Goal: Task Accomplishment & Management: Use online tool/utility

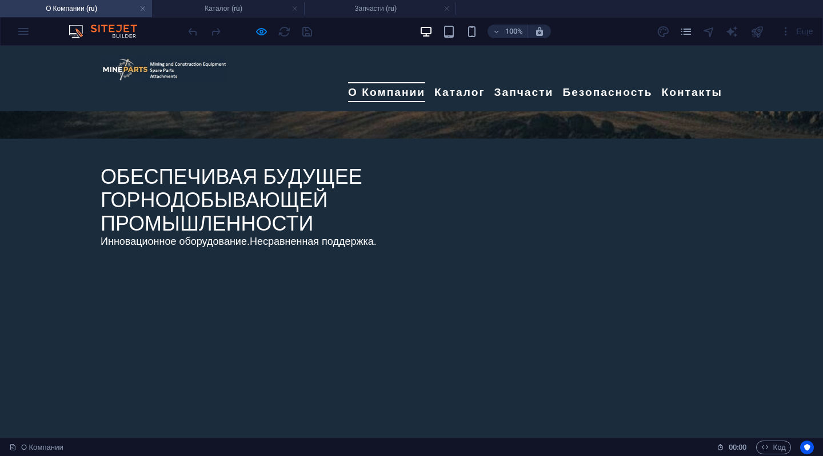
scroll to position [340, 0]
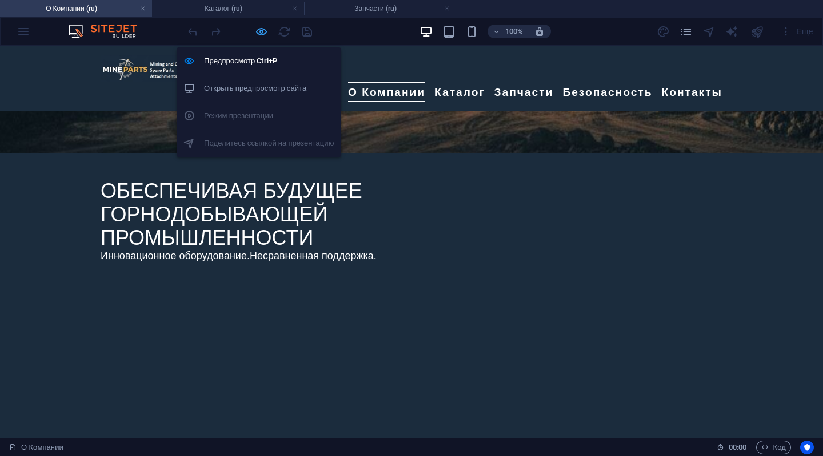
click at [264, 27] on icon "button" at bounding box center [261, 31] width 13 height 13
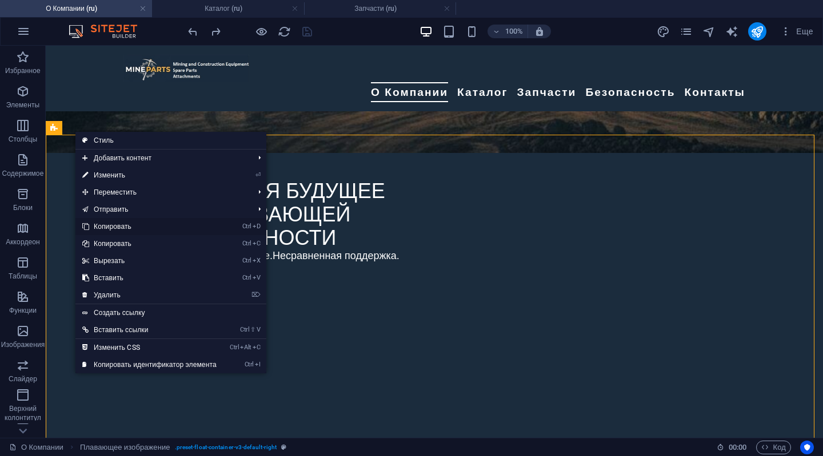
click at [101, 228] on link "Ctrl D Копировать" at bounding box center [149, 226] width 148 height 17
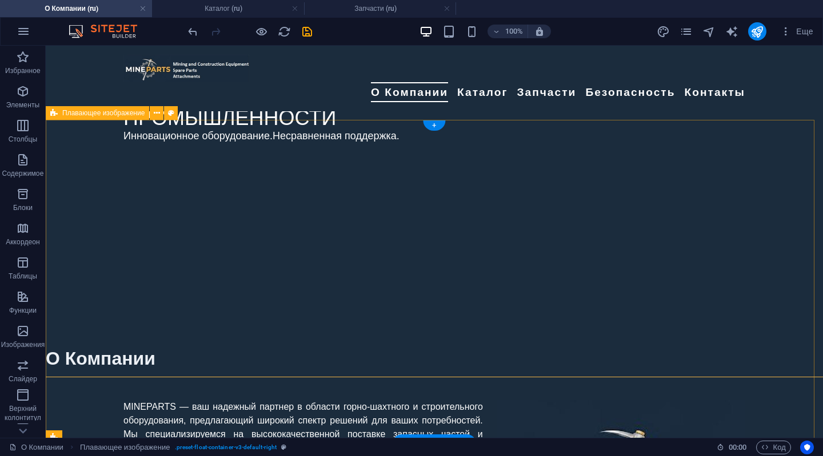
scroll to position [720, 0]
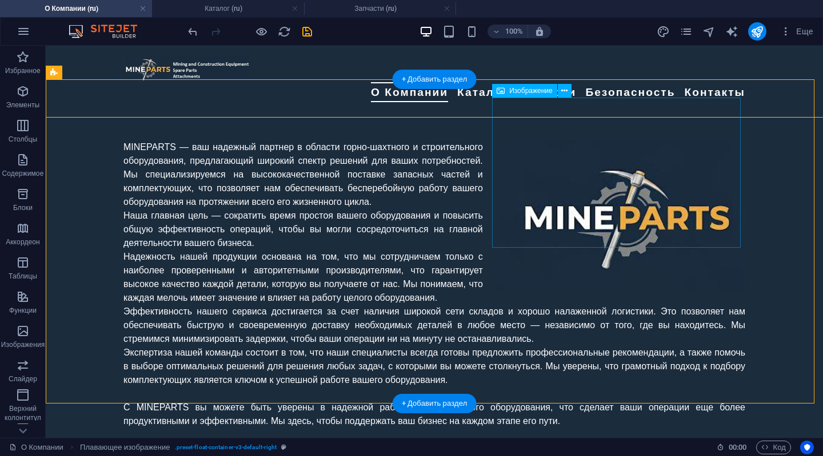
select select "px"
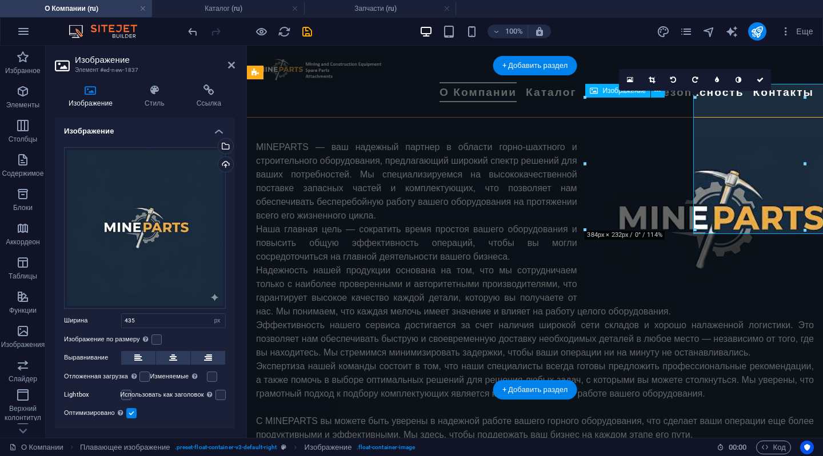
scroll to position [734, 0]
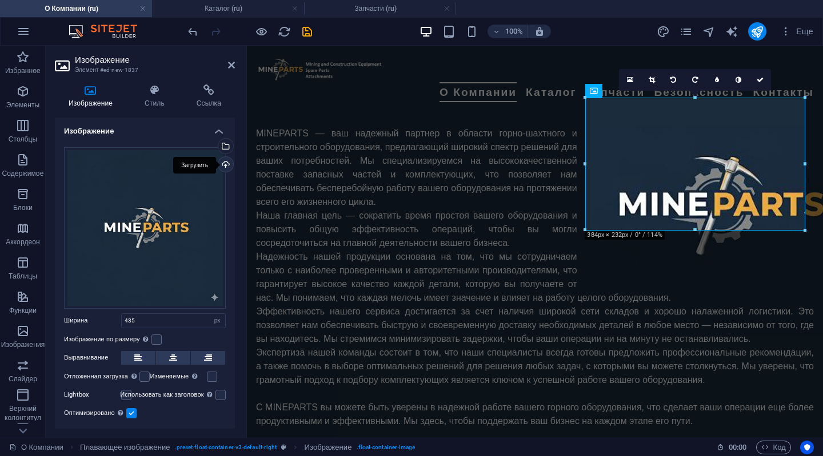
click at [227, 158] on div "Загрузить" at bounding box center [224, 165] width 17 height 17
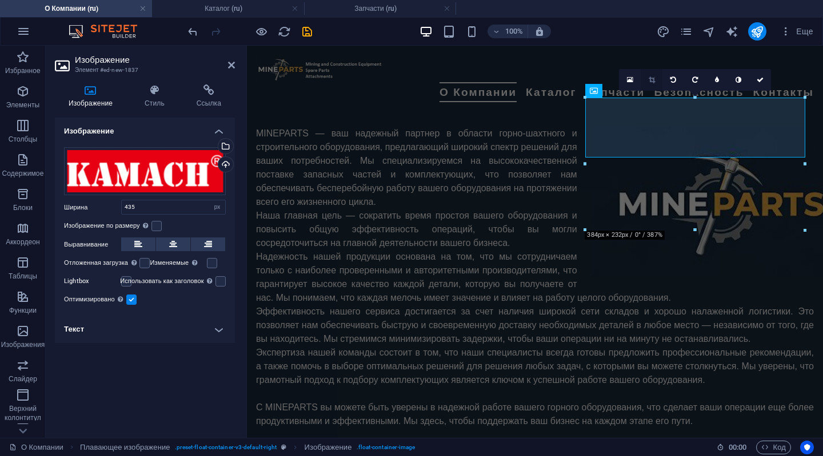
click at [650, 79] on icon at bounding box center [651, 80] width 6 height 7
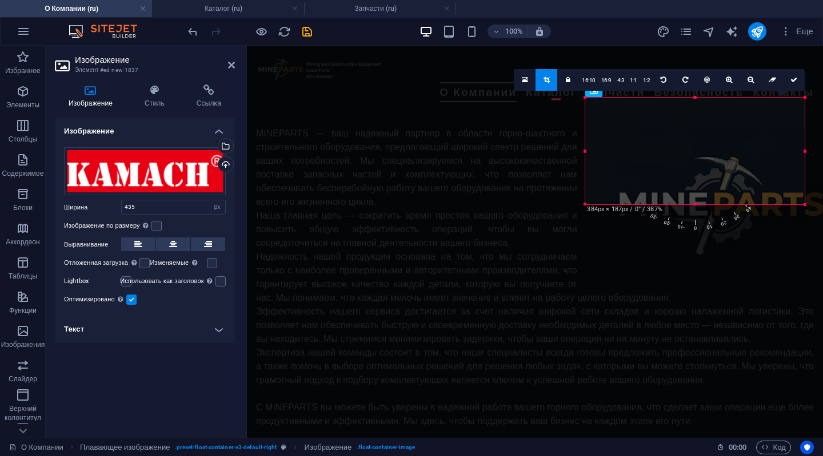
drag, startPoint x: 586, startPoint y: 158, endPoint x: 500, endPoint y: 205, distance: 98.2
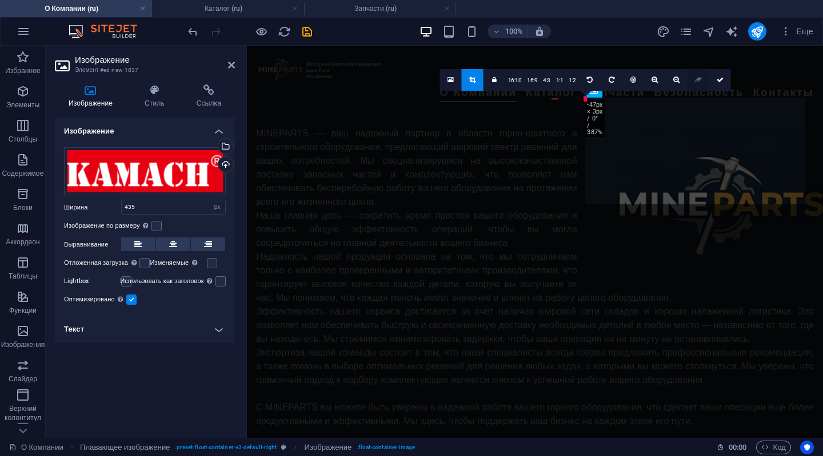
click at [696, 79] on icon at bounding box center [697, 80] width 7 height 7
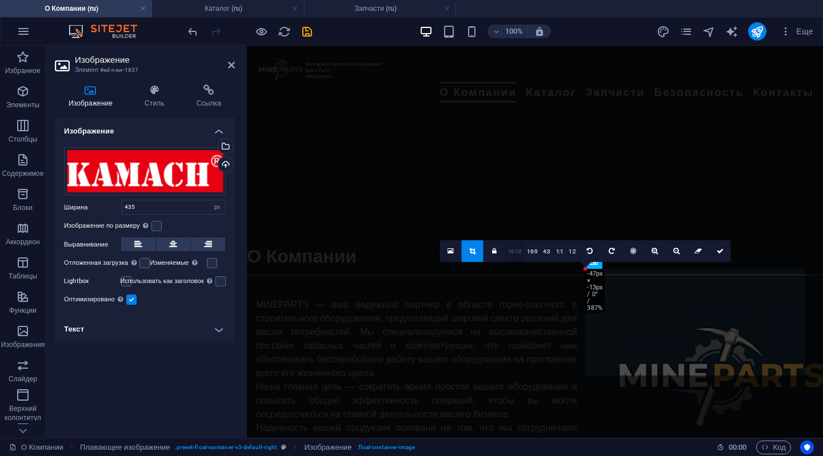
click at [512, 253] on link "16:10" at bounding box center [514, 252] width 19 height 22
click at [191, 37] on icon "undo" at bounding box center [192, 31] width 13 height 13
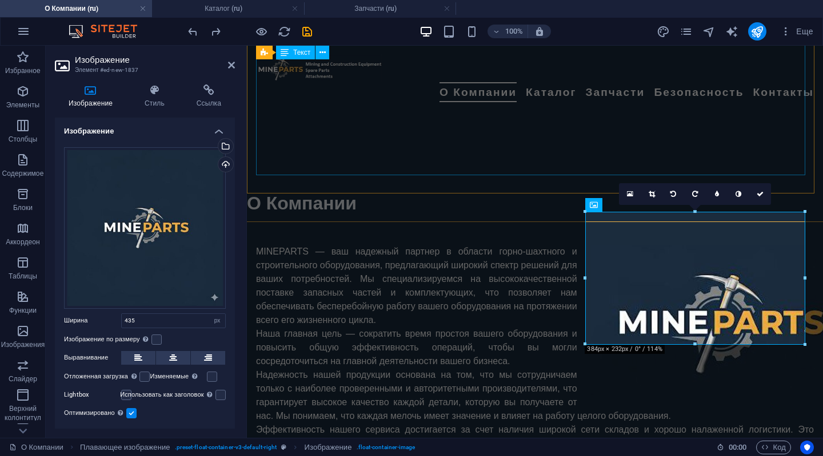
scroll to position [619, 0]
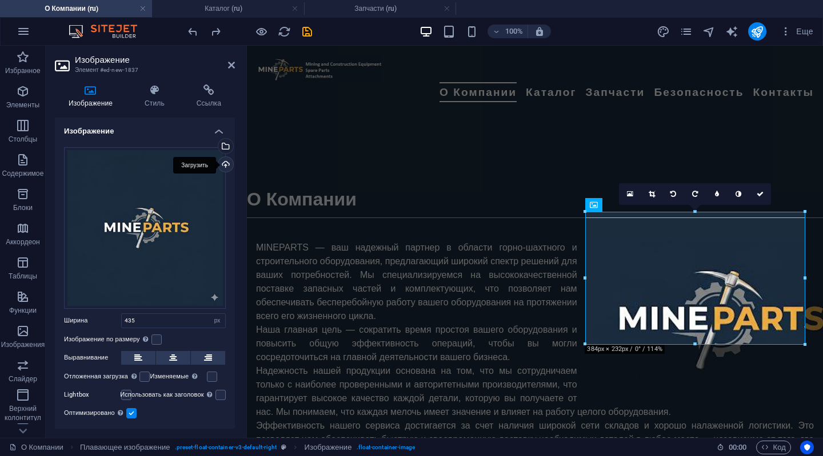
click at [224, 164] on div "Загрузить" at bounding box center [224, 165] width 17 height 17
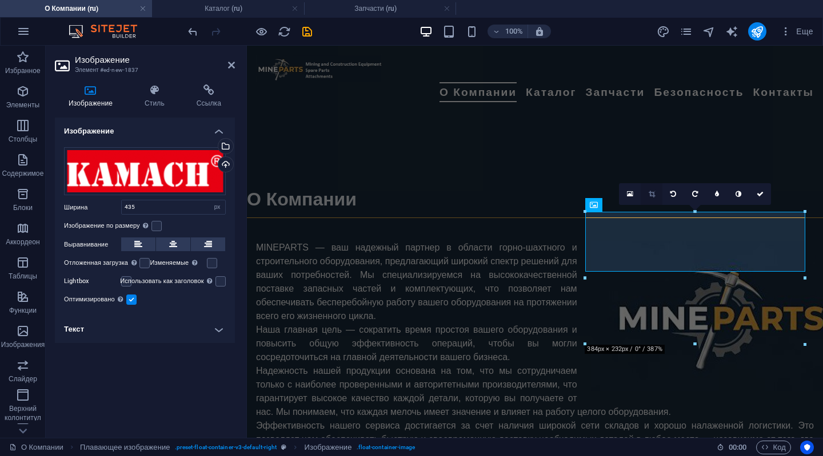
click at [651, 190] on link at bounding box center [651, 194] width 22 height 22
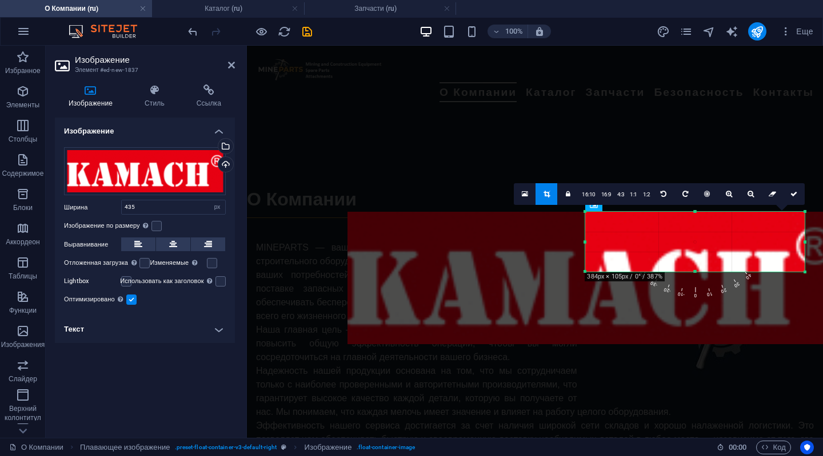
drag, startPoint x: 682, startPoint y: 250, endPoint x: 576, endPoint y: 250, distance: 106.3
click at [576, 250] on div at bounding box center [590, 278] width 486 height 133
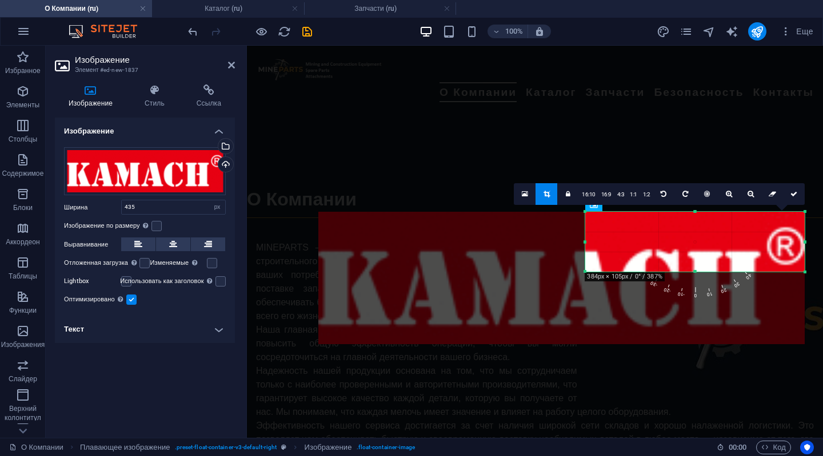
drag, startPoint x: 726, startPoint y: 244, endPoint x: 700, endPoint y: 245, distance: 26.3
click at [700, 245] on div at bounding box center [561, 278] width 486 height 133
click at [590, 191] on link "16:10" at bounding box center [588, 195] width 19 height 22
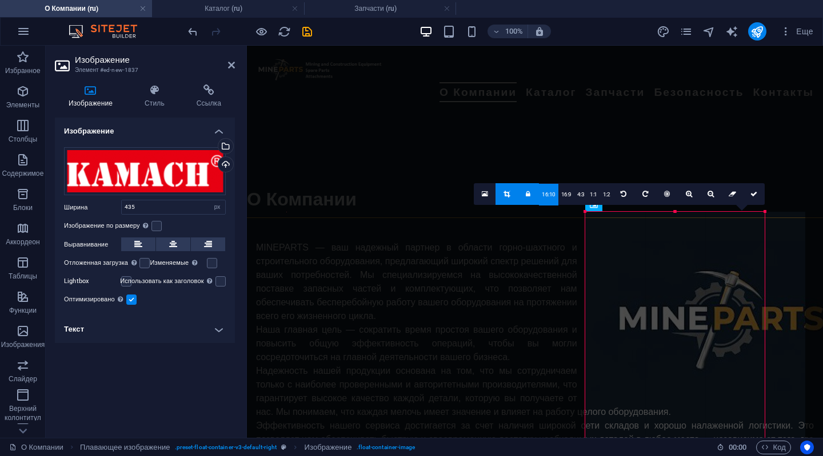
drag, startPoint x: 584, startPoint y: 278, endPoint x: 370, endPoint y: 222, distance: 221.4
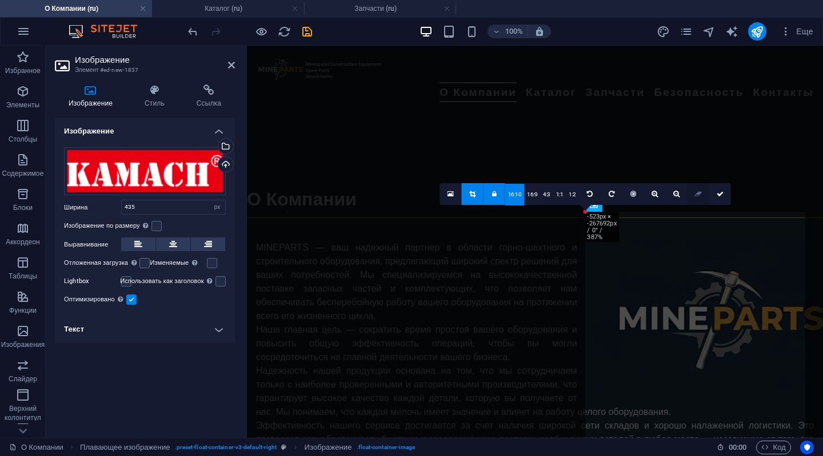
click at [696, 193] on icon at bounding box center [697, 194] width 7 height 7
click at [694, 191] on icon at bounding box center [697, 194] width 7 height 7
click at [190, 29] on icon "undo" at bounding box center [192, 31] width 13 height 13
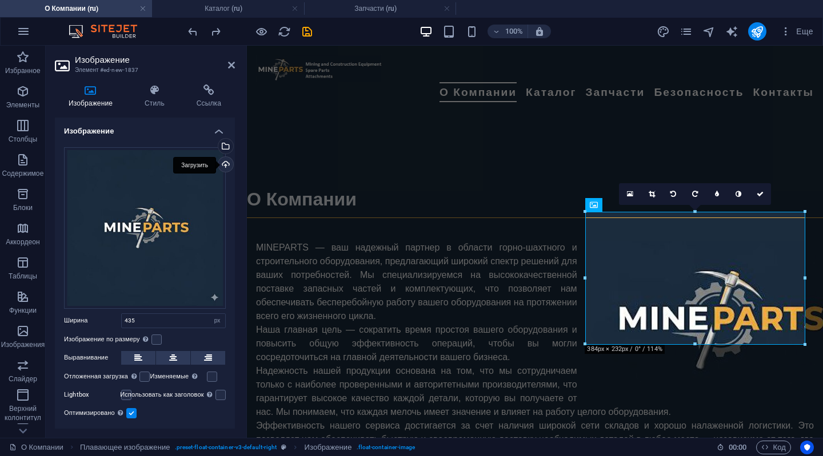
click at [222, 157] on div "Загрузить" at bounding box center [224, 165] width 17 height 17
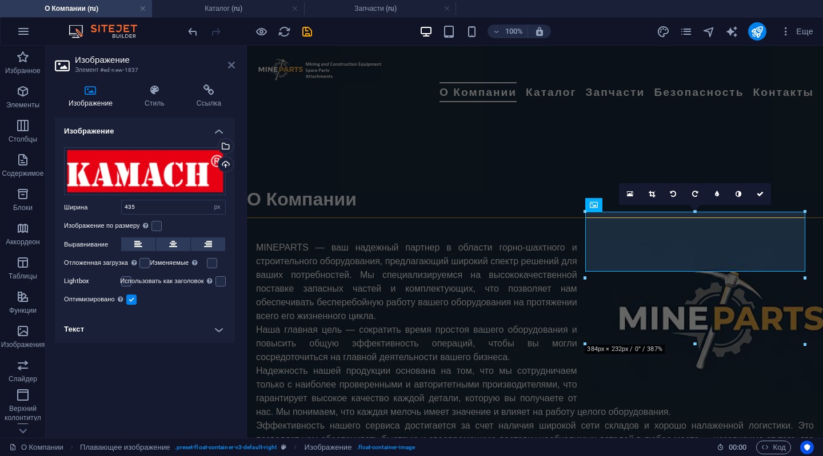
click at [231, 63] on icon at bounding box center [231, 65] width 7 height 9
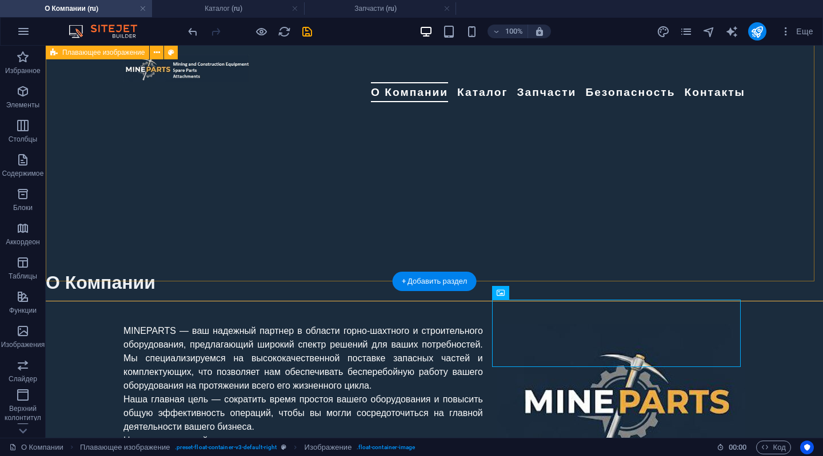
scroll to position [548, 0]
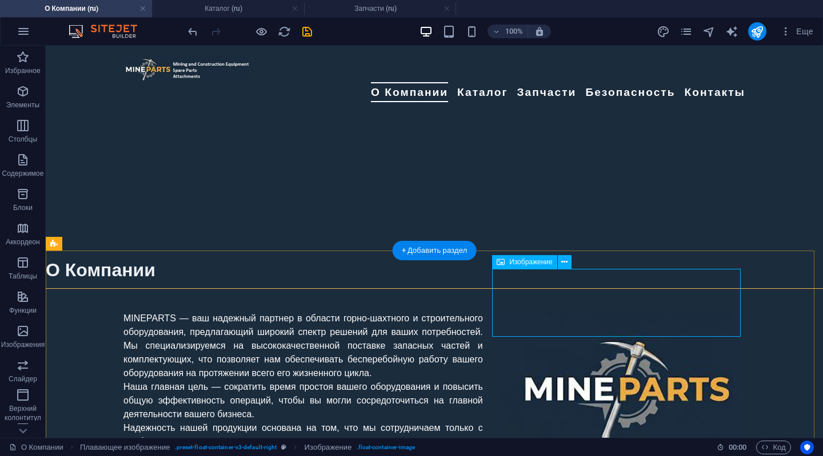
select select "px"
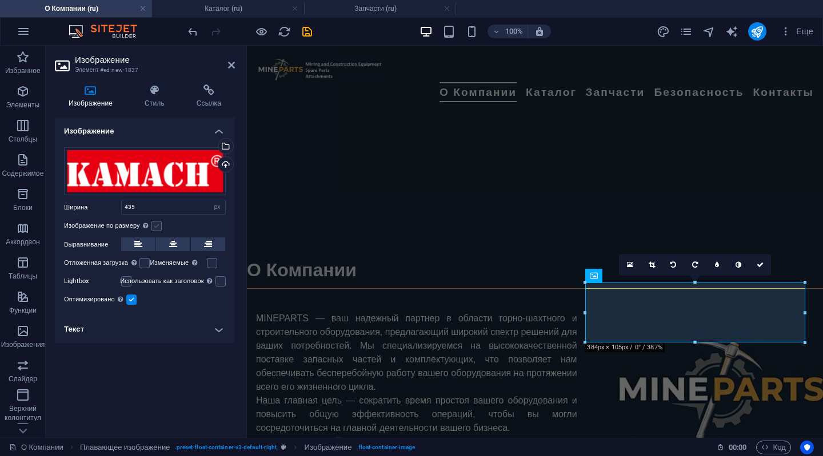
click at [159, 229] on label at bounding box center [156, 226] width 10 height 10
click at [0, 0] on input "Изображение по размеру Автоматически подстраивать изображение под фиксированную…" at bounding box center [0, 0] width 0 height 0
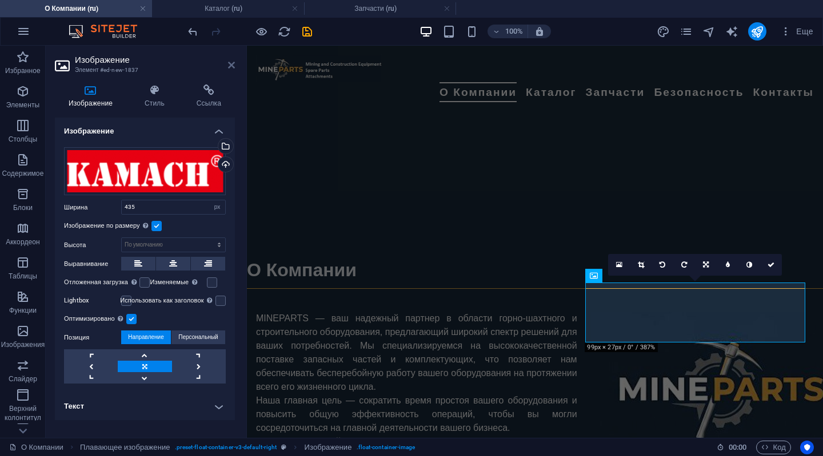
click at [228, 61] on icon at bounding box center [231, 65] width 7 height 9
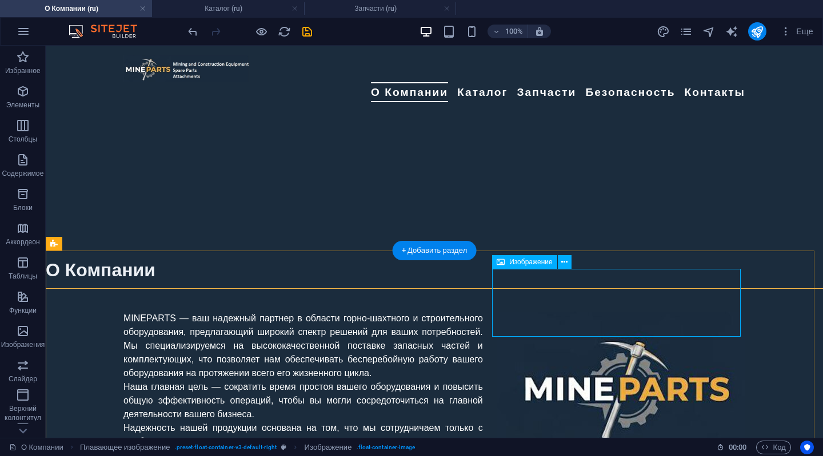
select select "px"
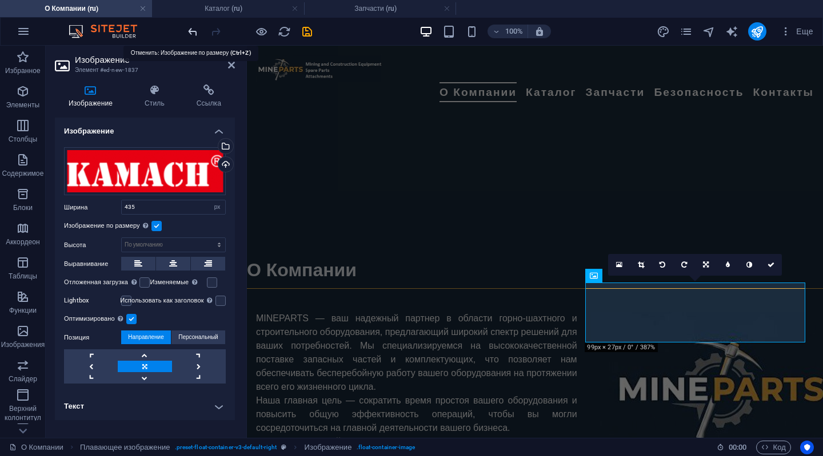
click at [186, 28] on icon "undo" at bounding box center [192, 31] width 13 height 13
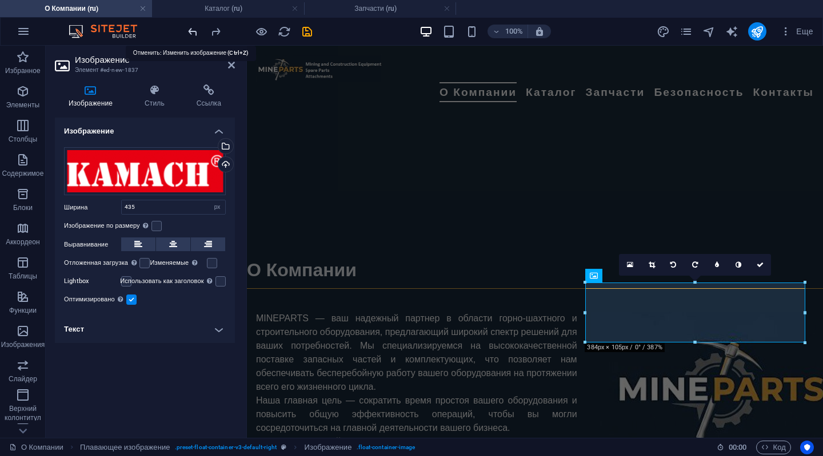
click at [186, 28] on icon "undo" at bounding box center [192, 31] width 13 height 13
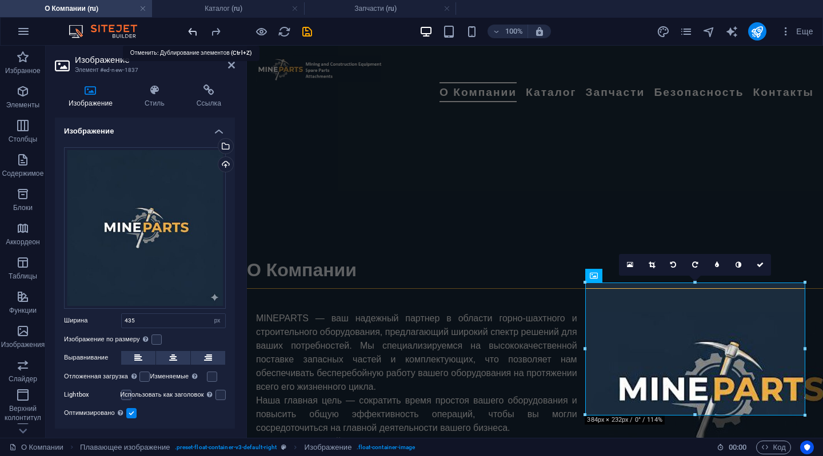
click at [186, 28] on icon "undo" at bounding box center [192, 31] width 13 height 13
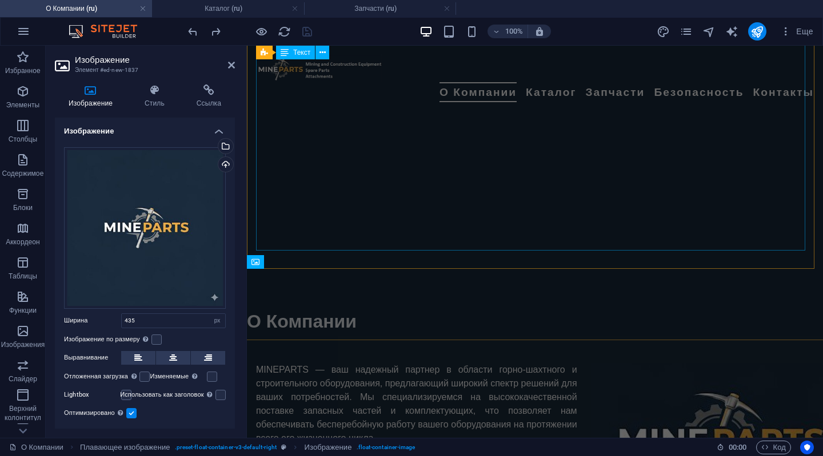
scroll to position [491, 0]
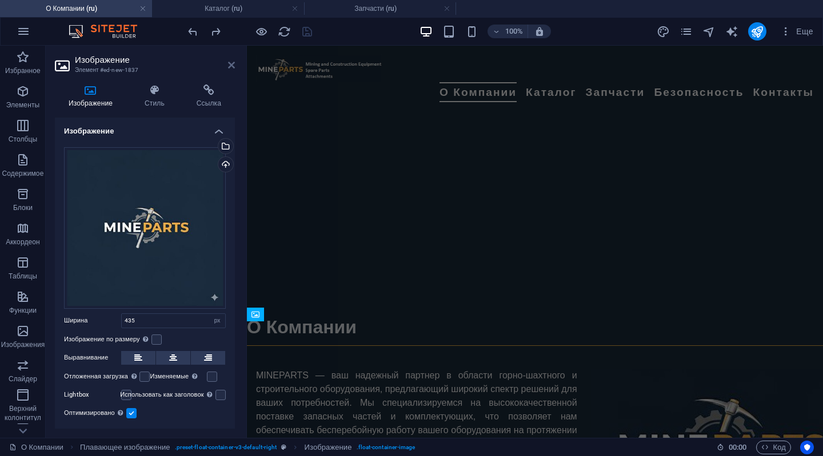
click at [231, 61] on icon at bounding box center [231, 65] width 7 height 9
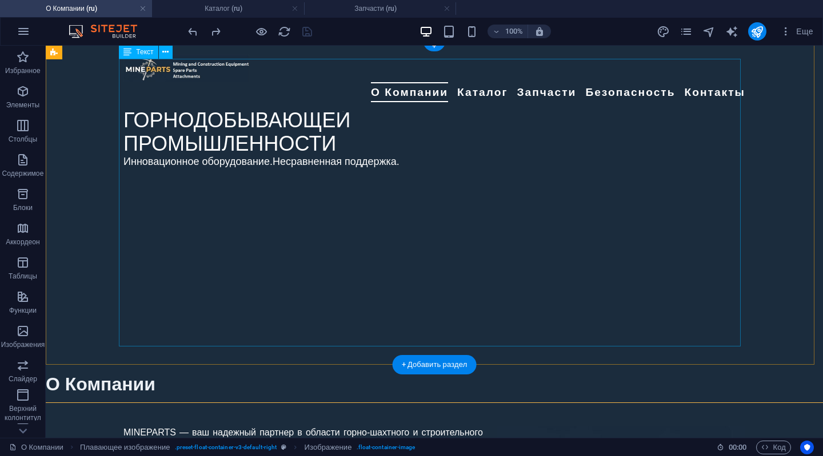
scroll to position [377, 0]
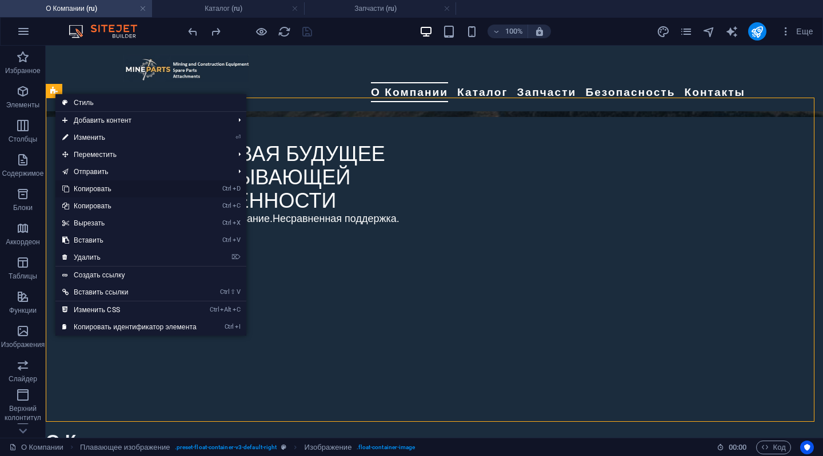
click at [79, 186] on link "Ctrl D Копировать" at bounding box center [129, 189] width 148 height 17
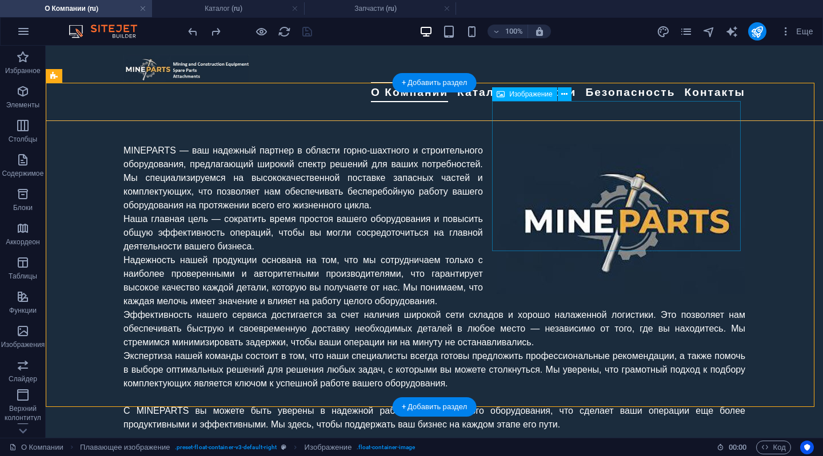
scroll to position [720, 0]
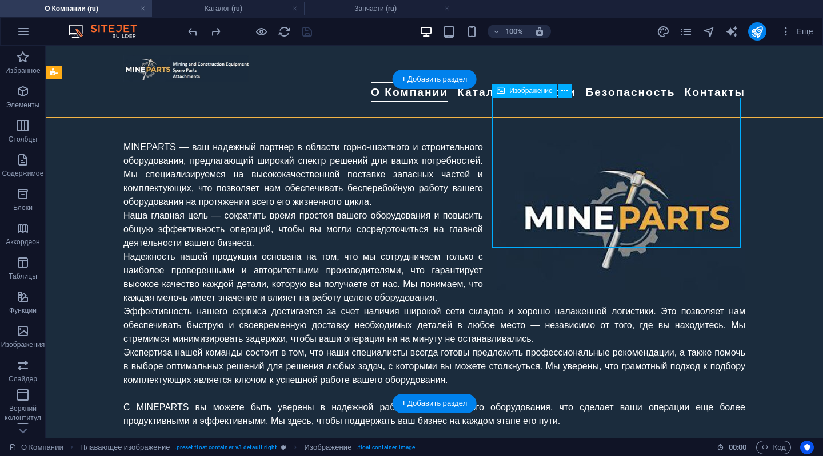
select select "px"
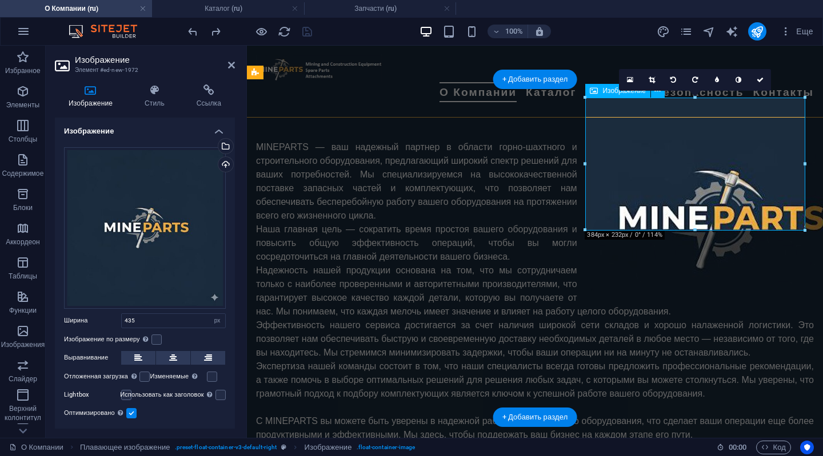
scroll to position [734, 0]
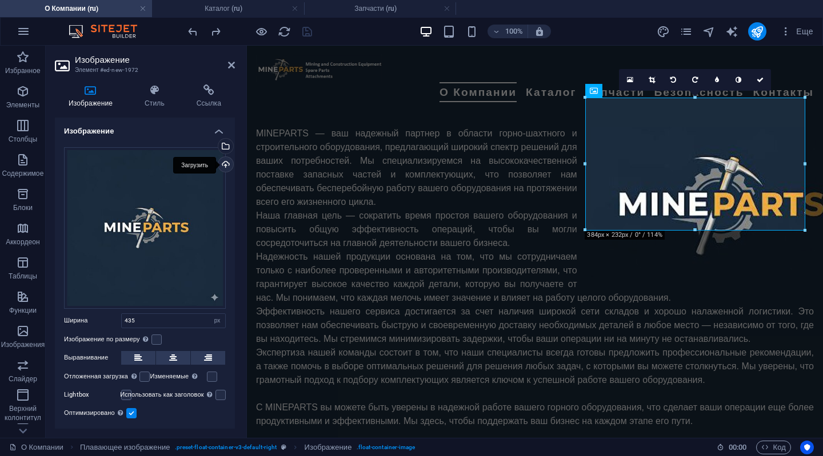
click at [222, 165] on div "Загрузить" at bounding box center [224, 165] width 17 height 17
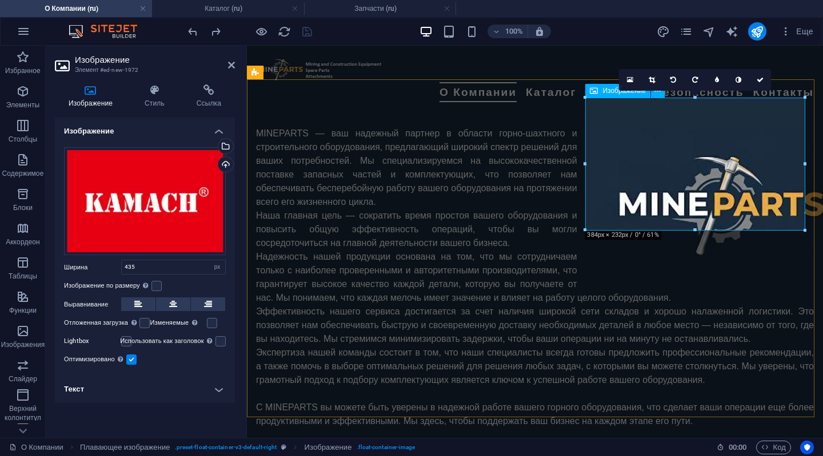
scroll to position [676, 0]
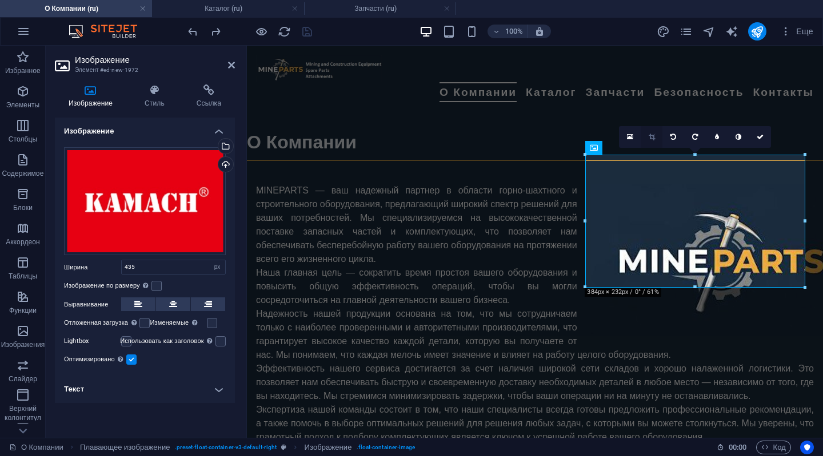
click at [649, 134] on icon at bounding box center [651, 137] width 6 height 7
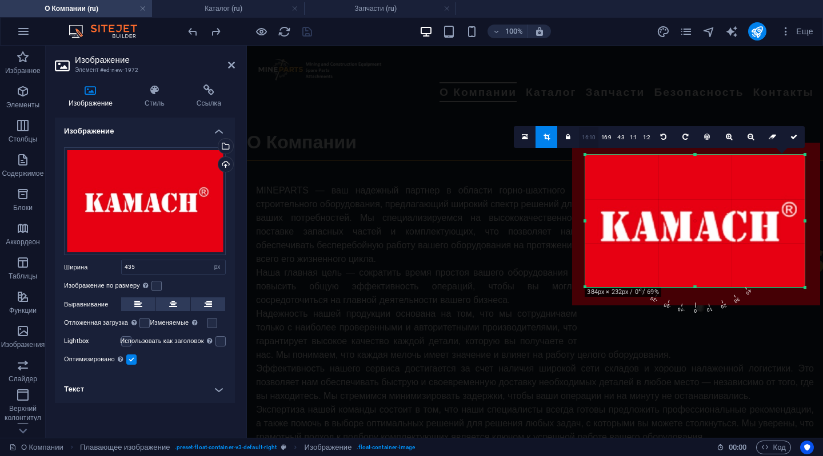
click at [590, 139] on link "16:10" at bounding box center [588, 138] width 19 height 22
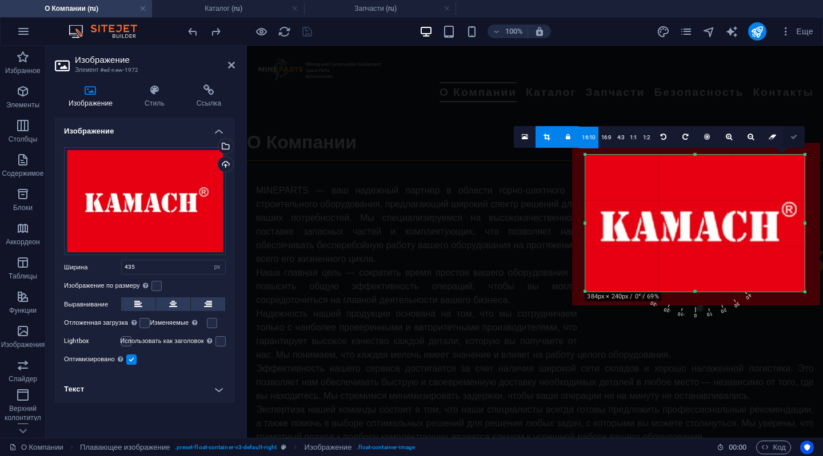
click at [797, 134] on icon at bounding box center [793, 137] width 7 height 7
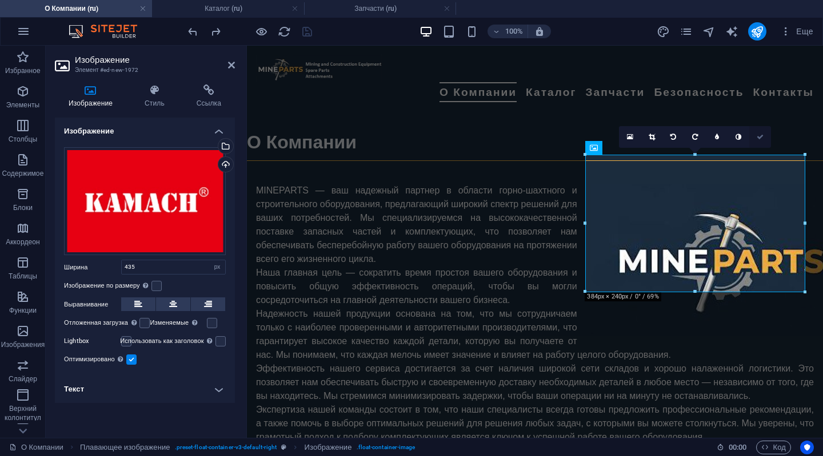
click at [759, 134] on icon at bounding box center [759, 137] width 7 height 7
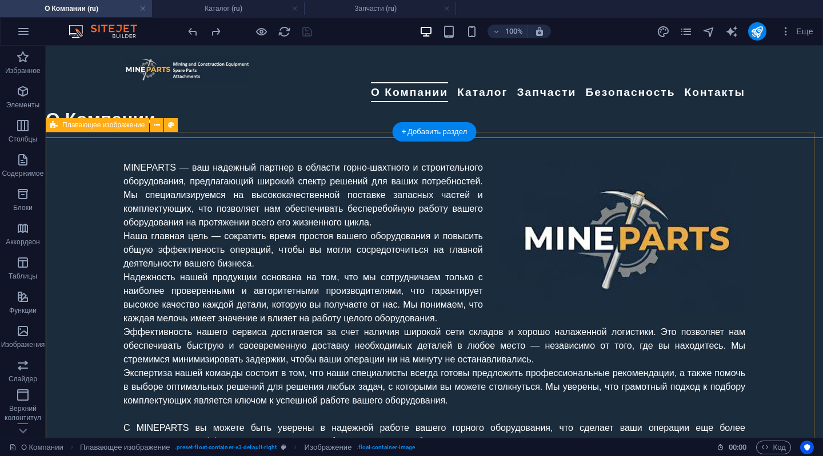
scroll to position [720, 0]
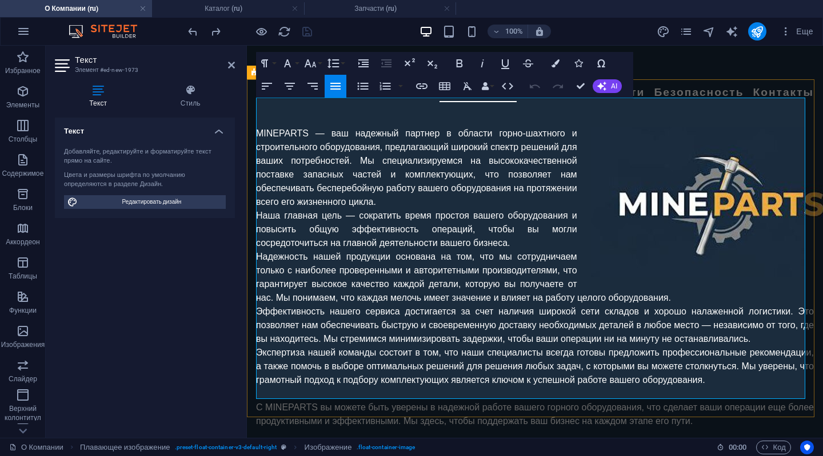
drag, startPoint x: 329, startPoint y: 105, endPoint x: 432, endPoint y: 174, distance: 123.9
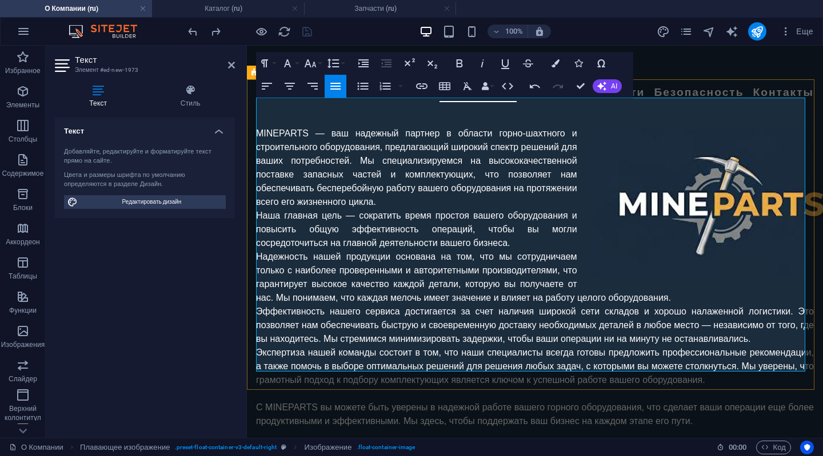
drag, startPoint x: 257, startPoint y: 131, endPoint x: 777, endPoint y: 362, distance: 569.4
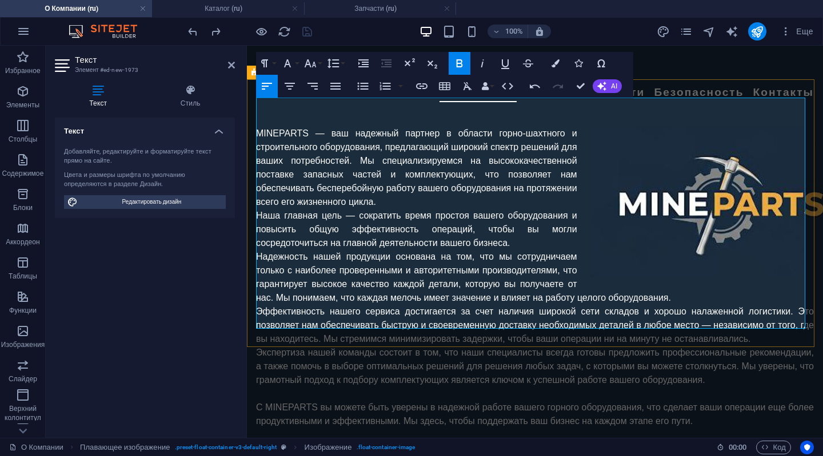
drag, startPoint x: 337, startPoint y: 104, endPoint x: 368, endPoint y: 106, distance: 30.9
click at [318, 64] on button "Font Size" at bounding box center [313, 63] width 22 height 23
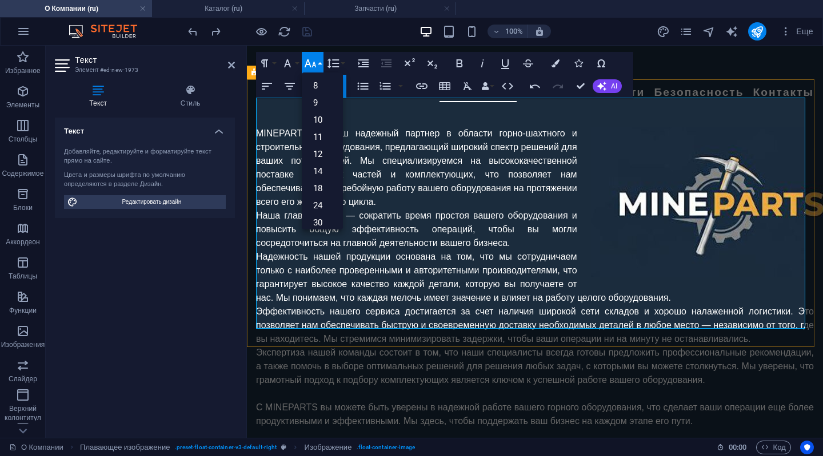
drag, startPoint x: 393, startPoint y: 105, endPoint x: 418, endPoint y: 105, distance: 25.1
click at [291, 61] on icon "button" at bounding box center [288, 64] width 14 height 14
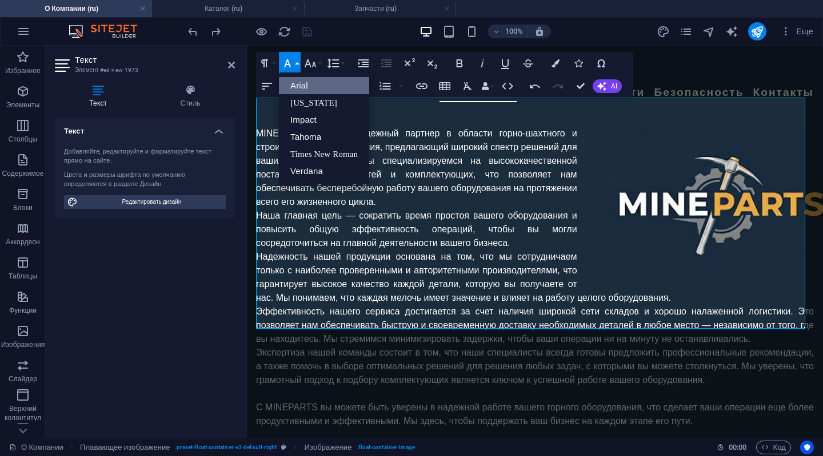
scroll to position [0, 0]
drag, startPoint x: 326, startPoint y: 321, endPoint x: 252, endPoint y: 135, distance: 199.8
click at [318, 85] on link "Arial" at bounding box center [324, 85] width 90 height 17
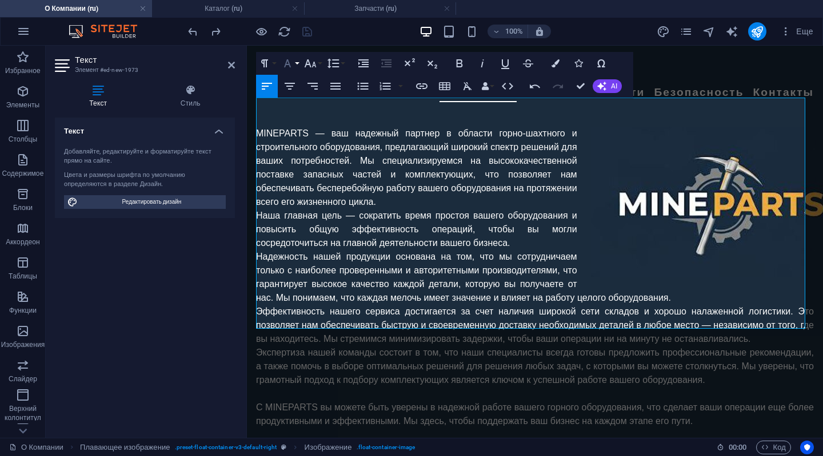
drag, startPoint x: 107, startPoint y: 89, endPoint x: 293, endPoint y: 60, distance: 187.4
click at [293, 60] on icon "button" at bounding box center [288, 64] width 14 height 14
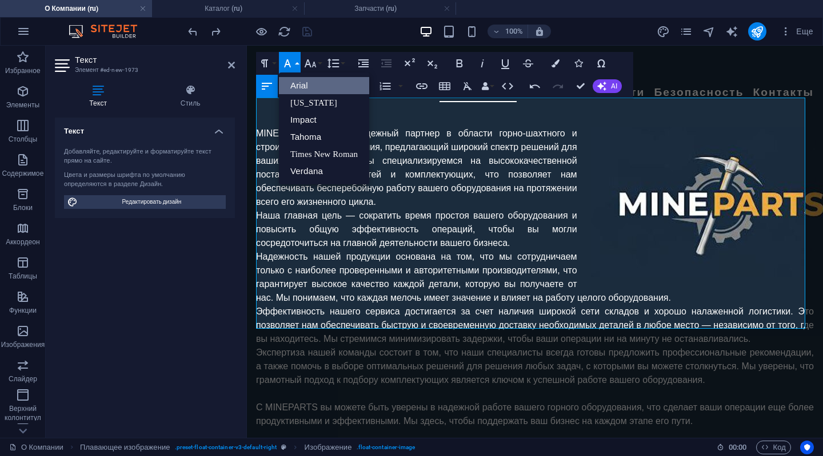
click at [296, 80] on link "Arial" at bounding box center [324, 85] width 90 height 17
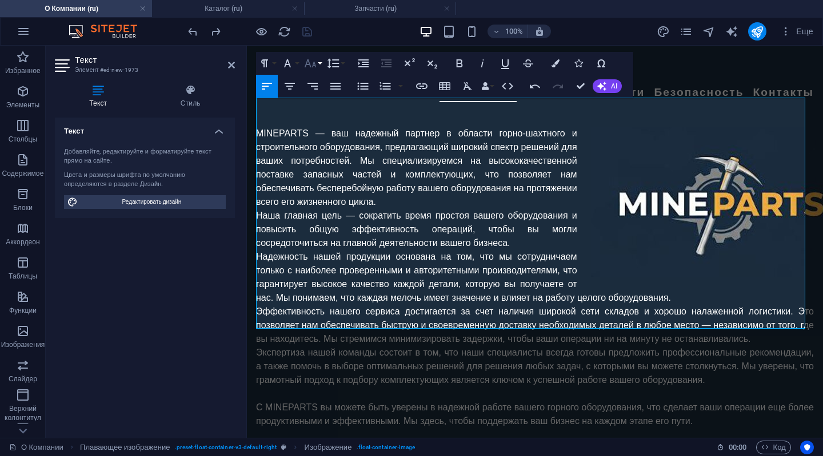
click at [306, 63] on icon "button" at bounding box center [311, 63] width 12 height 8
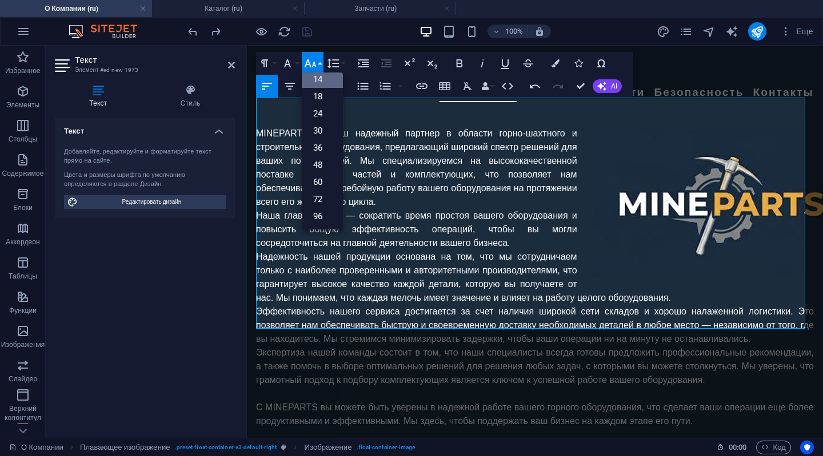
scroll to position [91, 0]
click at [311, 93] on link "18" at bounding box center [322, 97] width 41 height 17
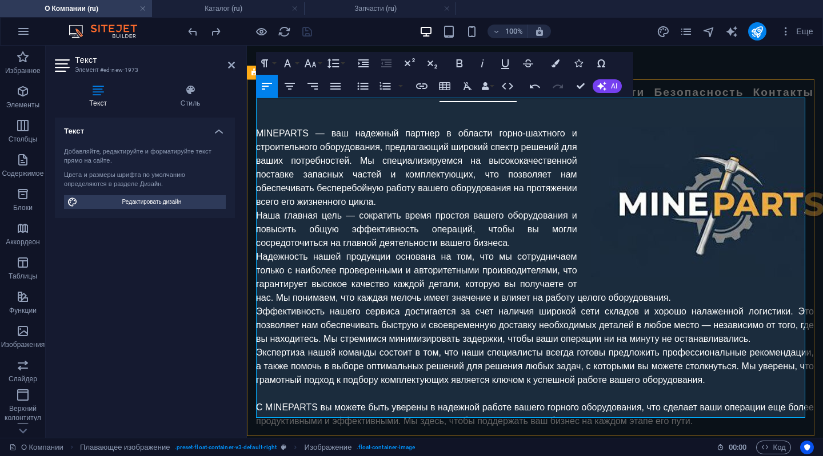
drag, startPoint x: 408, startPoint y: 105, endPoint x: 426, endPoint y: 106, distance: 18.3
click at [317, 62] on button "Font Size" at bounding box center [313, 63] width 22 height 23
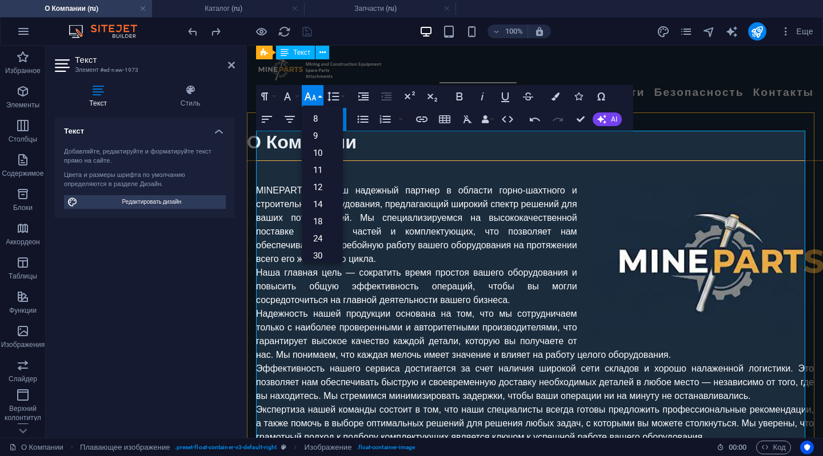
scroll to position [676, 0]
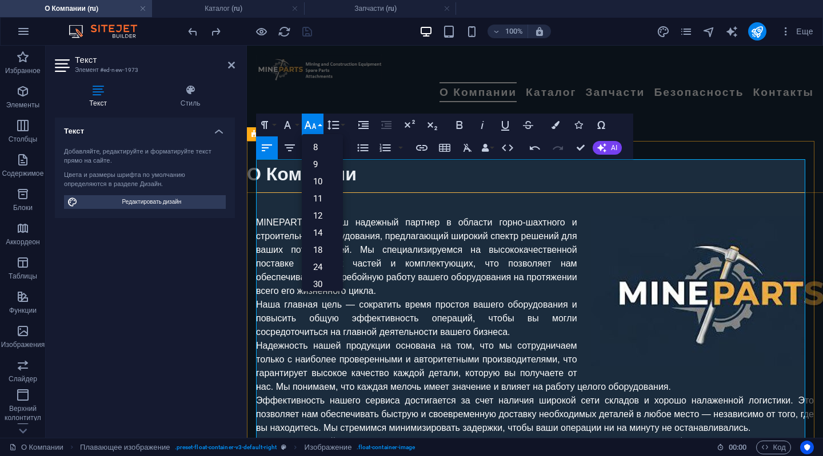
scroll to position [619, 0]
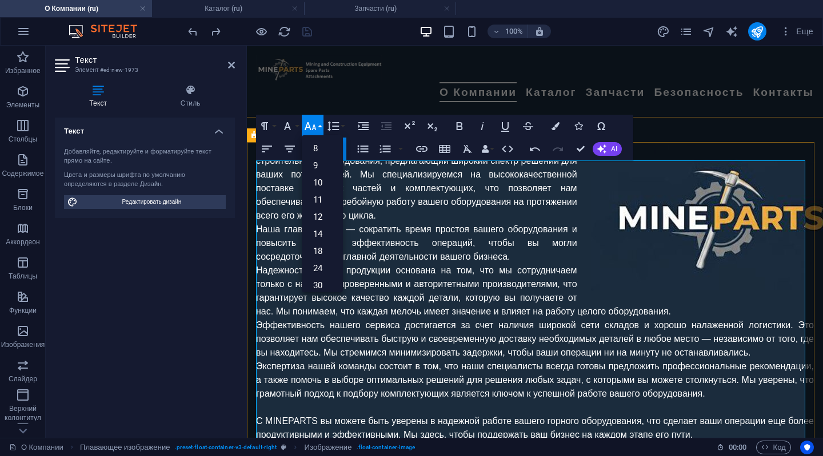
scroll to position [734, 0]
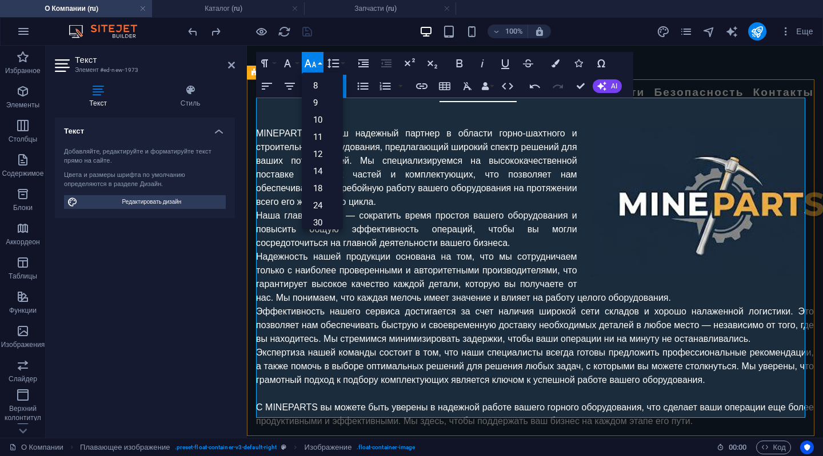
drag, startPoint x: 352, startPoint y: 411, endPoint x: 257, endPoint y: 132, distance: 295.0
click at [320, 59] on button "Font Size" at bounding box center [313, 63] width 22 height 23
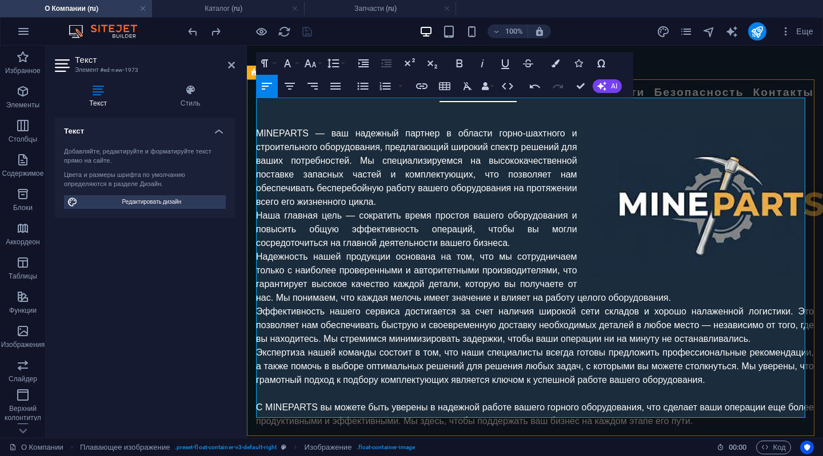
drag, startPoint x: 508, startPoint y: 149, endPoint x: 457, endPoint y: 183, distance: 61.8
drag, startPoint x: 332, startPoint y: 114, endPoint x: 257, endPoint y: 106, distance: 75.8
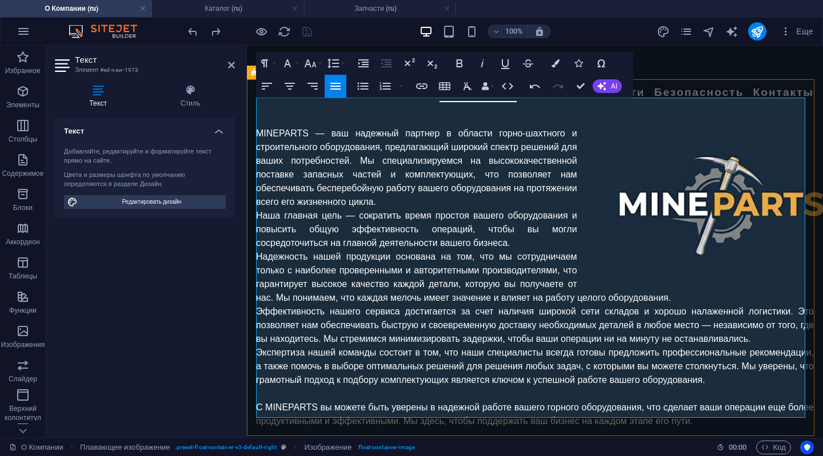
click at [190, 29] on icon "undo" at bounding box center [192, 31] width 13 height 13
click at [191, 30] on icon "undo" at bounding box center [192, 31] width 13 height 13
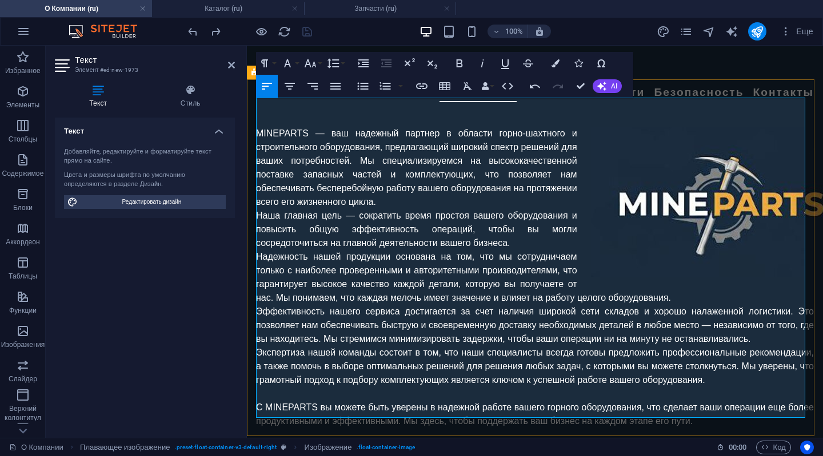
click at [191, 34] on icon "undo" at bounding box center [192, 31] width 13 height 13
click at [191, 30] on icon "undo" at bounding box center [192, 31] width 13 height 13
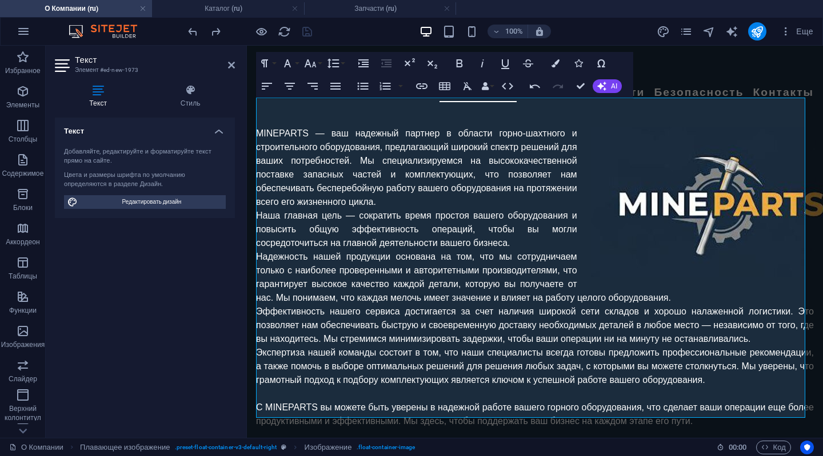
click at [225, 63] on h2 "Текст" at bounding box center [155, 60] width 160 height 10
click at [230, 63] on icon at bounding box center [231, 65] width 7 height 9
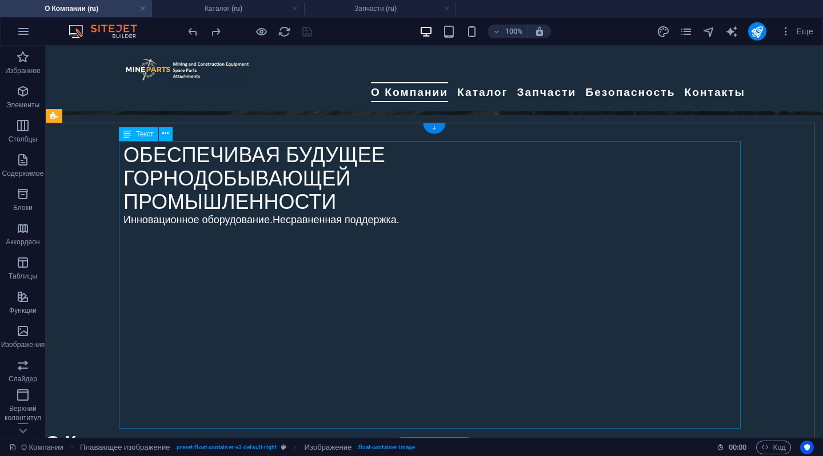
scroll to position [377, 0]
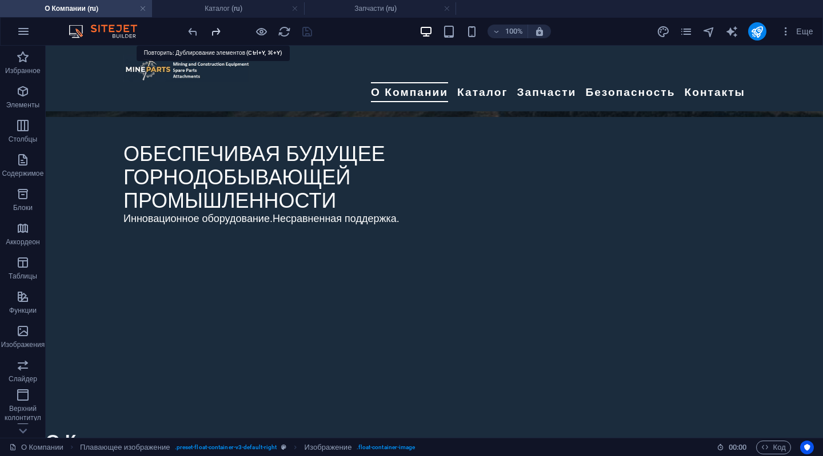
click at [217, 32] on icon "redo" at bounding box center [215, 31] width 13 height 13
click at [186, 33] on icon "undo" at bounding box center [192, 31] width 13 height 13
click at [187, 31] on icon "undo" at bounding box center [192, 31] width 13 height 13
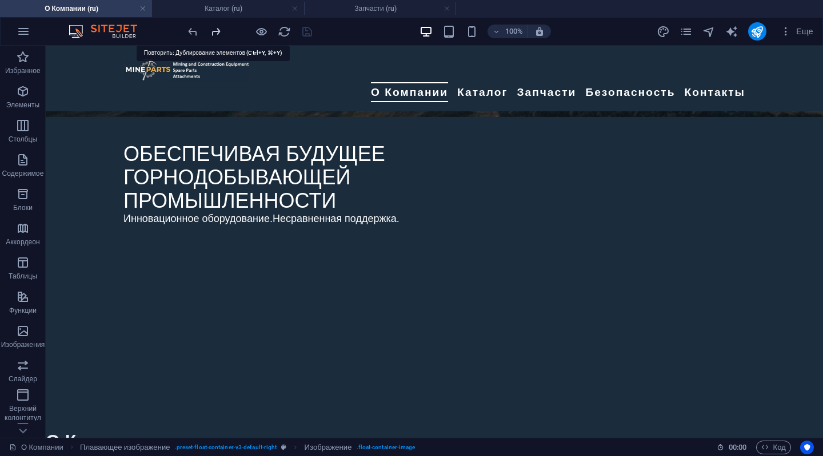
click at [219, 28] on icon "redo" at bounding box center [215, 31] width 13 height 13
click at [215, 28] on icon "redo" at bounding box center [215, 31] width 13 height 13
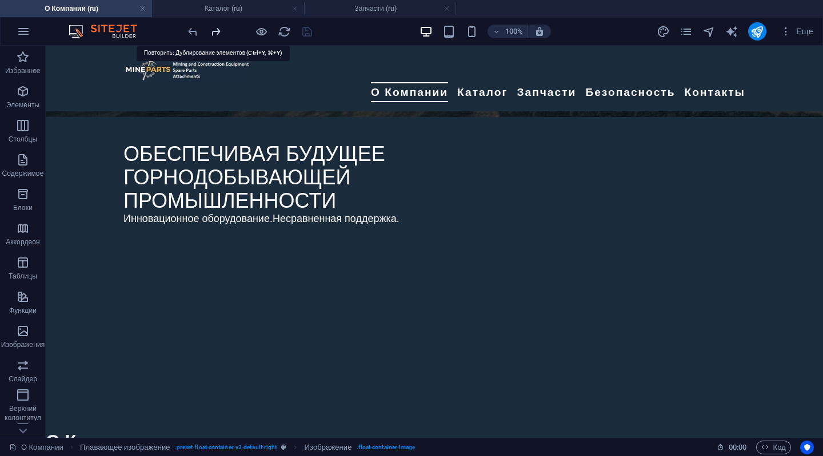
click at [215, 28] on icon "redo" at bounding box center [215, 31] width 13 height 13
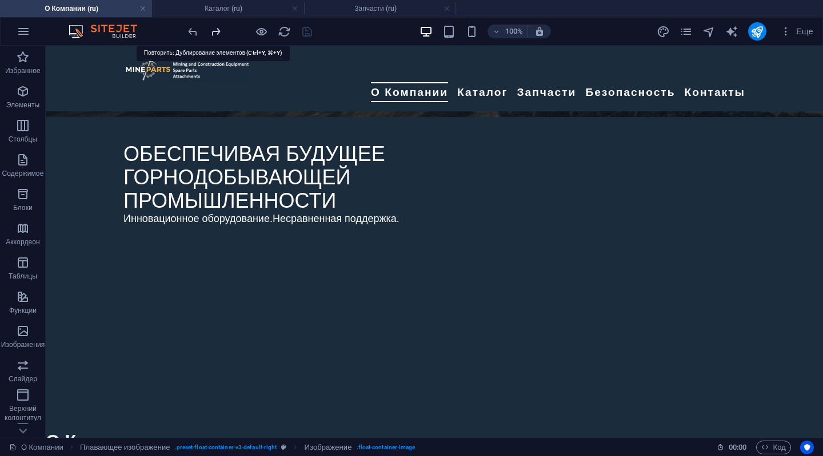
click at [215, 28] on icon "redo" at bounding box center [215, 31] width 13 height 13
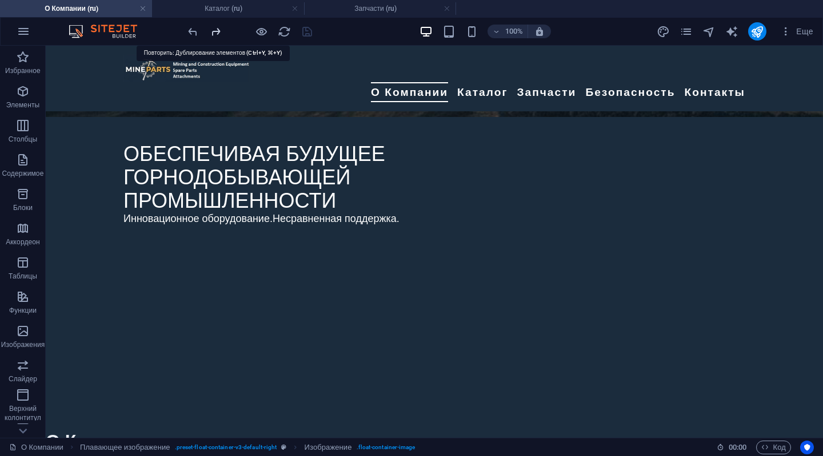
click at [215, 28] on icon "redo" at bounding box center [215, 31] width 13 height 13
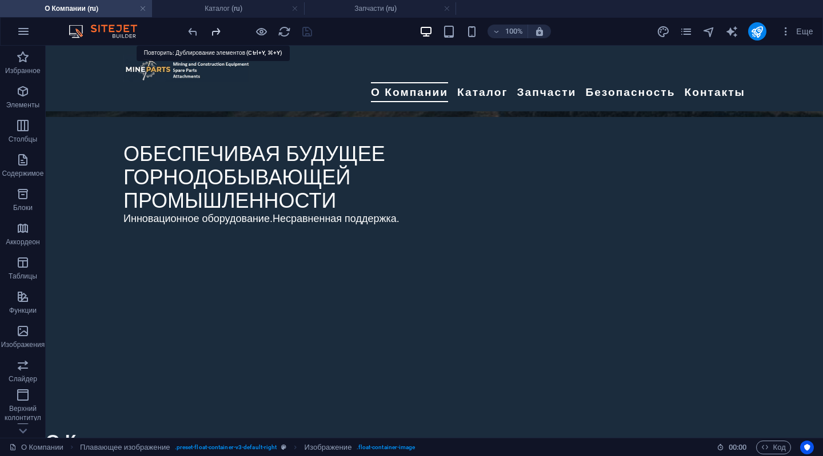
click at [215, 28] on icon "redo" at bounding box center [215, 31] width 13 height 13
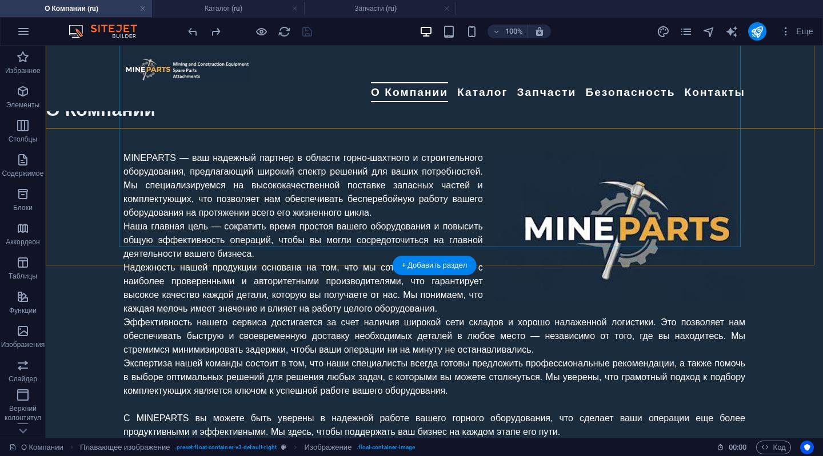
scroll to position [720, 0]
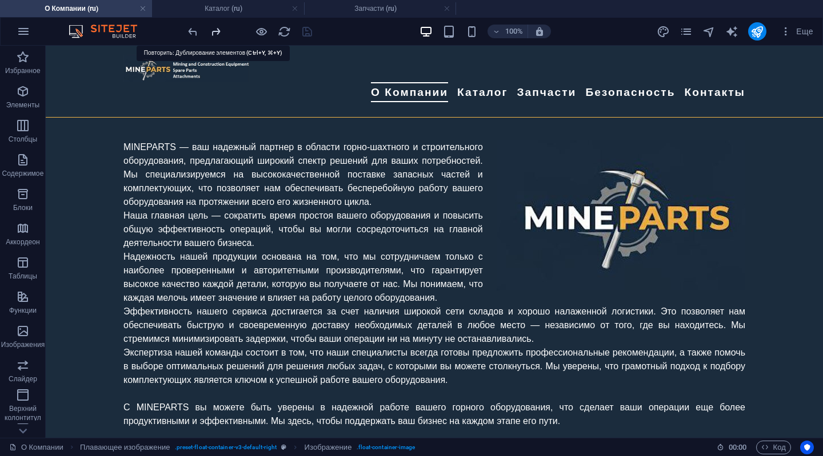
click at [212, 34] on icon "redo" at bounding box center [215, 31] width 13 height 13
click at [217, 26] on icon "redo" at bounding box center [215, 31] width 13 height 13
click at [279, 30] on icon "reload" at bounding box center [284, 31] width 13 height 13
click at [278, 34] on icon "reload" at bounding box center [284, 31] width 13 height 13
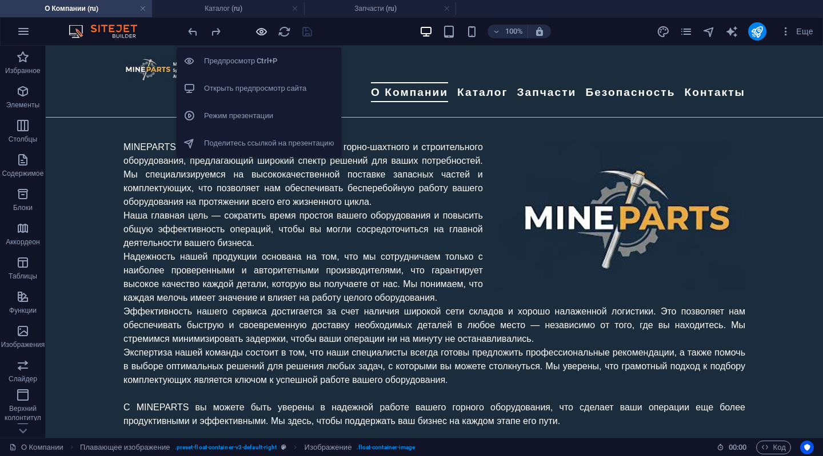
click at [261, 33] on icon "button" at bounding box center [261, 31] width 13 height 13
click at [264, 33] on icon "button" at bounding box center [261, 31] width 13 height 13
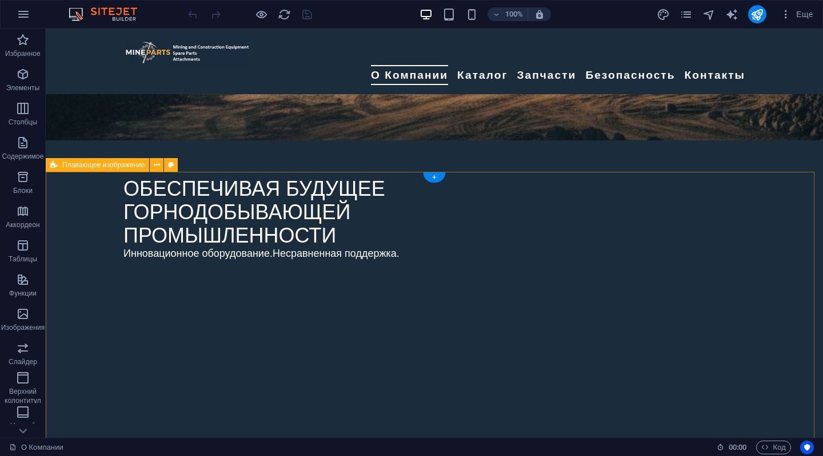
scroll to position [514, 0]
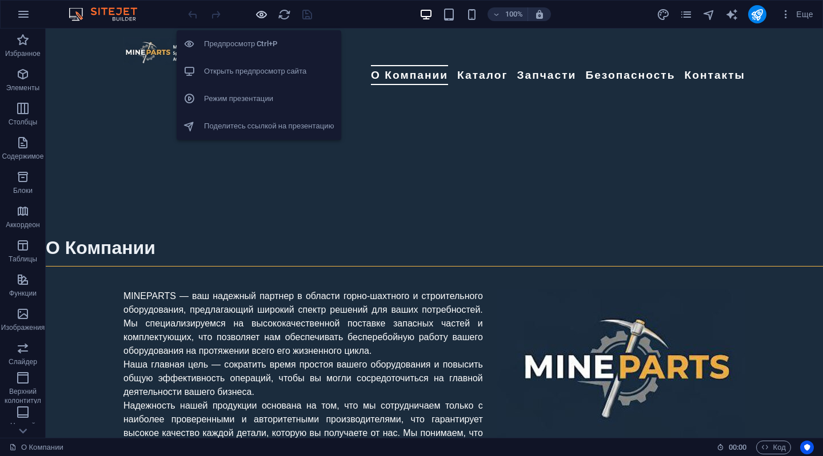
click at [260, 10] on icon "button" at bounding box center [261, 14] width 13 height 13
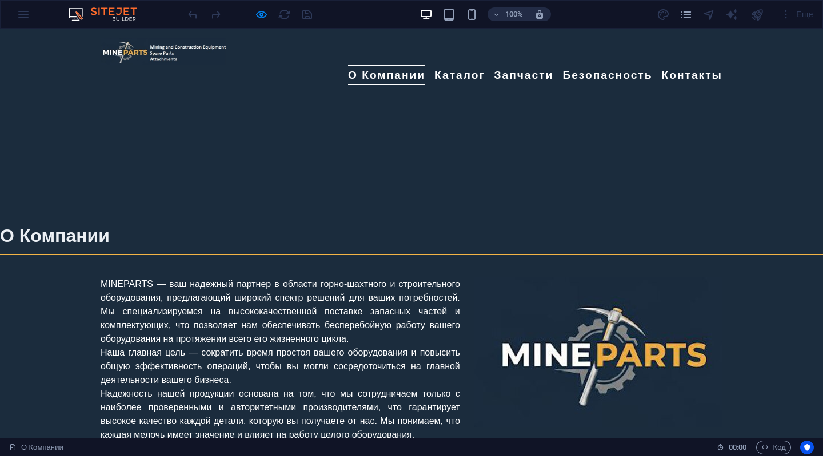
scroll to position [628, 0]
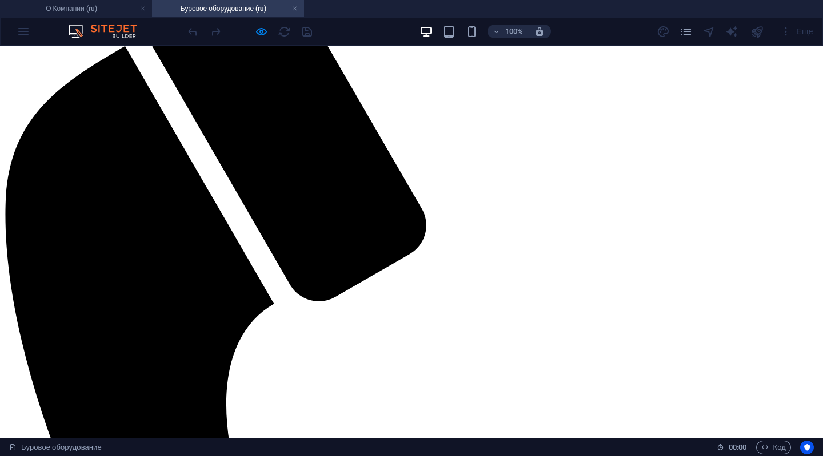
scroll to position [0, 0]
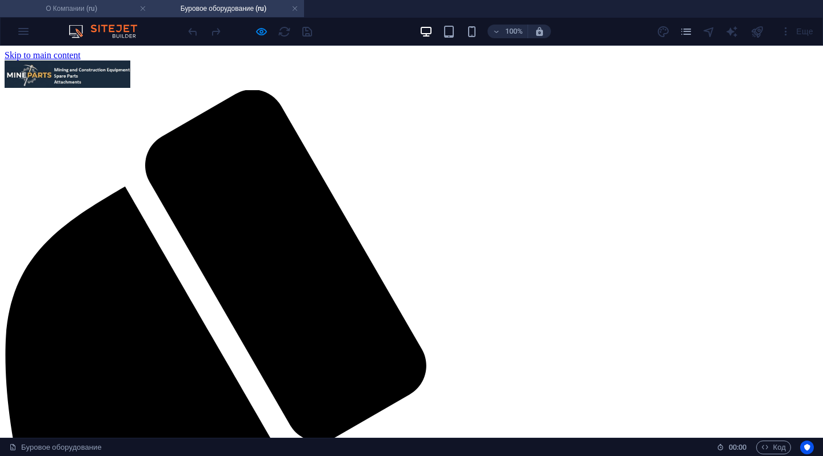
click at [64, 3] on h4 "О Компании (ru)" at bounding box center [76, 8] width 152 height 13
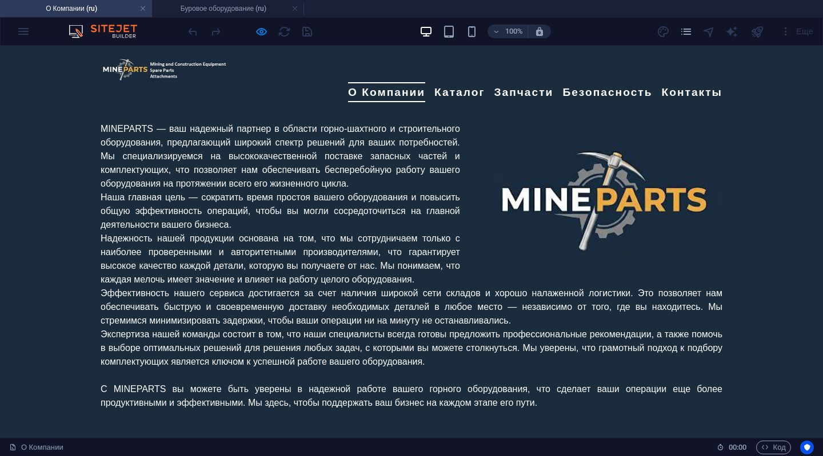
scroll to position [743, 0]
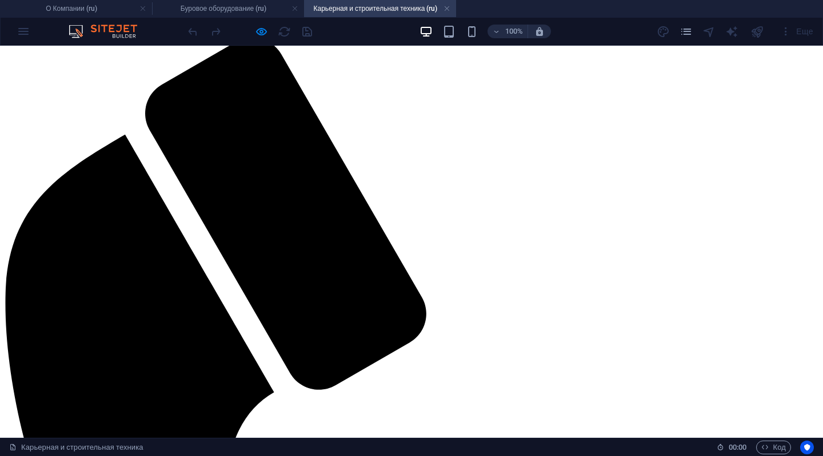
scroll to position [114, 0]
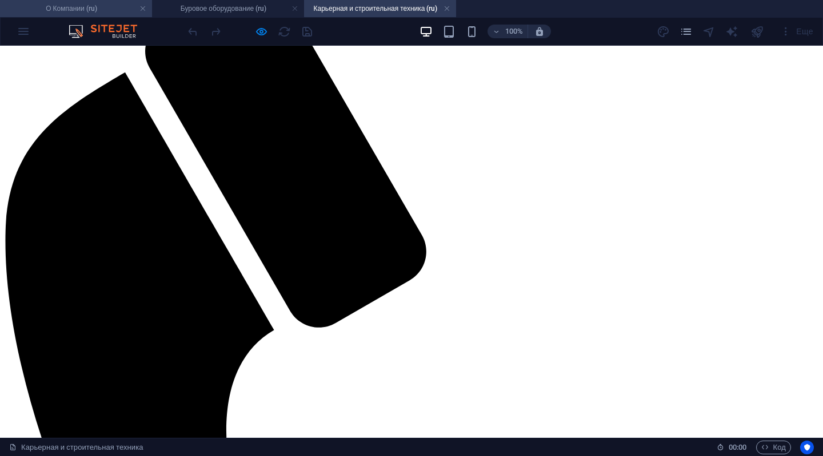
click at [63, 10] on h4 "О Компании (ru)" at bounding box center [76, 8] width 152 height 13
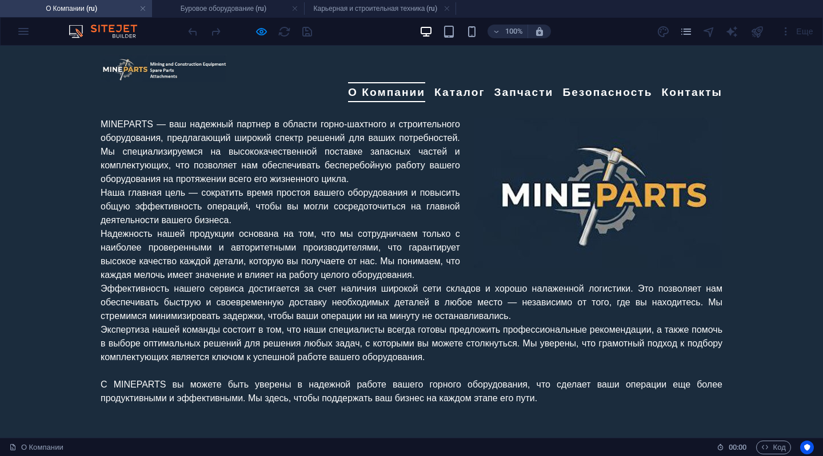
scroll to position [0, 0]
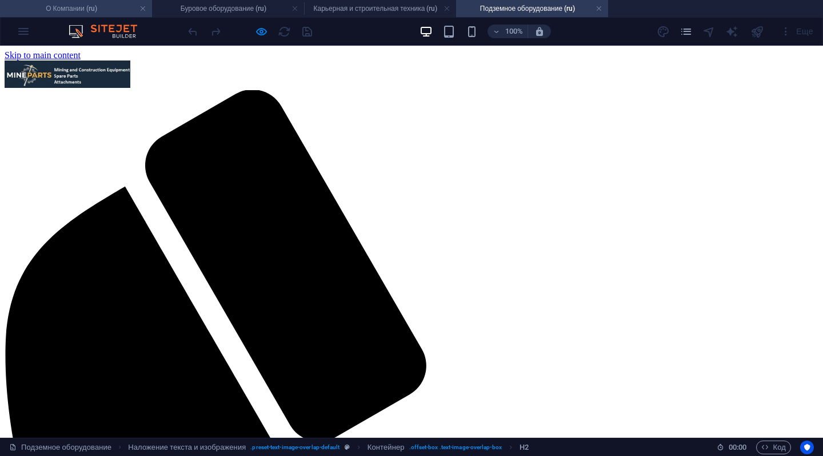
click at [74, 13] on h4 "О Компании (ru)" at bounding box center [76, 8] width 152 height 13
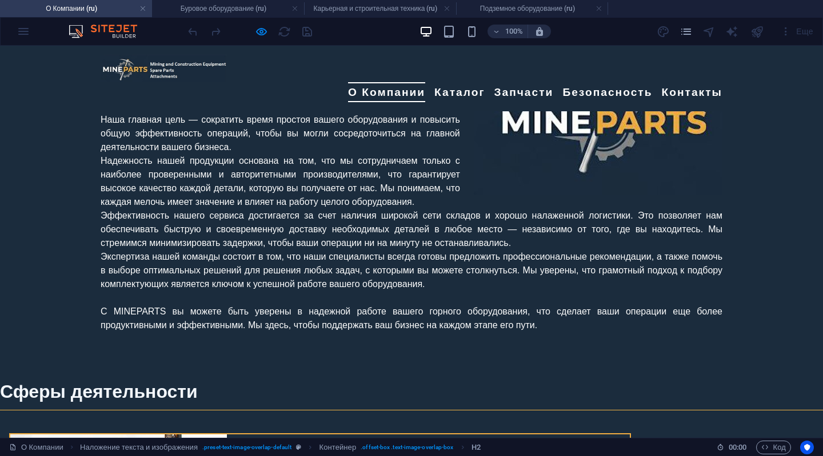
scroll to position [857, 0]
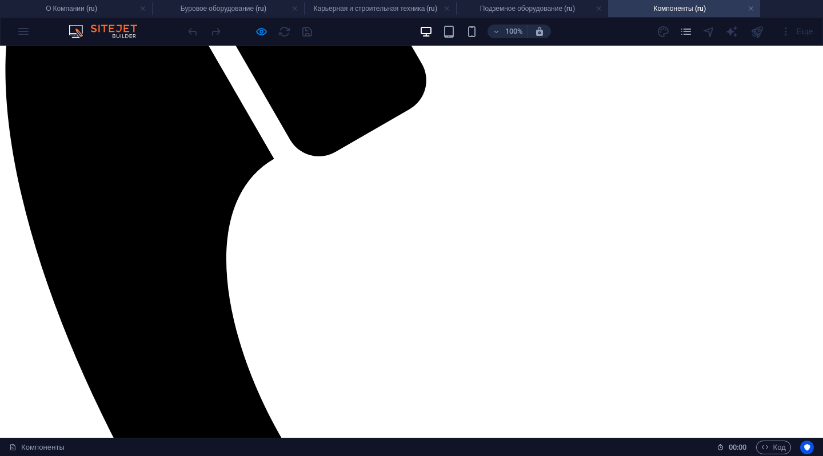
scroll to position [0, 0]
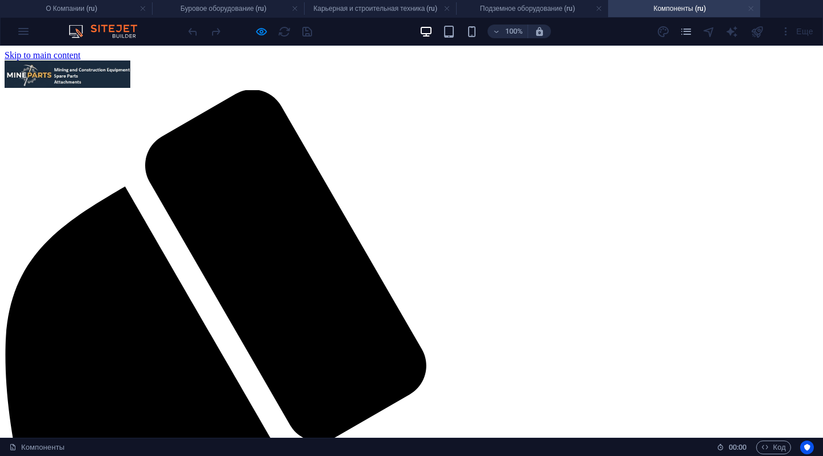
click at [751, 5] on link at bounding box center [750, 8] width 7 height 11
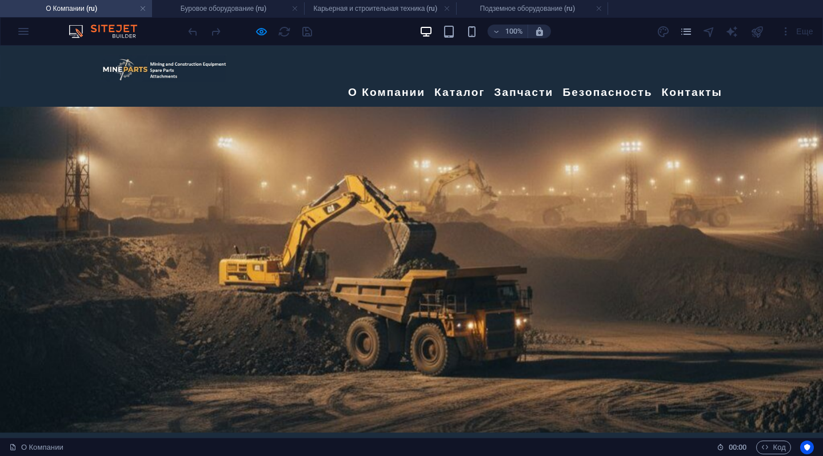
scroll to position [857, 0]
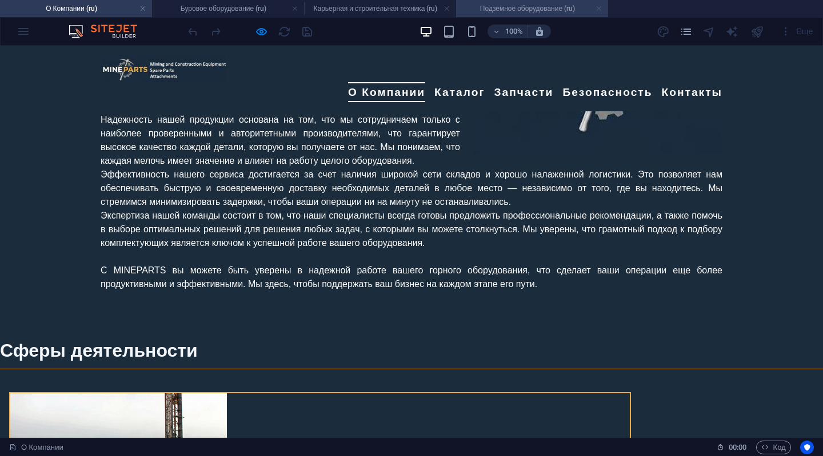
click at [599, 9] on link at bounding box center [598, 8] width 7 height 11
click at [448, 3] on h4 "Карьерная и строительная техника (ru)" at bounding box center [380, 8] width 152 height 13
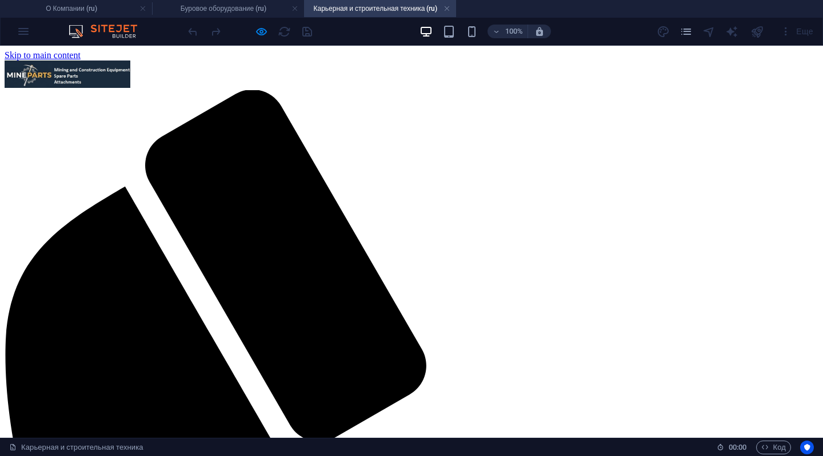
scroll to position [0, 0]
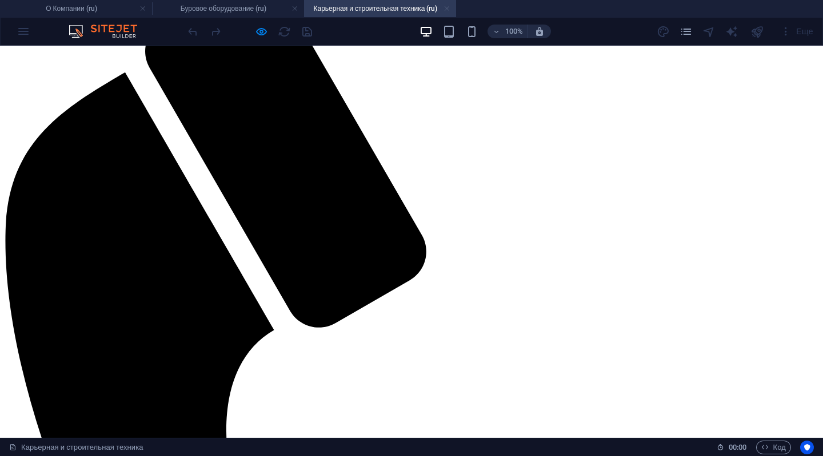
click at [449, 9] on link at bounding box center [446, 8] width 7 height 11
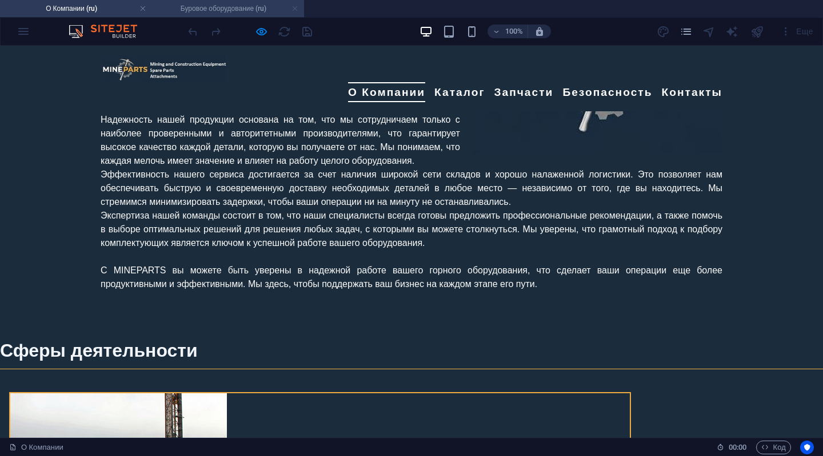
click at [295, 6] on link at bounding box center [294, 8] width 7 height 11
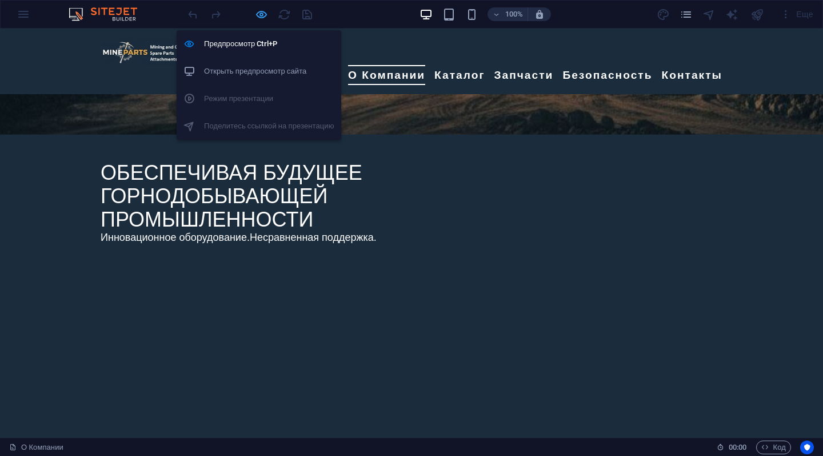
click at [262, 14] on icon "button" at bounding box center [261, 14] width 13 height 13
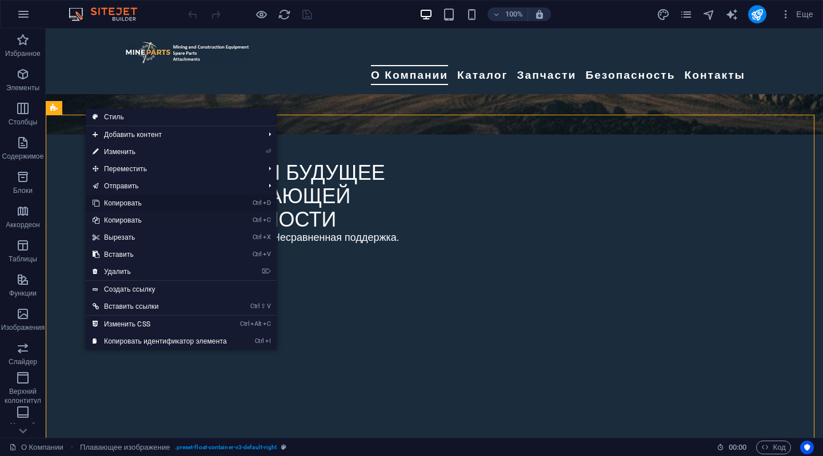
click at [109, 199] on link "Ctrl D Копировать" at bounding box center [160, 203] width 148 height 17
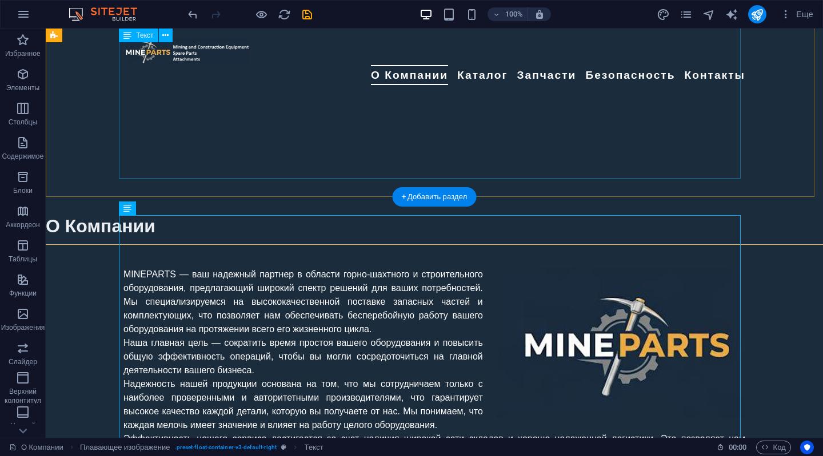
scroll to position [596, 0]
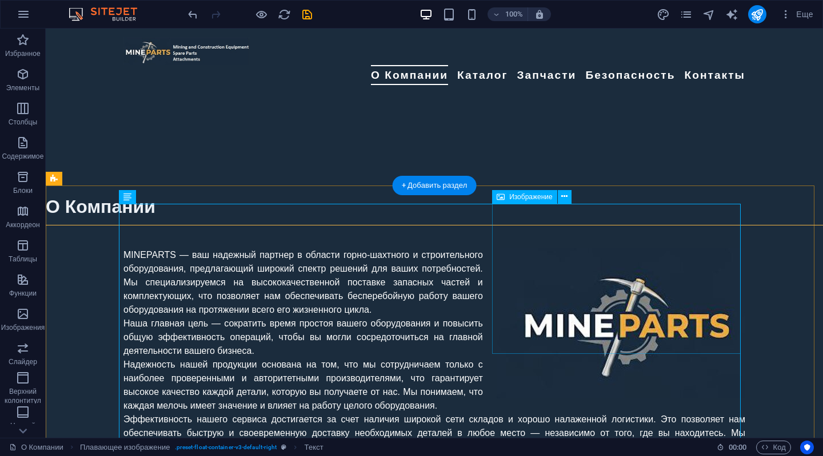
select select "px"
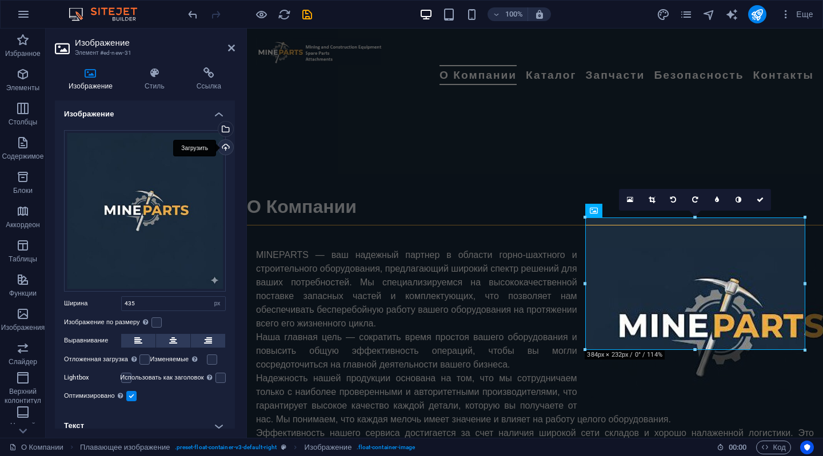
click at [222, 143] on div "Загрузить" at bounding box center [224, 148] width 17 height 17
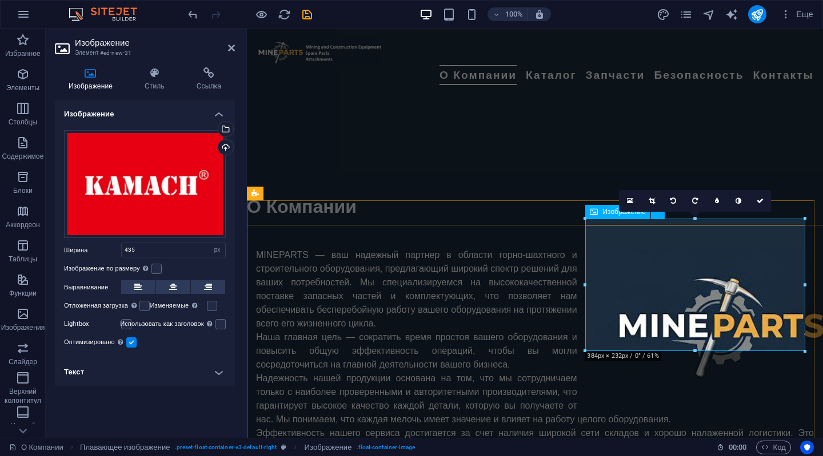
scroll to position [539, 0]
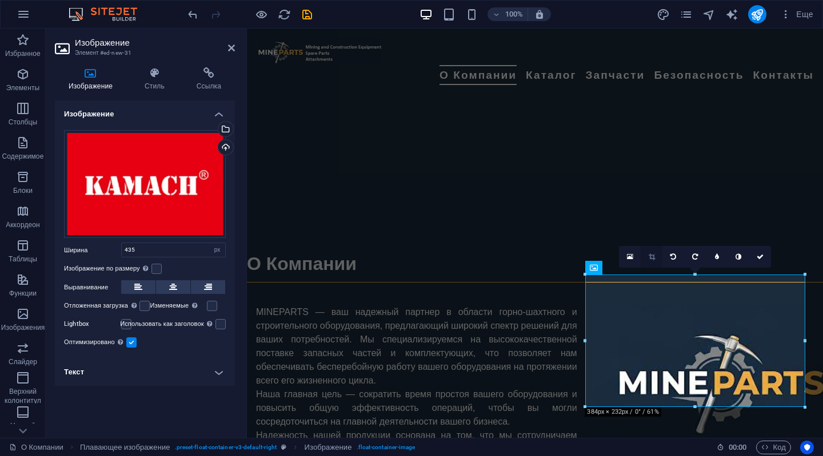
click at [649, 254] on icon at bounding box center [651, 257] width 6 height 7
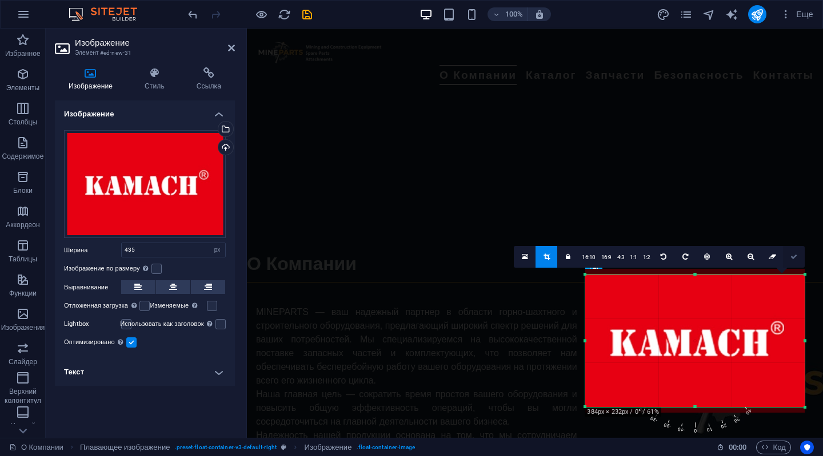
click at [794, 255] on icon at bounding box center [793, 257] width 7 height 7
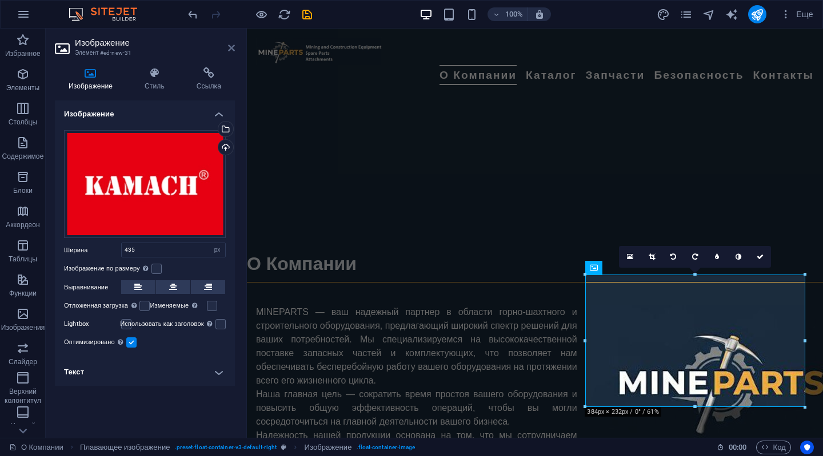
click at [229, 51] on icon at bounding box center [231, 47] width 7 height 9
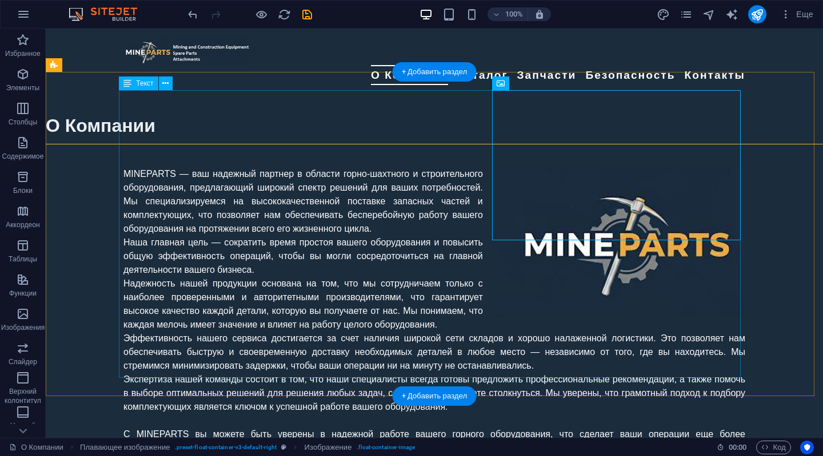
scroll to position [711, 0]
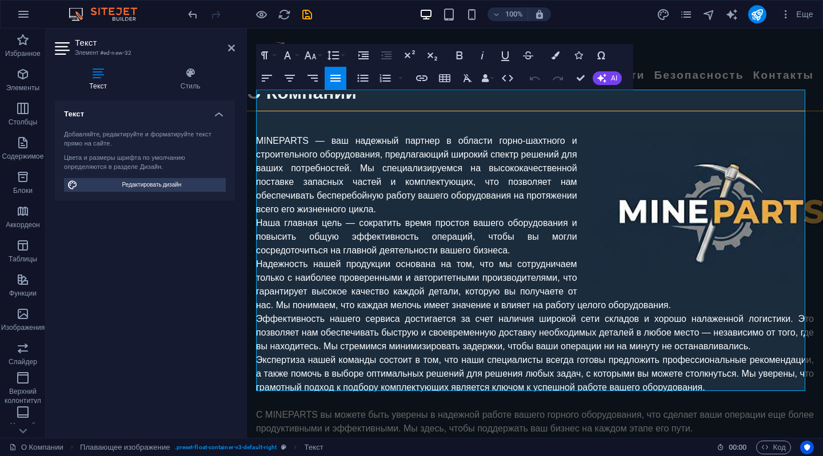
scroll to position [724, 0]
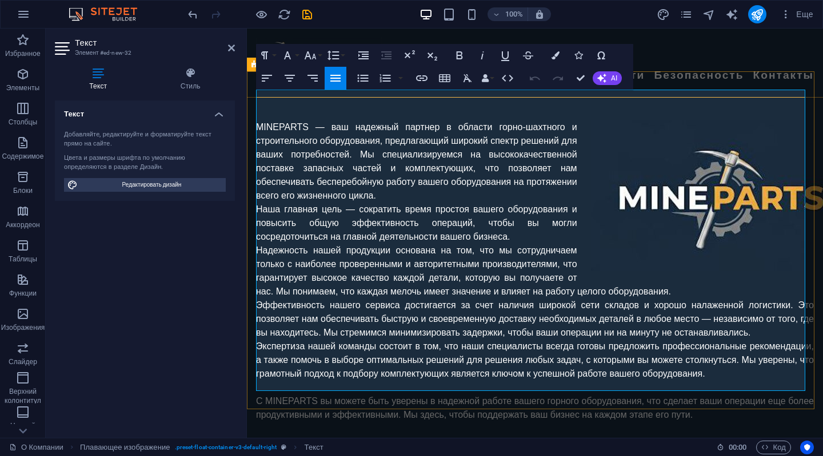
drag, startPoint x: 329, startPoint y: 97, endPoint x: 446, endPoint y: 176, distance: 141.2
drag, startPoint x: 728, startPoint y: 384, endPoint x: 331, endPoint y: 93, distance: 491.7
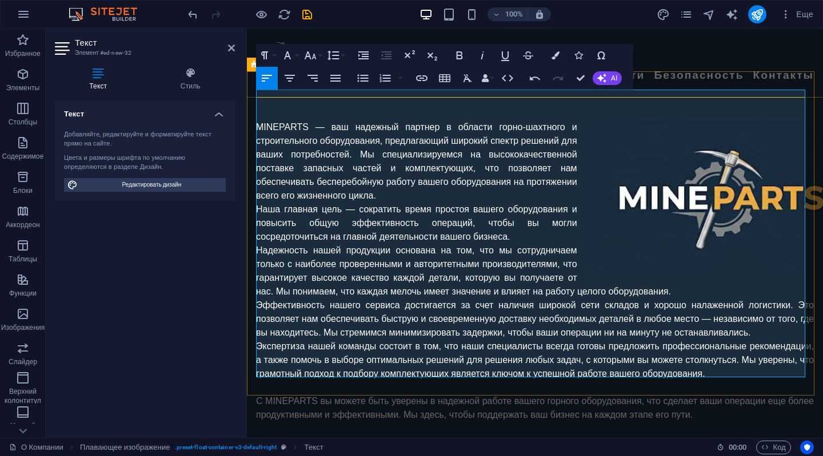
scroll to position [8584, 5]
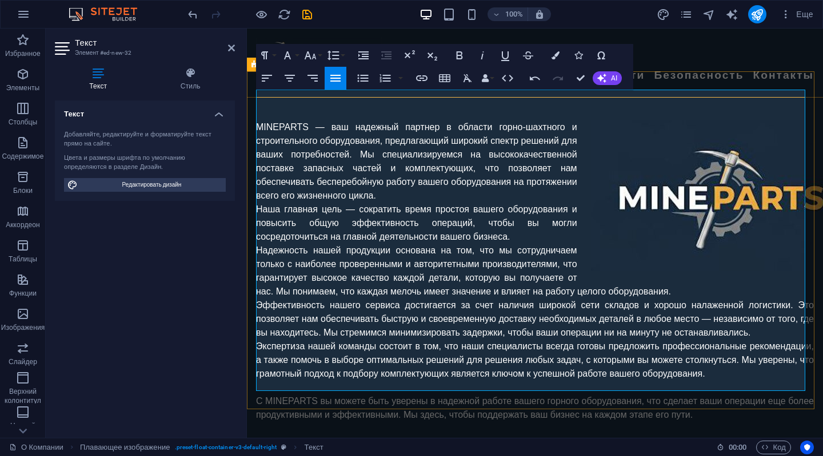
drag, startPoint x: 334, startPoint y: 107, endPoint x: 257, endPoint y: 110, distance: 77.8
click at [463, 53] on icon "button" at bounding box center [459, 56] width 14 height 14
drag, startPoint x: 401, startPoint y: 113, endPoint x: 336, endPoint y: 107, distance: 64.8
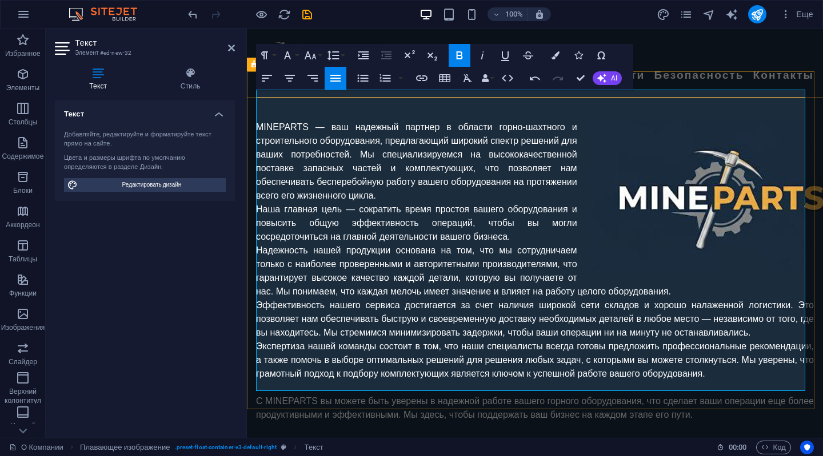
click at [459, 53] on icon "button" at bounding box center [459, 56] width 14 height 14
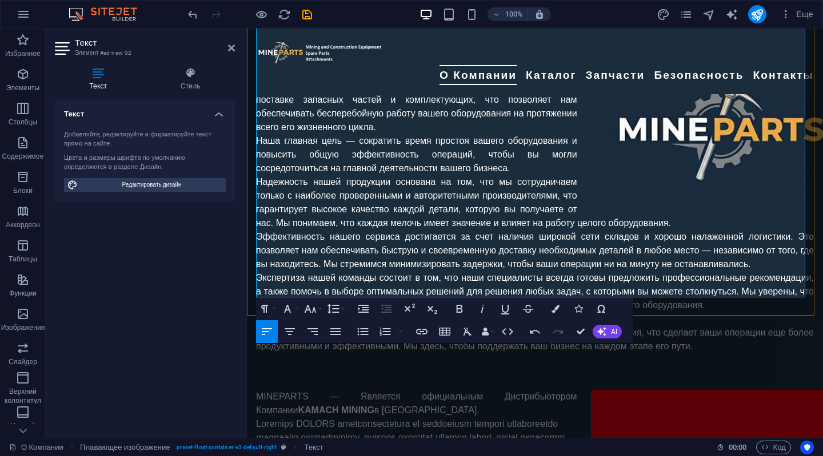
scroll to position [839, 0]
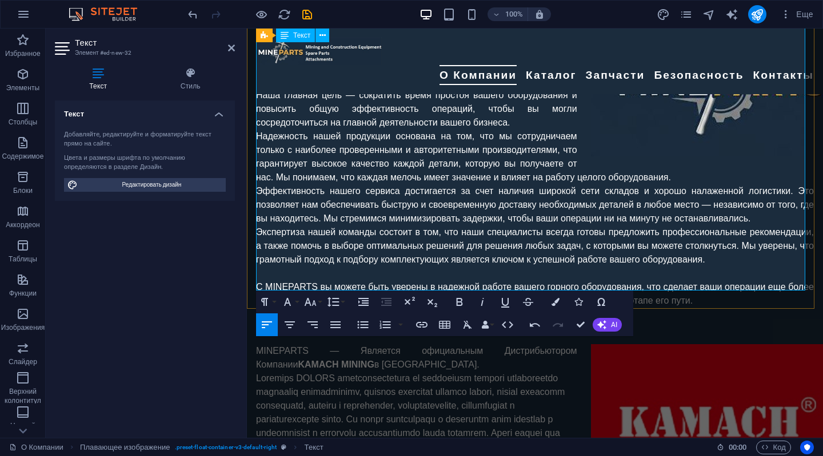
click at [327, 372] on p "и послепродажное обслуживание." at bounding box center [535, 433] width 558 height 123
click at [394, 372] on p at bounding box center [535, 433] width 558 height 123
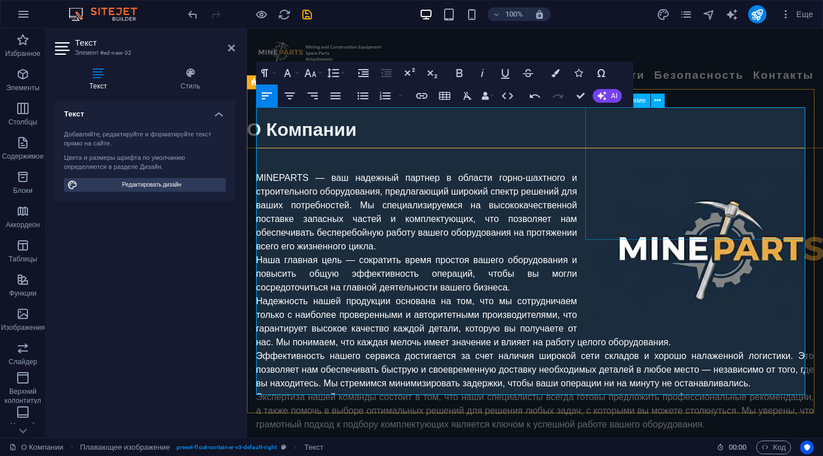
scroll to position [667, 0]
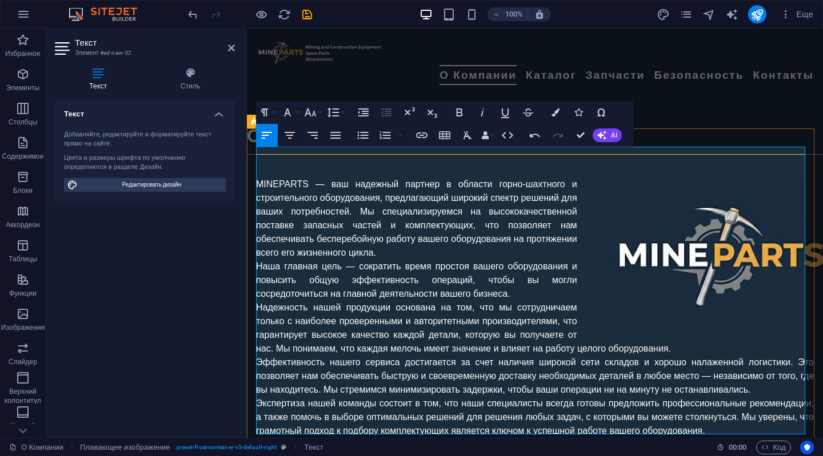
drag, startPoint x: 308, startPoint y: 154, endPoint x: 254, endPoint y: 151, distance: 53.8
click at [462, 112] on icon "button" at bounding box center [459, 113] width 14 height 14
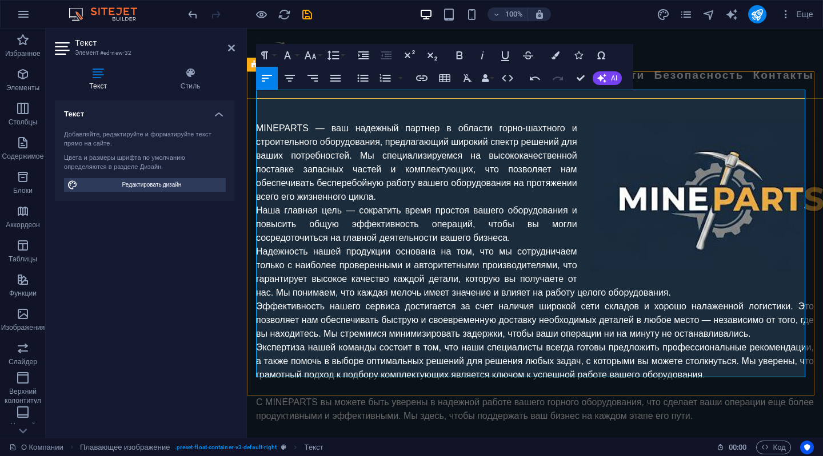
scroll to position [724, 0]
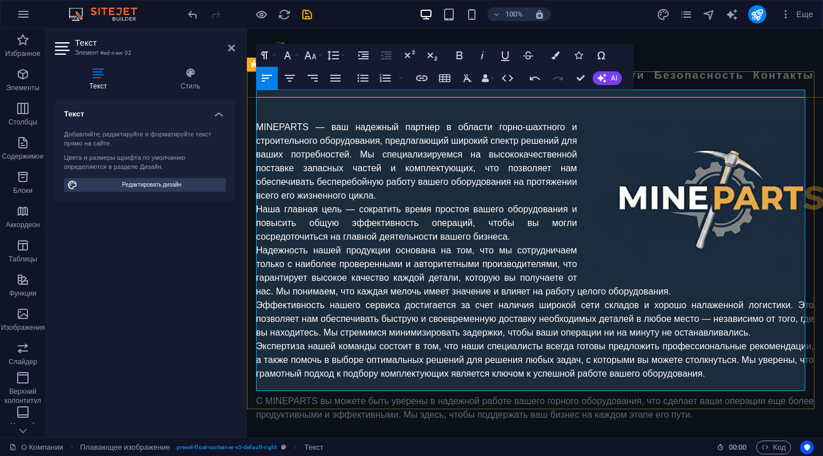
scroll to position [3824, 2]
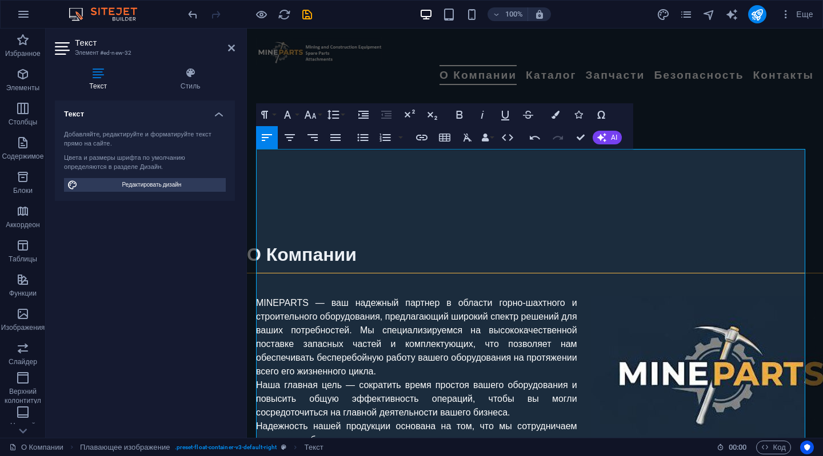
scroll to position [496, 0]
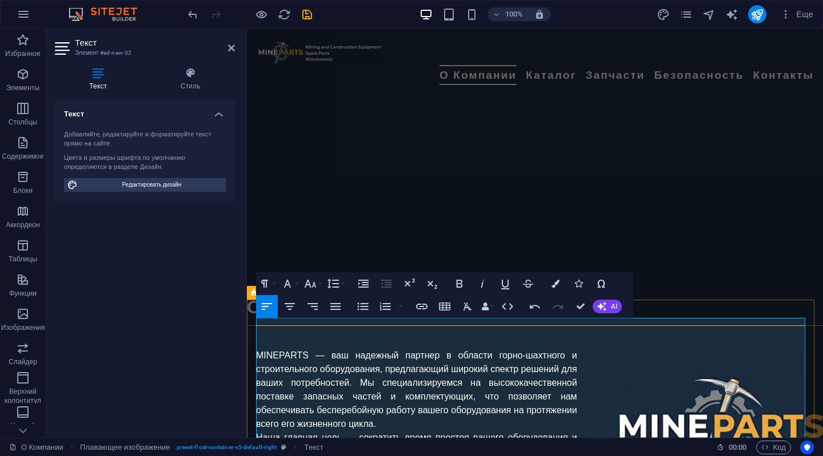
drag, startPoint x: 301, startPoint y: 350, endPoint x: 375, endPoint y: 351, distance: 74.3
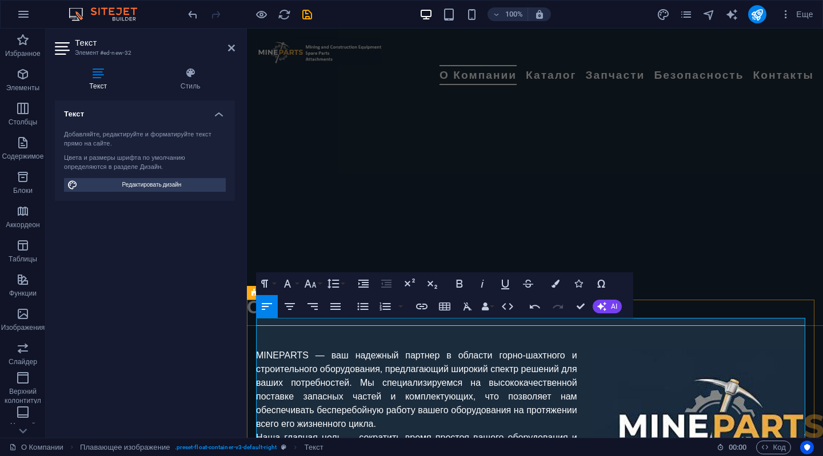
click at [463, 284] on icon "button" at bounding box center [459, 284] width 14 height 14
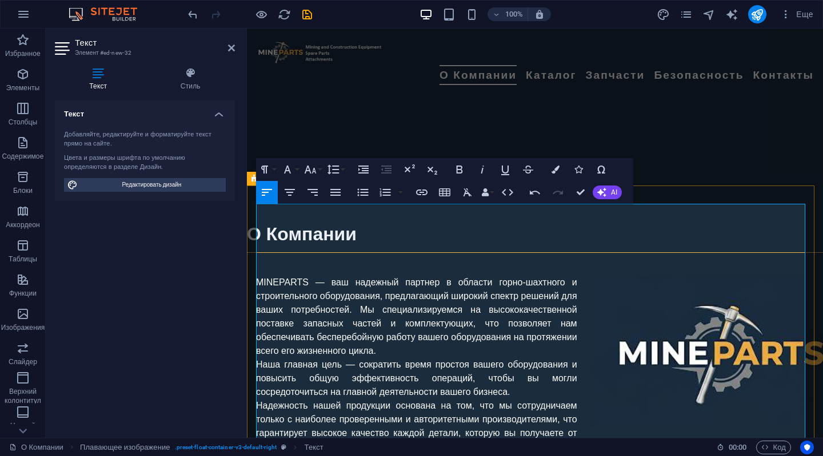
scroll to position [610, 0]
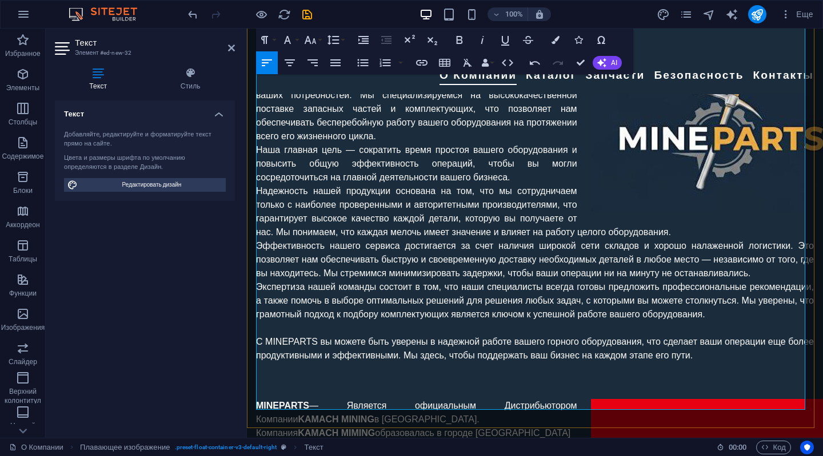
scroll to position [782, 0]
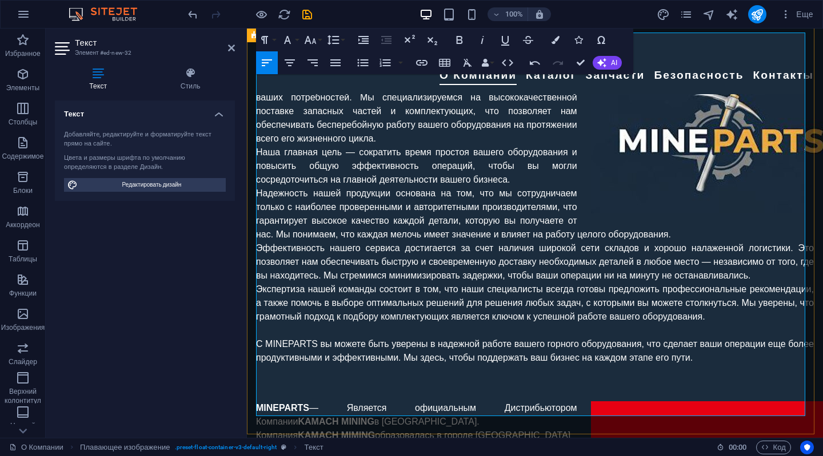
drag, startPoint x: 602, startPoint y: 340, endPoint x: 264, endPoint y: 339, distance: 338.2
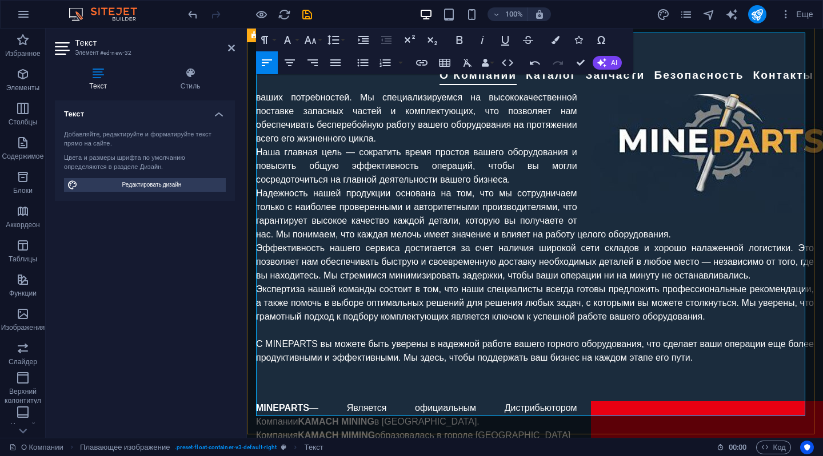
scroll to position [839, 0]
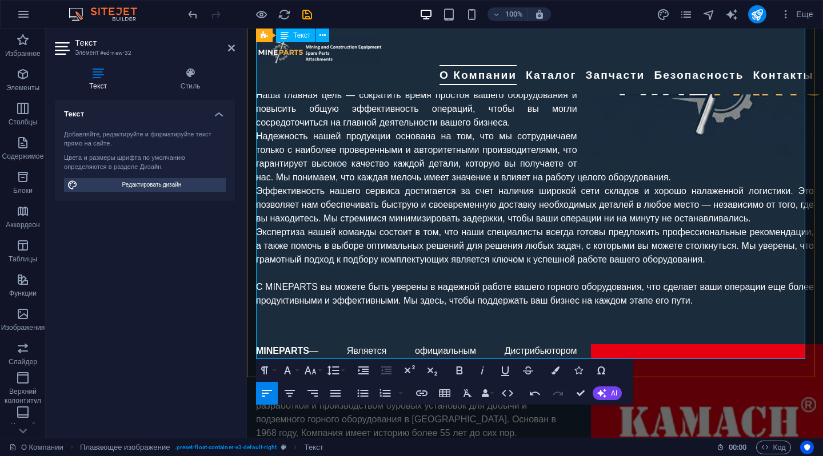
drag, startPoint x: 327, startPoint y: 348, endPoint x: 254, endPoint y: 324, distance: 76.4
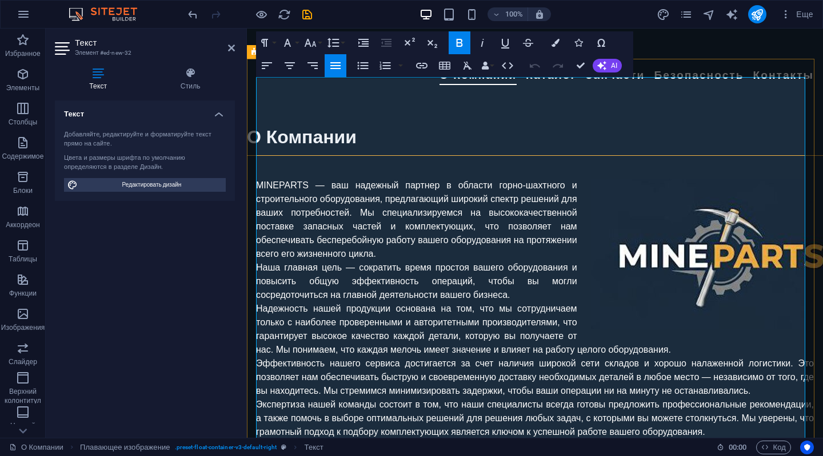
scroll to position [866, 0]
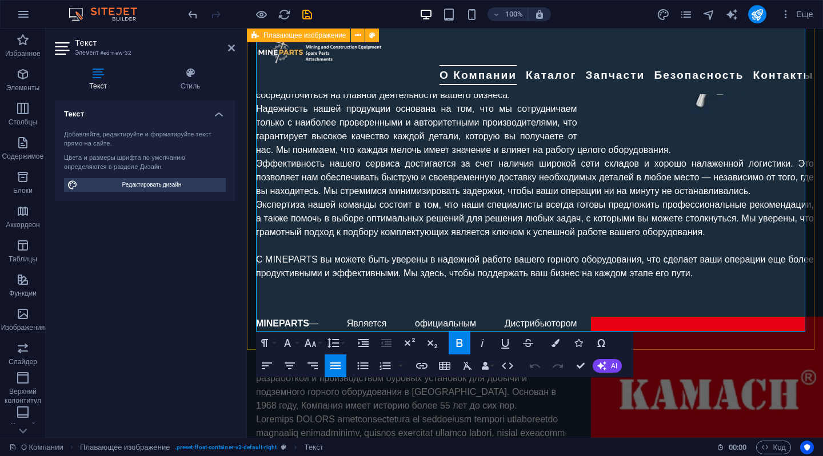
drag, startPoint x: 325, startPoint y: 324, endPoint x: 253, endPoint y: 286, distance: 80.8
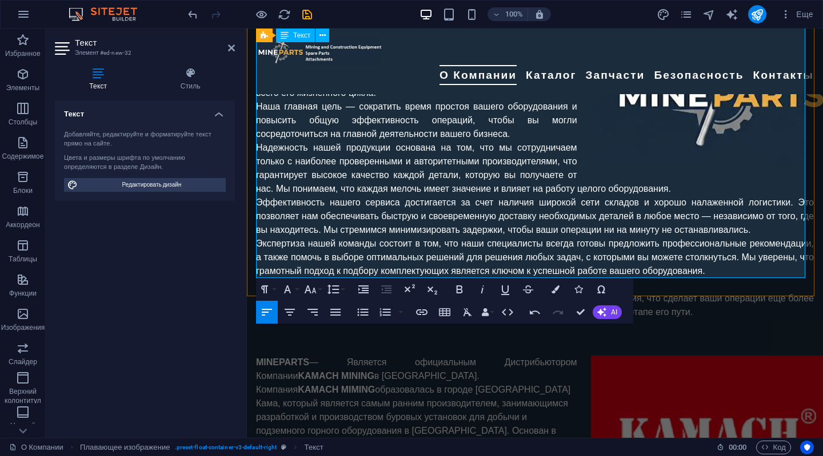
scroll to position [809, 0]
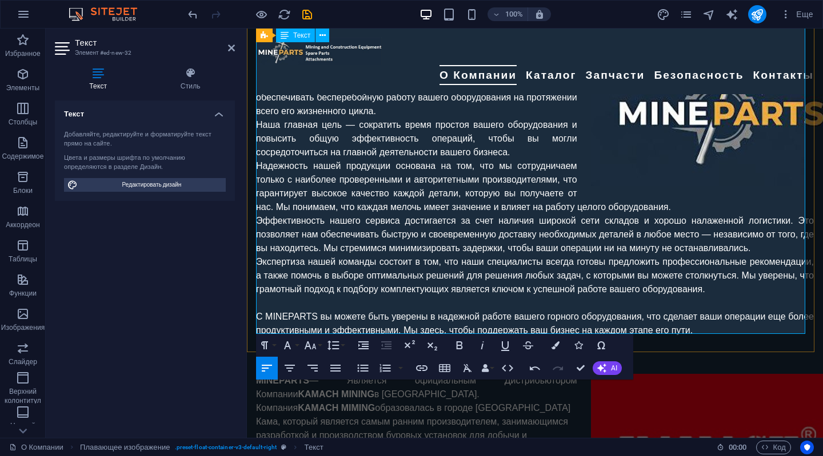
drag, startPoint x: 471, startPoint y: 326, endPoint x: 262, endPoint y: 270, distance: 216.5
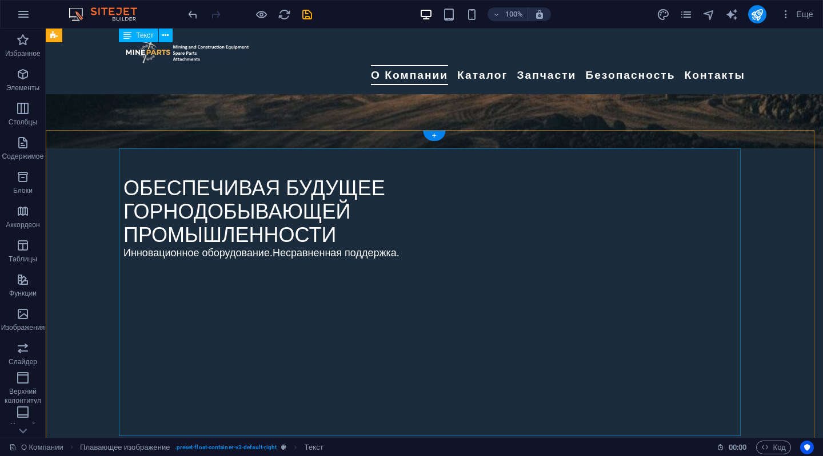
scroll to position [325, 0]
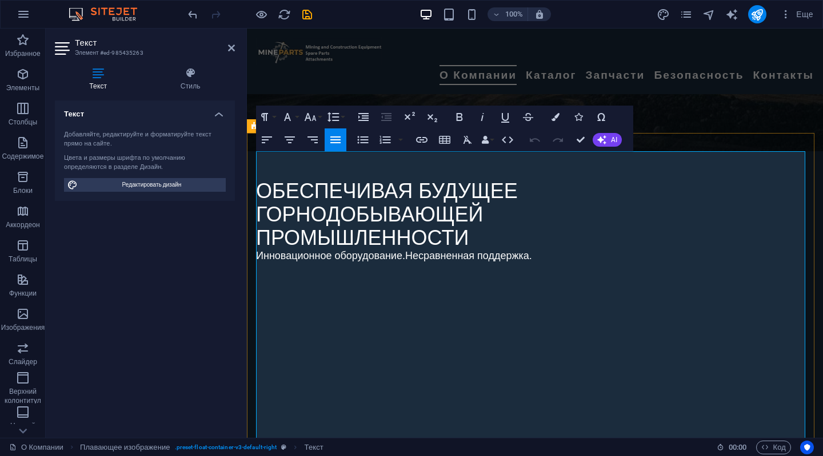
drag, startPoint x: 307, startPoint y: 156, endPoint x: 504, endPoint y: 176, distance: 198.1
click at [459, 117] on icon "button" at bounding box center [459, 117] width 6 height 8
drag, startPoint x: 319, startPoint y: 431, endPoint x: 267, endPoint y: 428, distance: 51.5
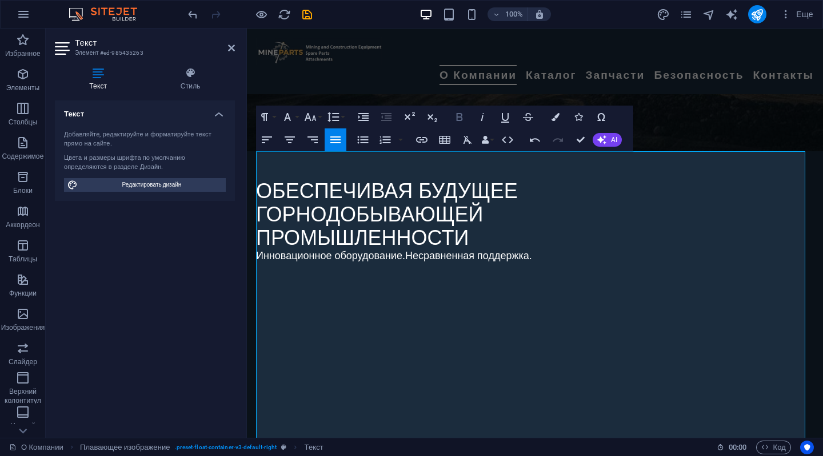
click at [460, 115] on icon "button" at bounding box center [459, 117] width 14 height 14
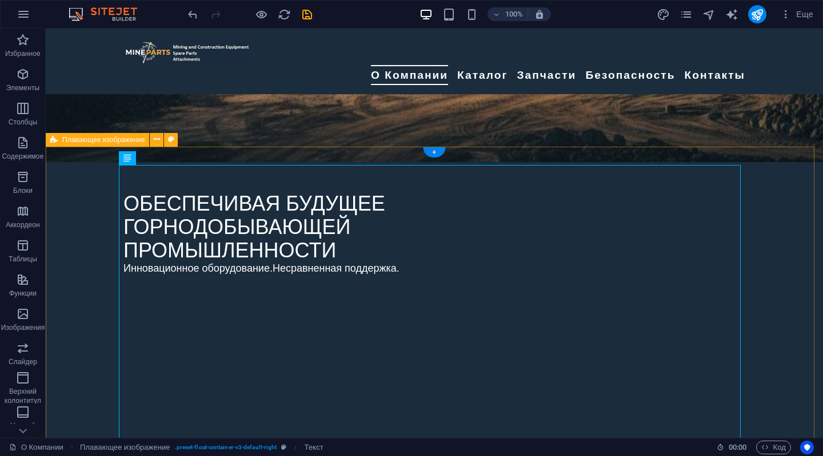
scroll to position [311, 0]
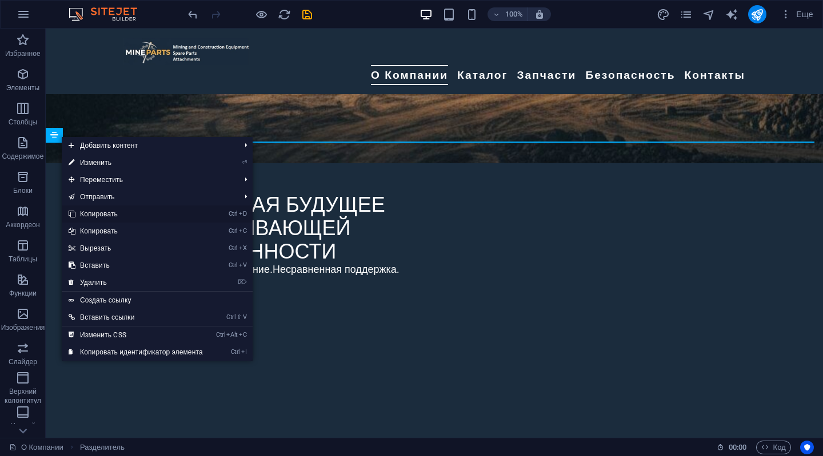
click at [86, 210] on link "Ctrl D Копировать" at bounding box center [136, 214] width 148 height 17
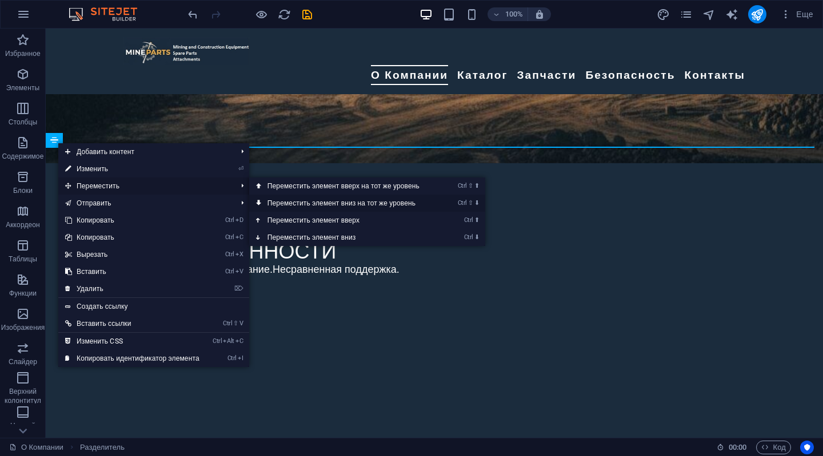
click at [282, 200] on link "Ctrl ⇧ ⬇ Переместить элемент вниз на тот же уровень" at bounding box center [345, 203] width 193 height 17
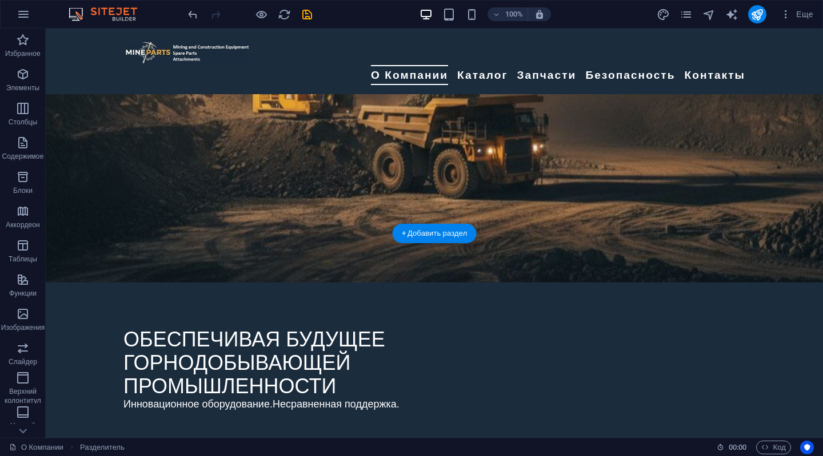
scroll to position [154, 0]
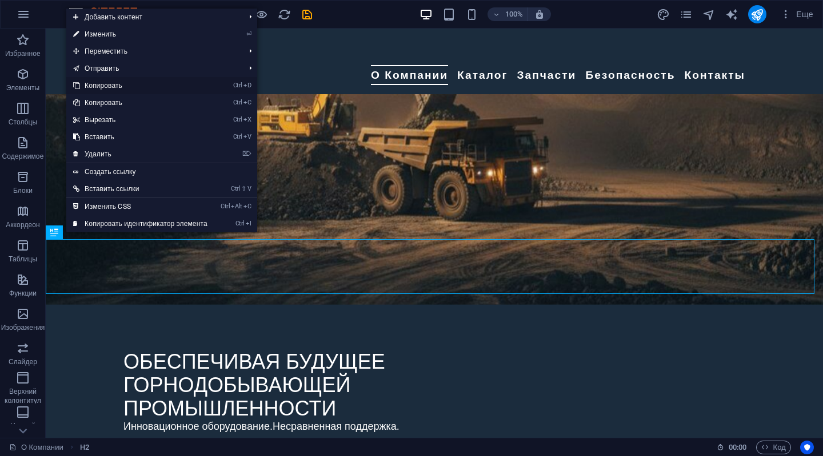
click at [112, 86] on link "Ctrl D Копировать" at bounding box center [140, 85] width 148 height 17
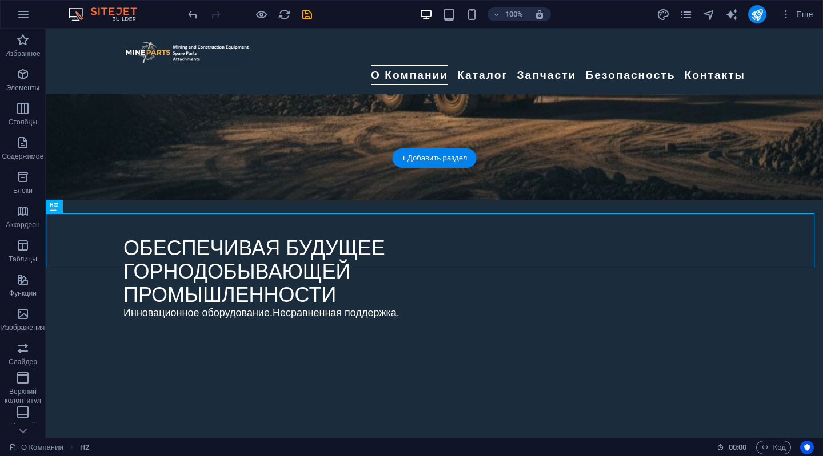
scroll to position [268, 0]
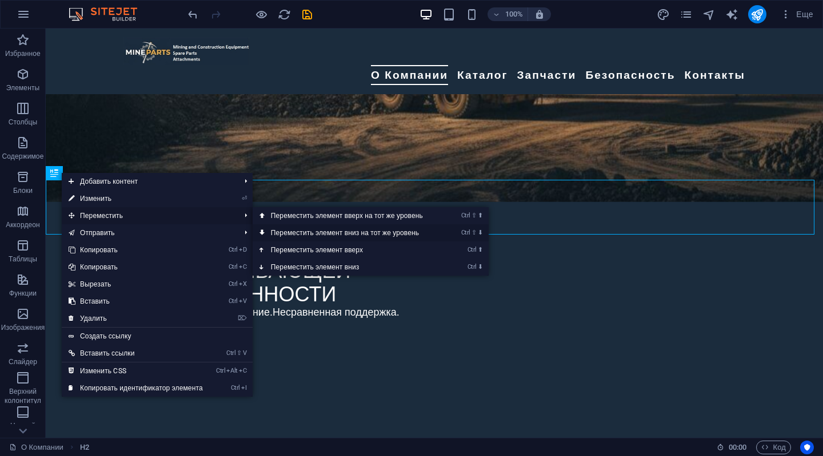
click at [288, 227] on link "Ctrl ⇧ ⬇ Переместить элемент вниз на тот же уровень" at bounding box center [349, 233] width 193 height 17
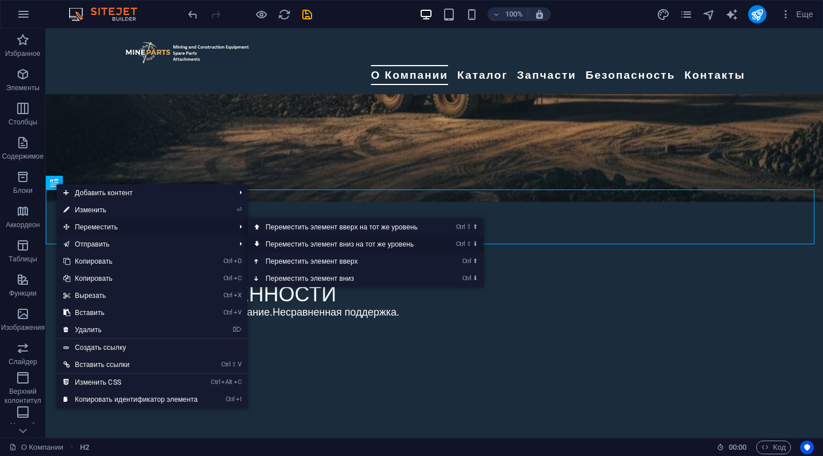
click at [281, 241] on link "Ctrl ⇧ ⬇ Переместить элемент вниз на тот же уровень" at bounding box center [343, 244] width 193 height 17
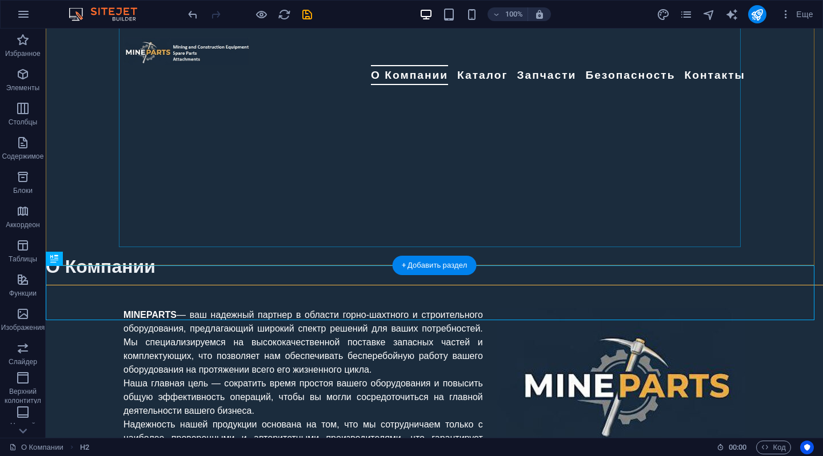
scroll to position [576, 0]
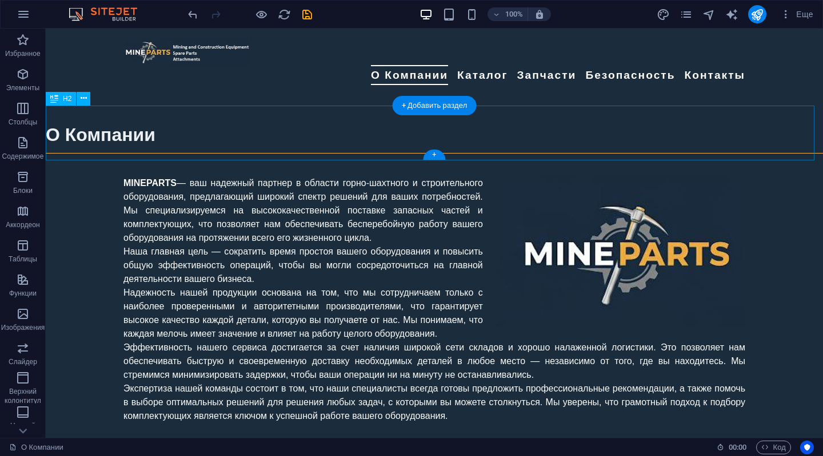
scroll to position [676, 0]
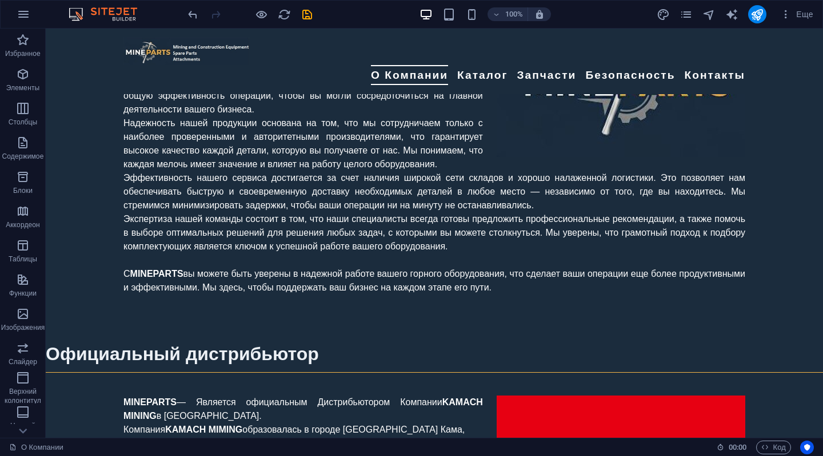
scroll to position [774, 0]
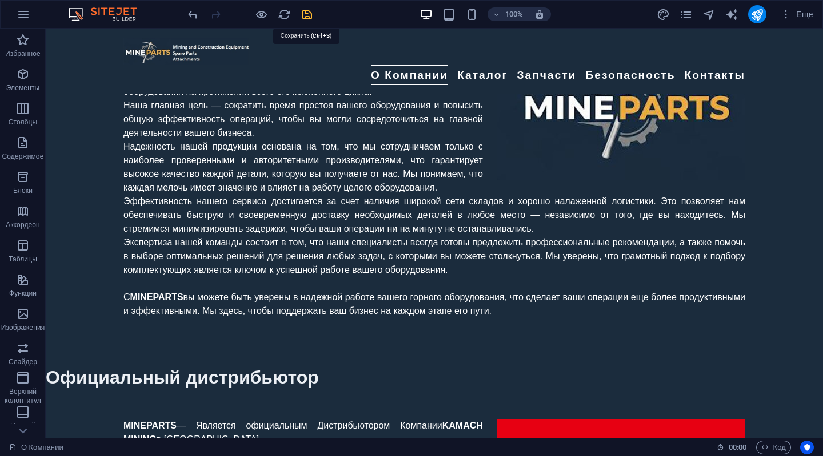
click at [307, 11] on icon "save" at bounding box center [307, 14] width 13 height 13
checkbox input "false"
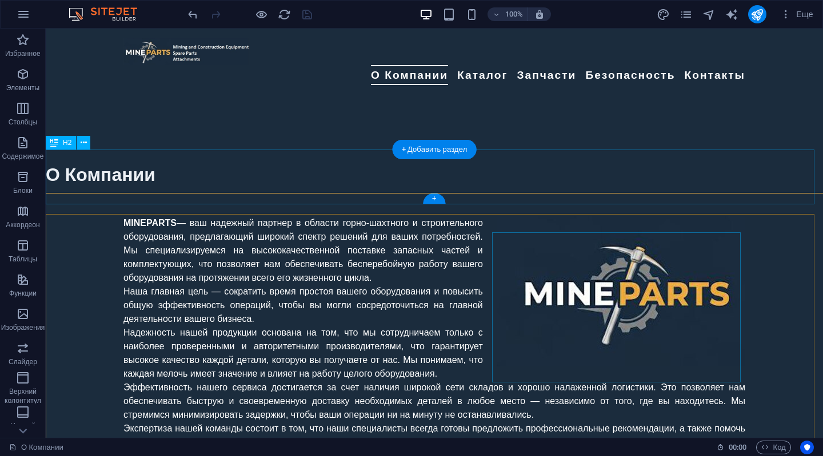
scroll to position [686, 0]
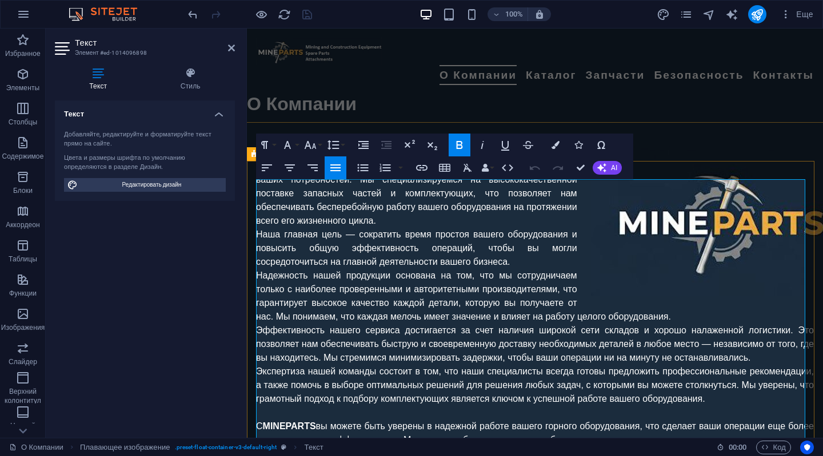
drag, startPoint x: 464, startPoint y: 190, endPoint x: 472, endPoint y: 187, distance: 8.0
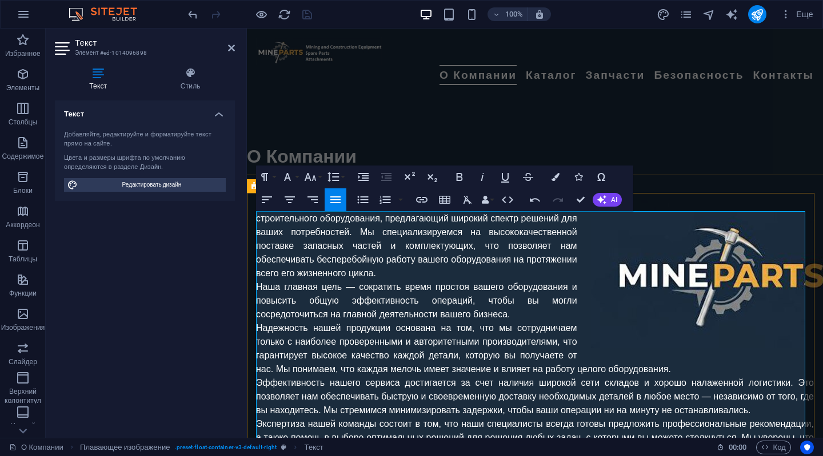
scroll to position [642, 0]
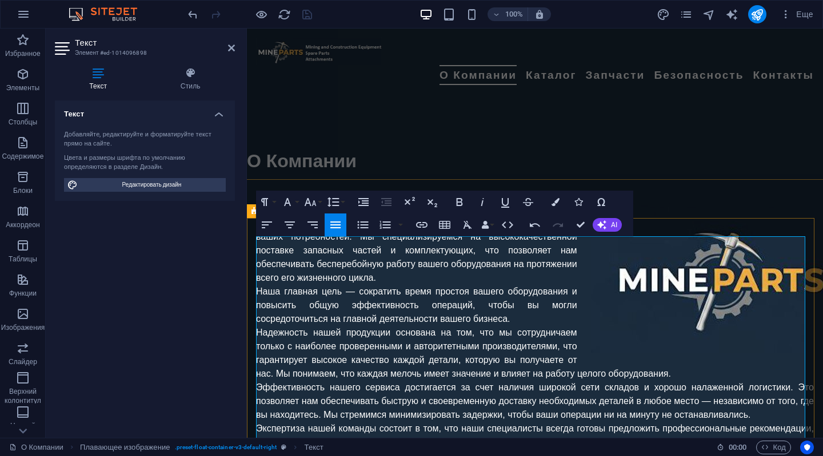
drag, startPoint x: 257, startPoint y: 284, endPoint x: 291, endPoint y: 282, distance: 34.4
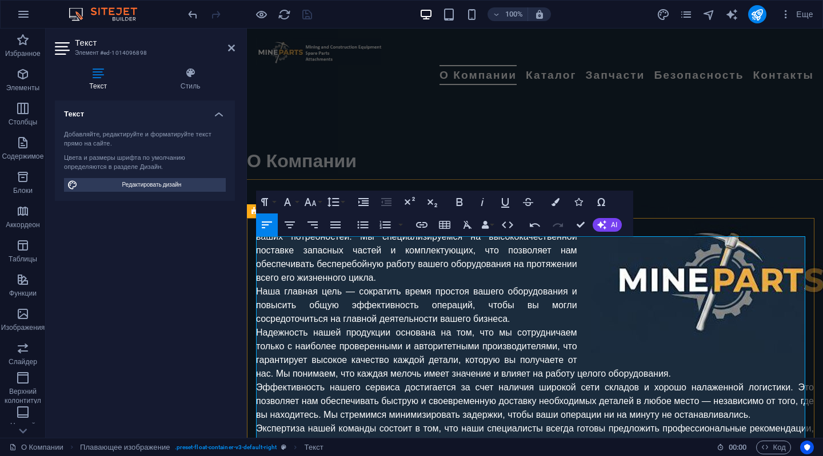
drag, startPoint x: 419, startPoint y: 270, endPoint x: 478, endPoint y: 273, distance: 58.4
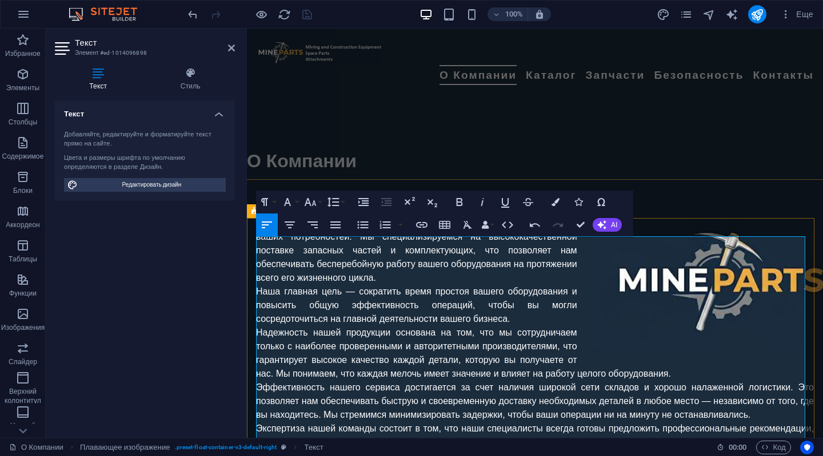
drag, startPoint x: 400, startPoint y: 312, endPoint x: 436, endPoint y: 310, distance: 36.6
drag, startPoint x: 486, startPoint y: 313, endPoint x: 532, endPoint y: 313, distance: 46.3
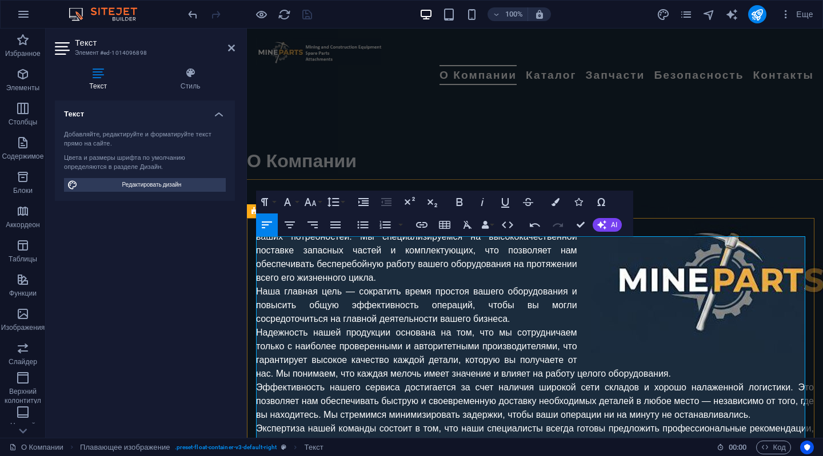
drag, startPoint x: 487, startPoint y: 315, endPoint x: 508, endPoint y: 316, distance: 21.7
drag, startPoint x: 487, startPoint y: 310, endPoint x: 500, endPoint y: 323, distance: 18.6
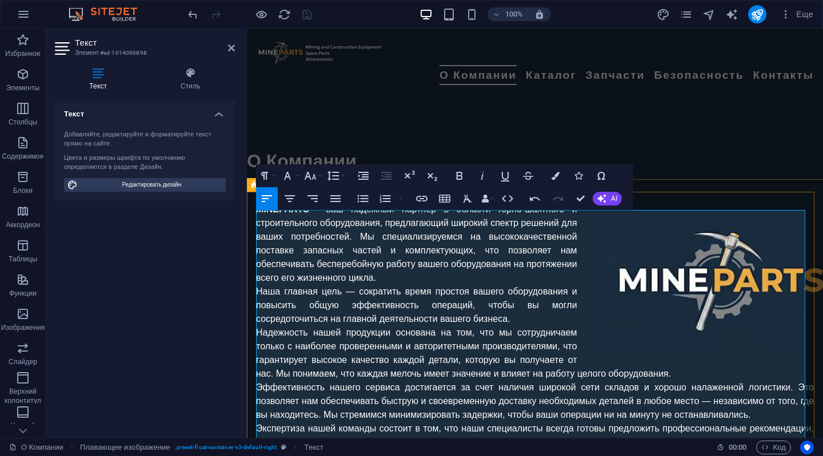
scroll to position [699, 0]
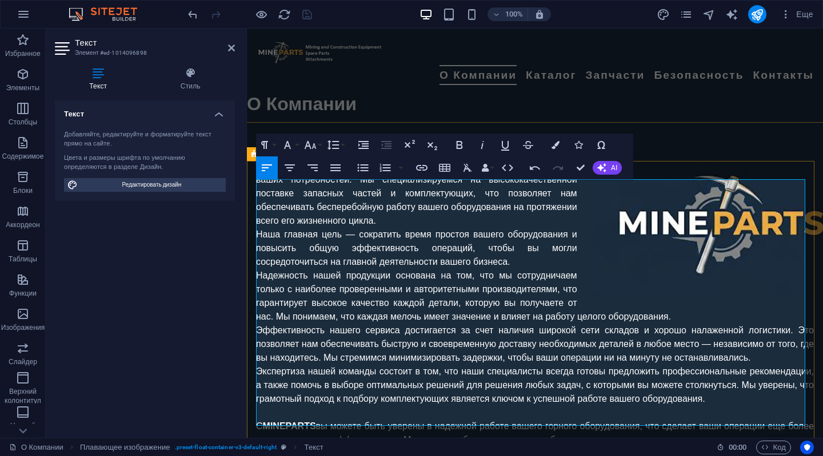
drag, startPoint x: 394, startPoint y: 310, endPoint x: 389, endPoint y: 306, distance: 6.5
drag, startPoint x: 366, startPoint y: 279, endPoint x: 428, endPoint y: 276, distance: 61.8
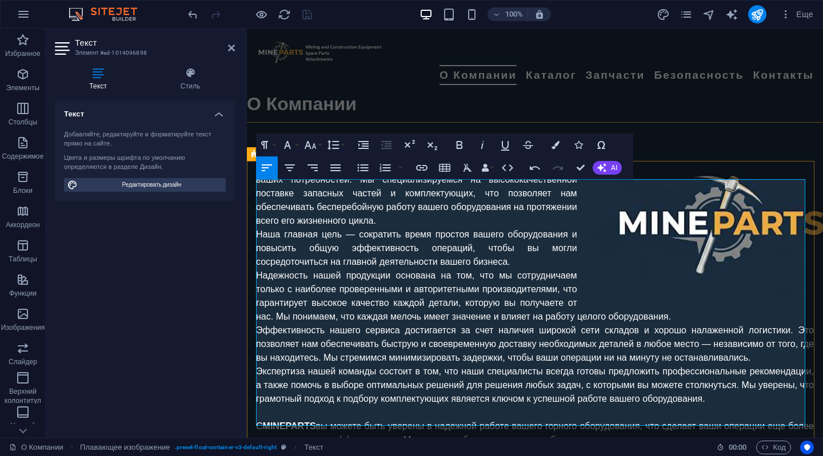
drag, startPoint x: 574, startPoint y: 354, endPoint x: 586, endPoint y: 352, distance: 12.7
drag, startPoint x: 343, startPoint y: 218, endPoint x: 370, endPoint y: 214, distance: 27.1
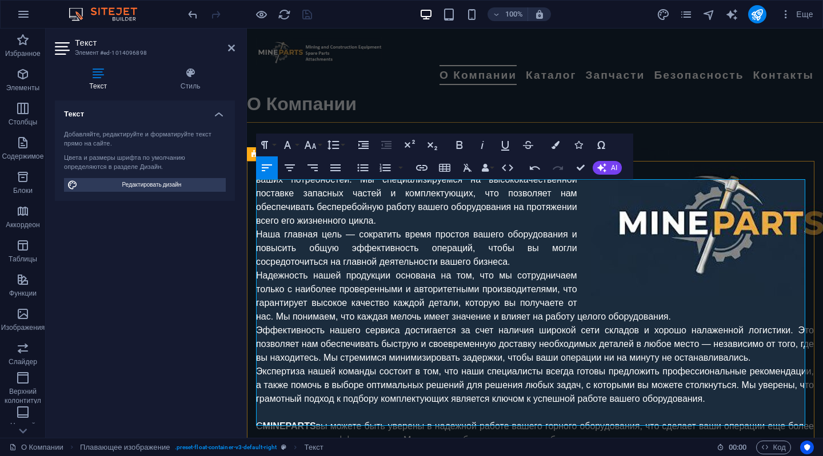
drag, startPoint x: 339, startPoint y: 216, endPoint x: 415, endPoint y: 216, distance: 76.0
drag, startPoint x: 395, startPoint y: 218, endPoint x: 402, endPoint y: 218, distance: 7.4
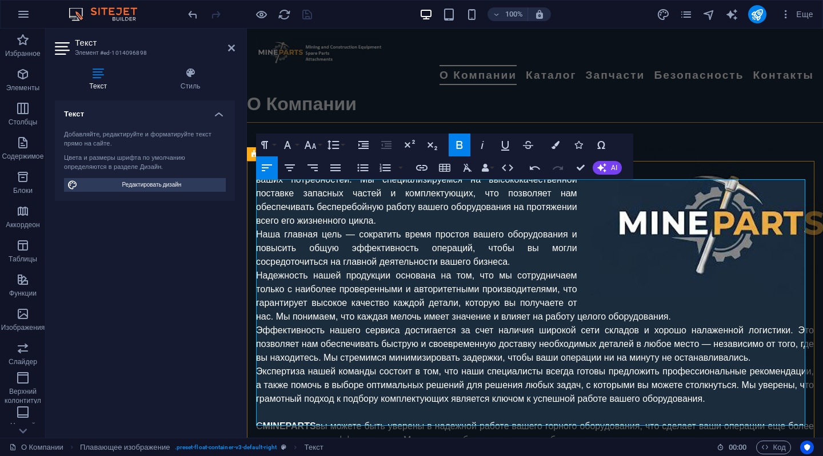
drag, startPoint x: 303, startPoint y: 271, endPoint x: 338, endPoint y: 264, distance: 36.2
copy p "KAMACH"
drag, startPoint x: 344, startPoint y: 377, endPoint x: 369, endPoint y: 374, distance: 25.3
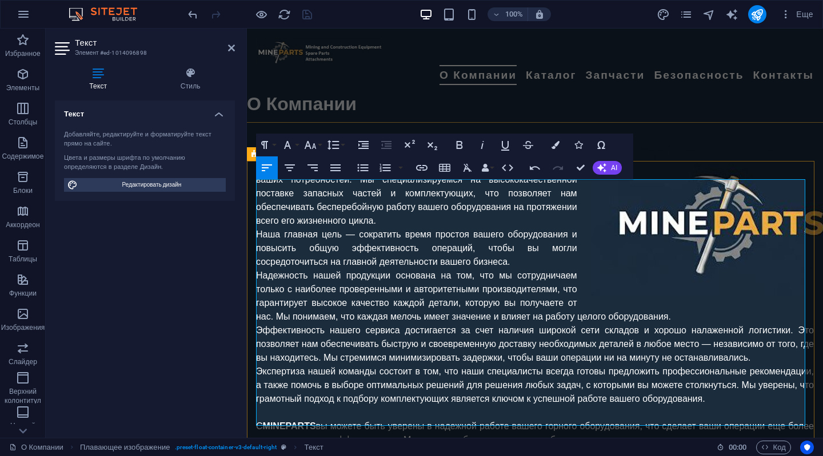
drag, startPoint x: 384, startPoint y: 381, endPoint x: 462, endPoint y: 382, distance: 78.3
drag, startPoint x: 538, startPoint y: 381, endPoint x: 544, endPoint y: 379, distance: 7.1
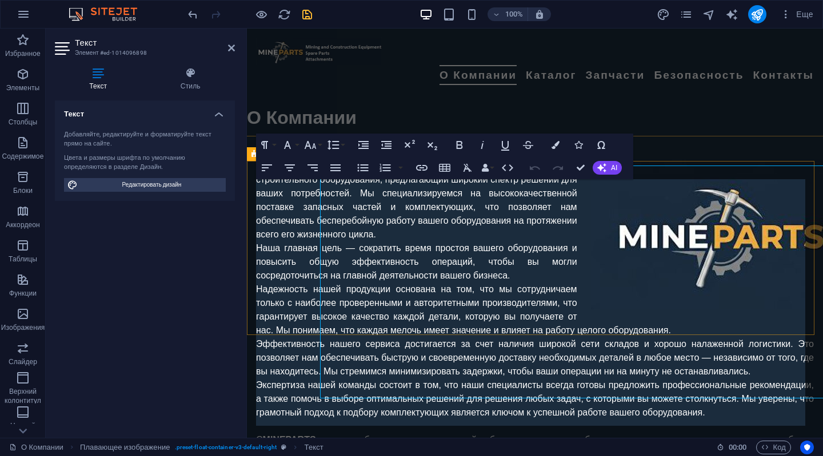
scroll to position [699, 0]
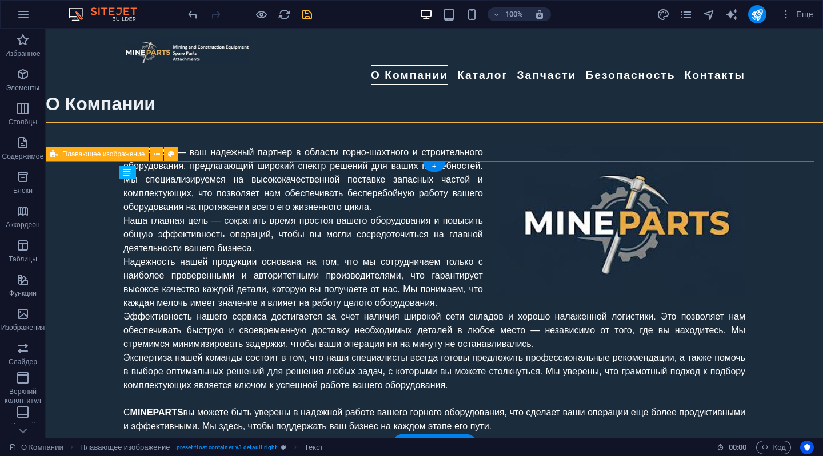
scroll to position [686, 0]
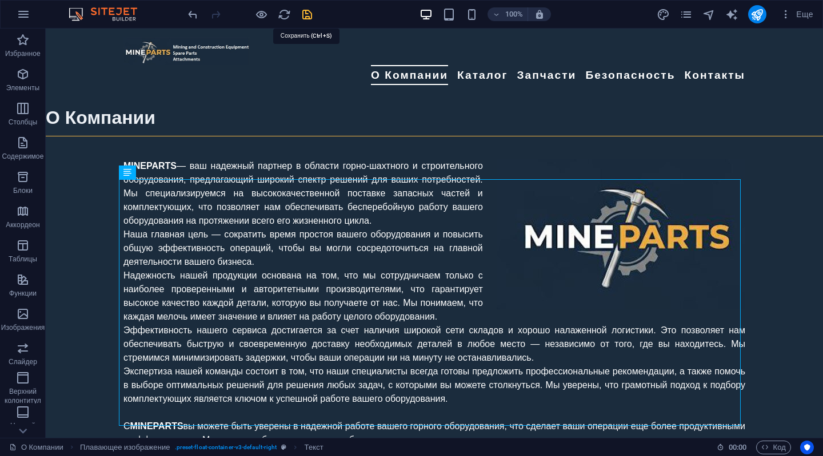
click at [309, 14] on icon "save" at bounding box center [307, 14] width 13 height 13
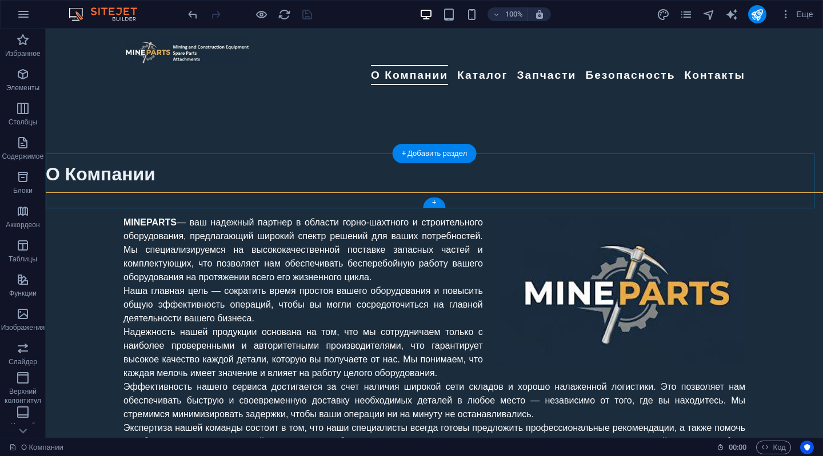
scroll to position [628, 0]
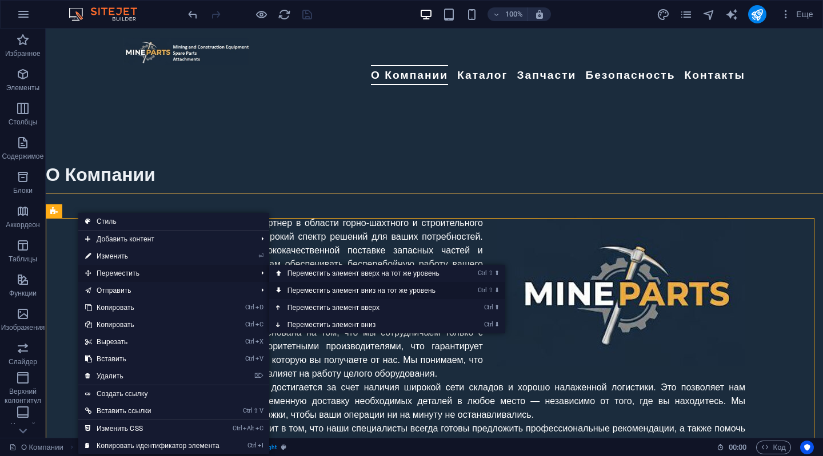
click at [312, 290] on link "Ctrl ⇧ ⬇ Переместить элемент вниз на тот же уровень" at bounding box center [365, 290] width 193 height 17
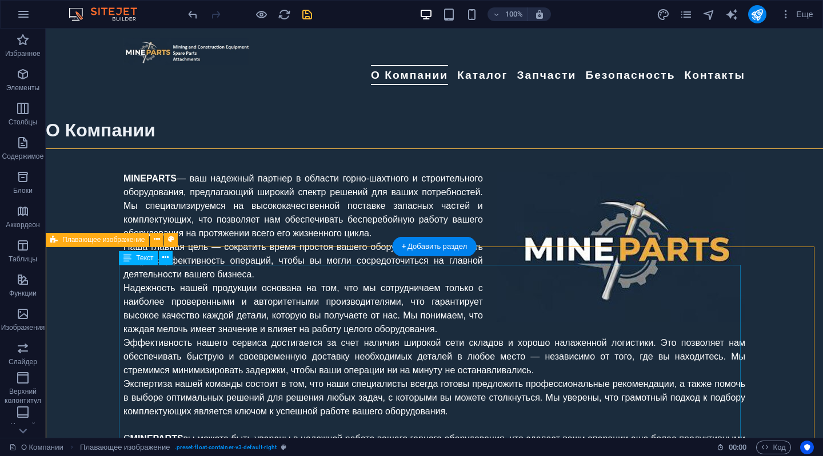
scroll to position [686, 0]
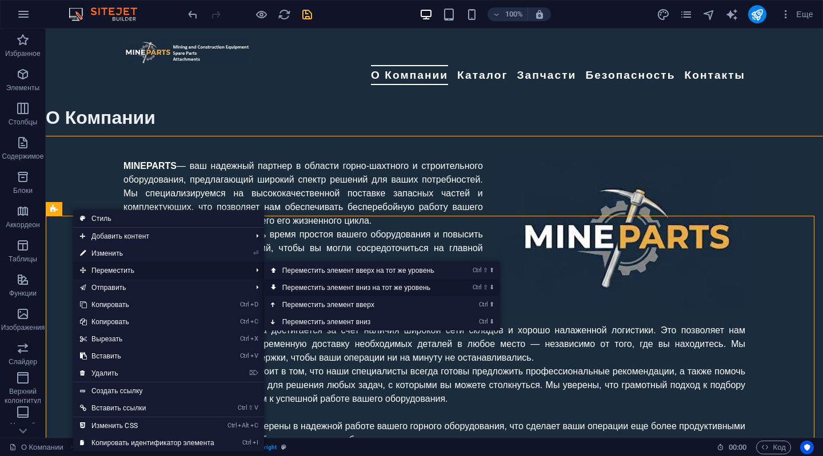
click at [303, 289] on link "Ctrl ⇧ ⬇ Переместить элемент вниз на тот же уровень" at bounding box center [360, 287] width 193 height 17
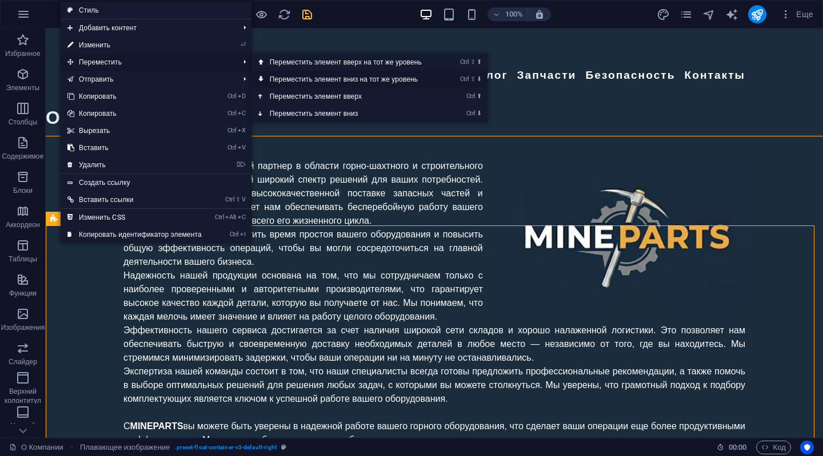
click at [287, 80] on link "Ctrl ⇧ ⬇ Переместить элемент вниз на тот же уровень" at bounding box center [347, 79] width 193 height 17
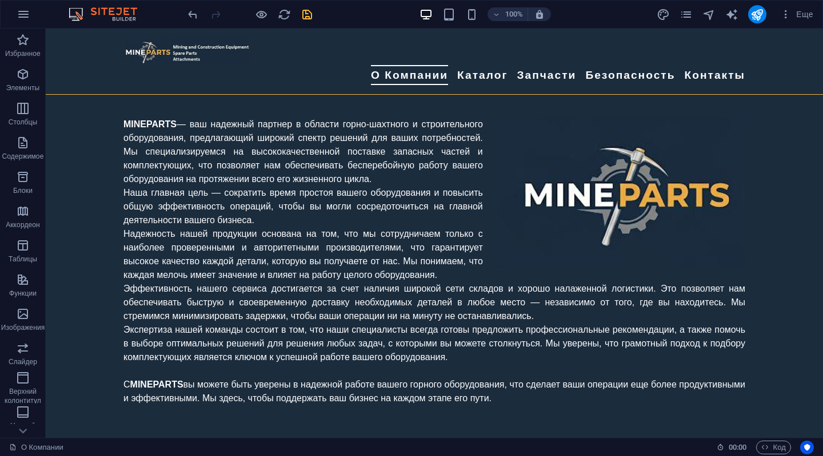
scroll to position [670, 0]
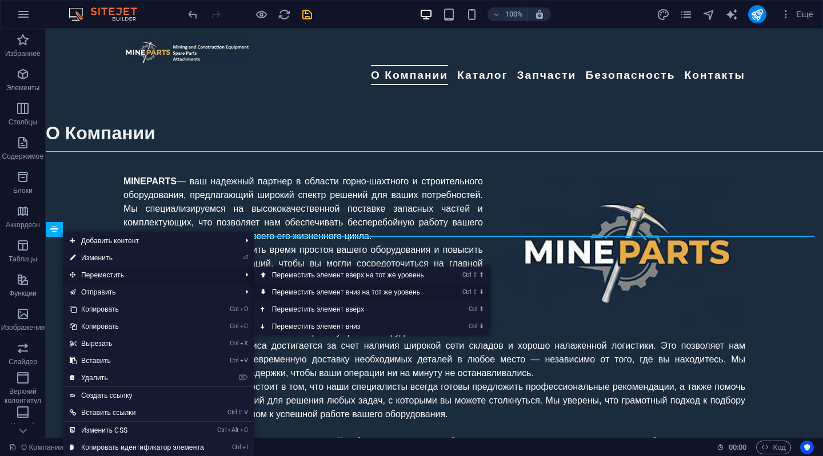
click at [287, 291] on link "Ctrl ⇧ ⬇ Переместить элемент вниз на тот же уровень" at bounding box center [350, 292] width 193 height 17
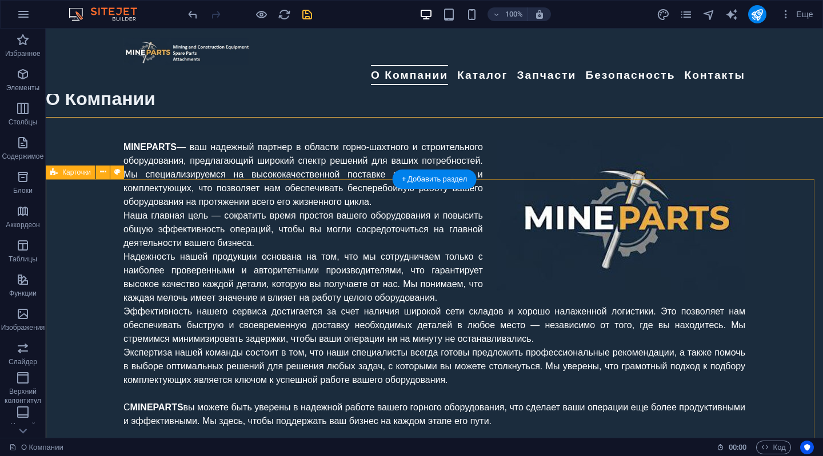
scroll to position [695, 0]
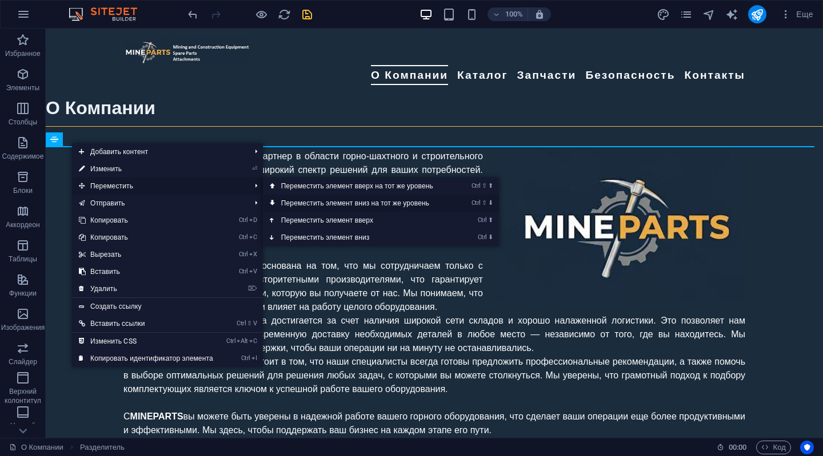
click at [290, 201] on link "Ctrl ⇧ ⬇ Переместить элемент вниз на тот же уровень" at bounding box center [359, 203] width 193 height 17
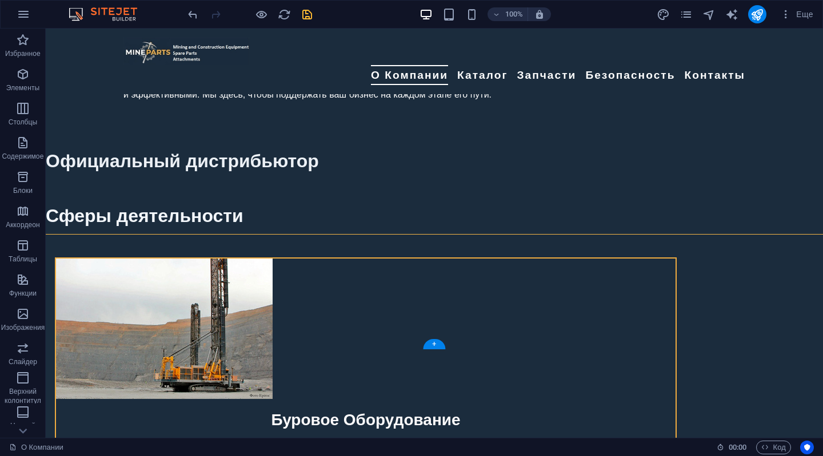
scroll to position [1038, 0]
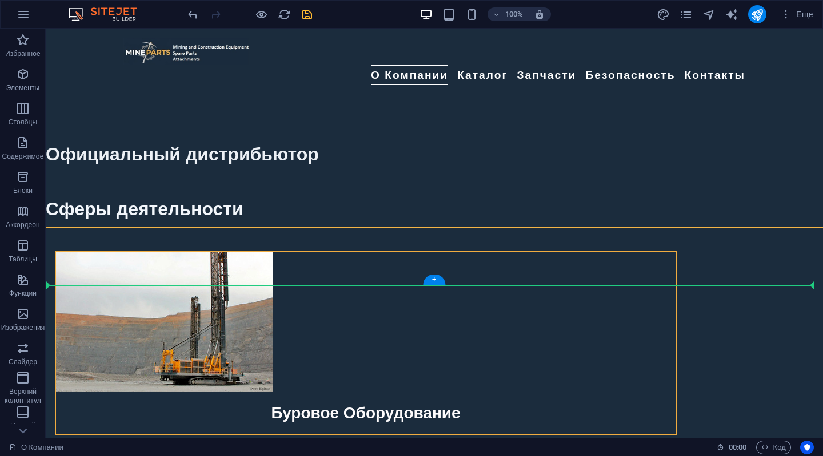
drag, startPoint x: 106, startPoint y: 107, endPoint x: 61, endPoint y: 274, distance: 172.8
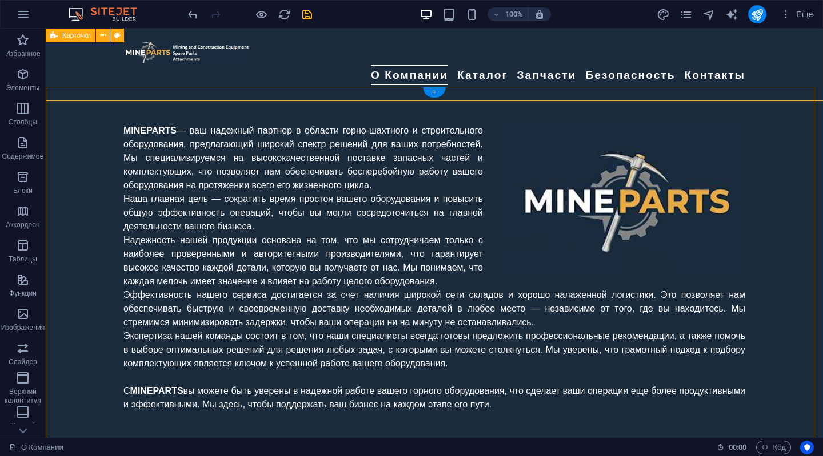
scroll to position [711, 0]
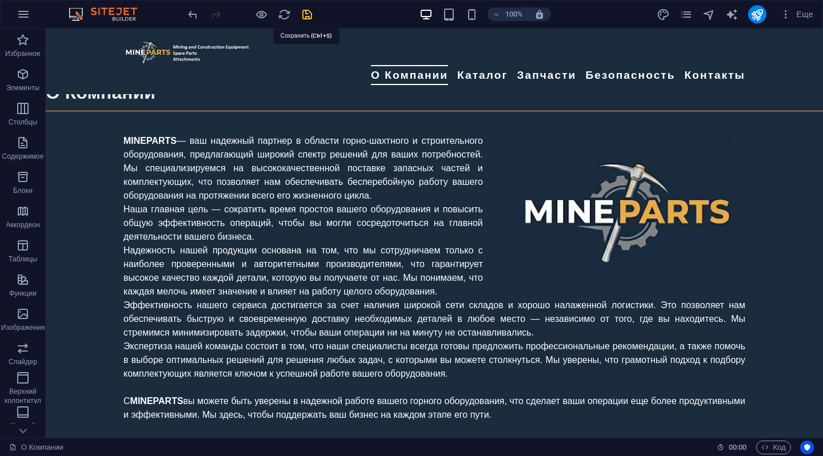
click at [305, 8] on icon "save" at bounding box center [307, 14] width 13 height 13
checkbox input "false"
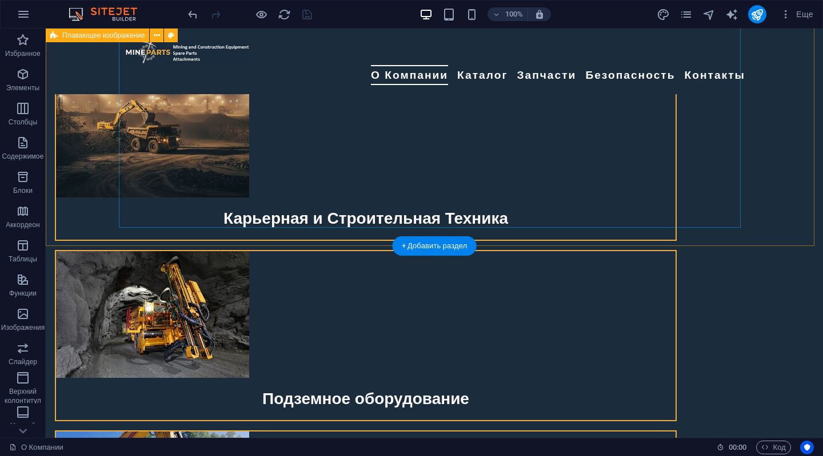
scroll to position [1428, 0]
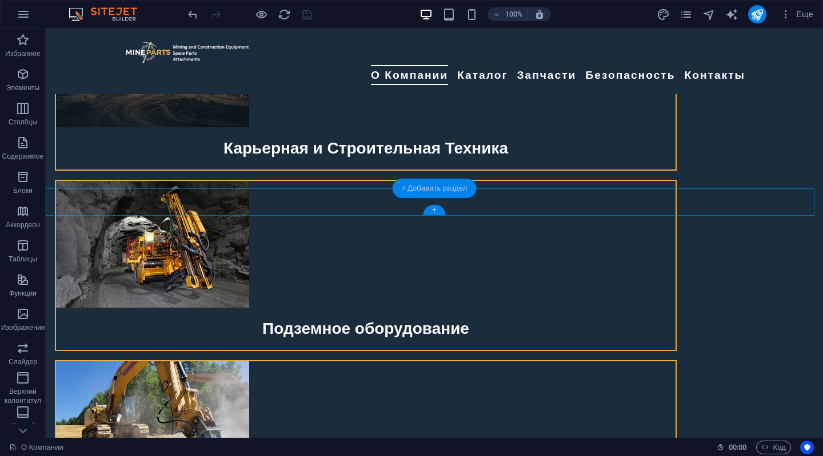
click at [433, 181] on div "+ Добавить раздел" at bounding box center [435, 188] width 84 height 19
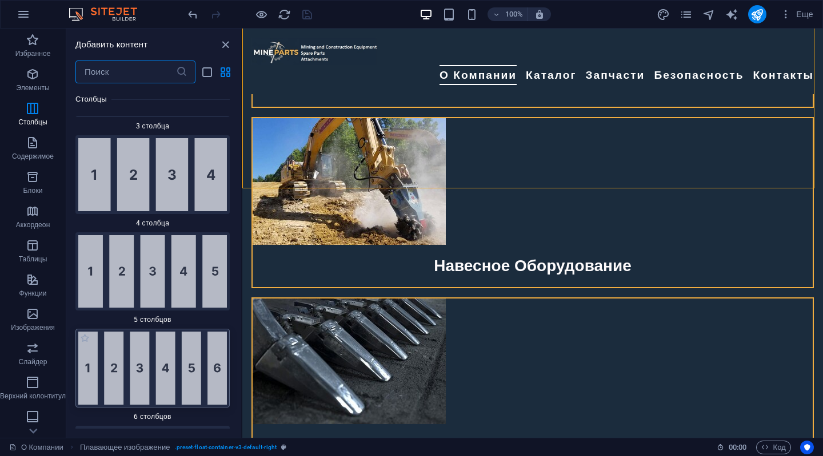
scroll to position [989, 0]
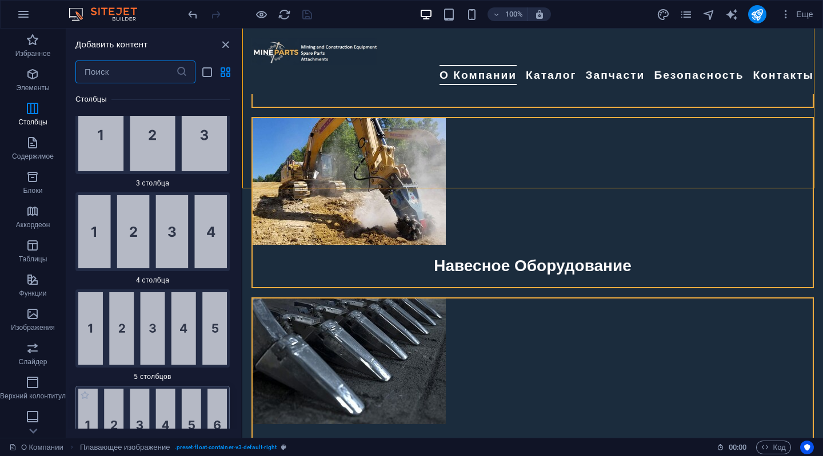
click at [198, 219] on img at bounding box center [152, 231] width 149 height 73
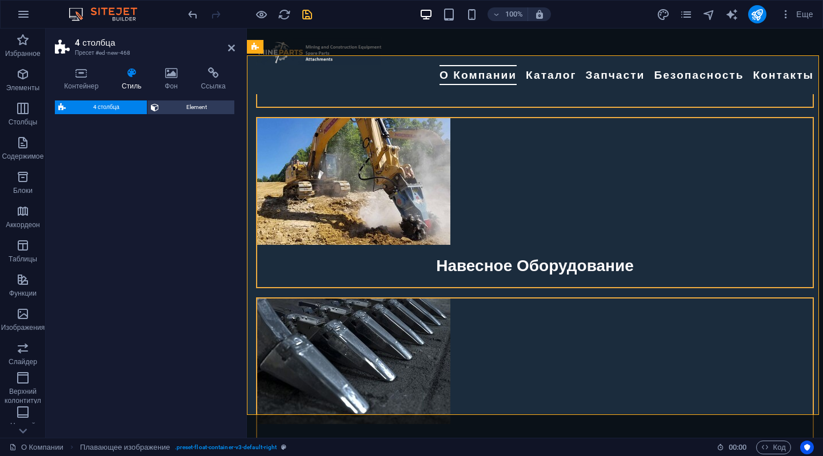
select select "rem"
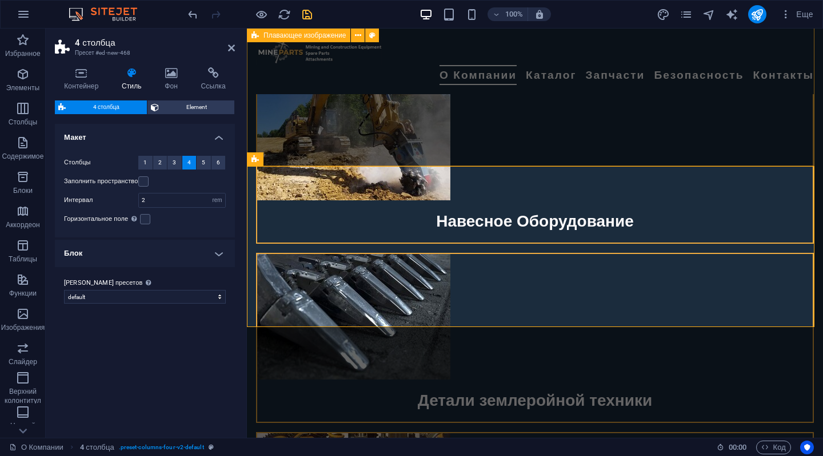
scroll to position [1704, 0]
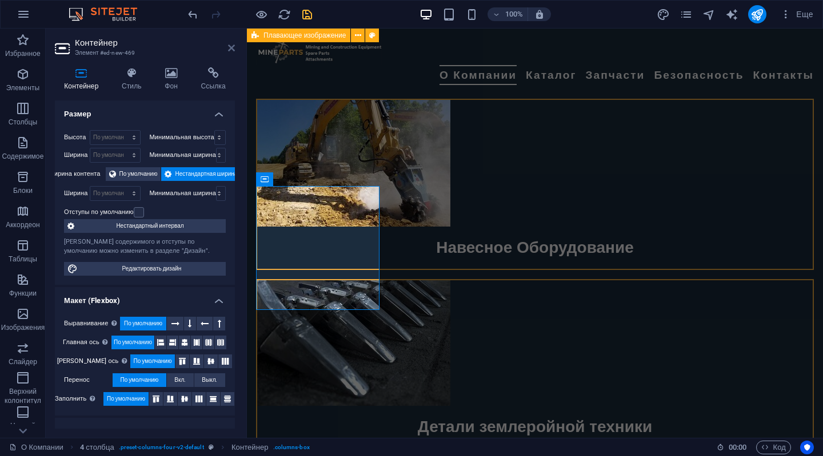
click at [228, 44] on icon at bounding box center [231, 47] width 7 height 9
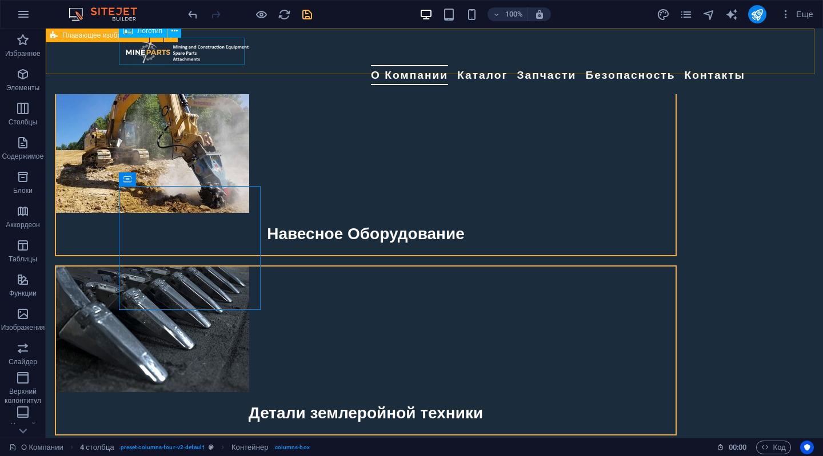
scroll to position [1449, 0]
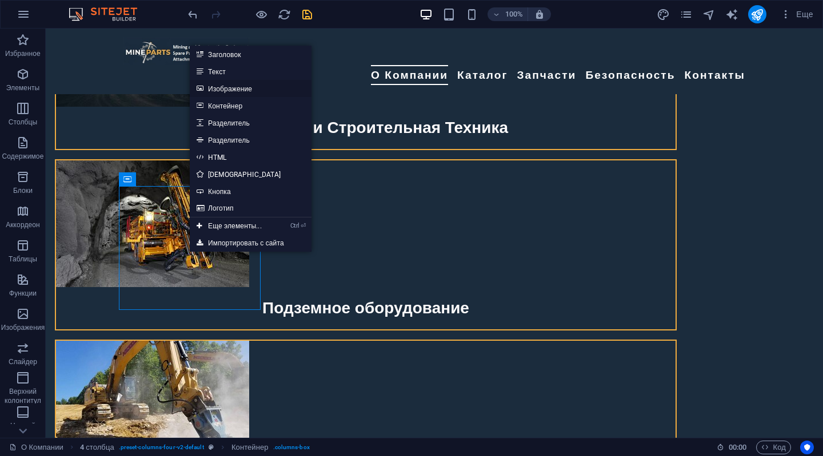
click at [242, 85] on link "Изображение" at bounding box center [251, 88] width 122 height 17
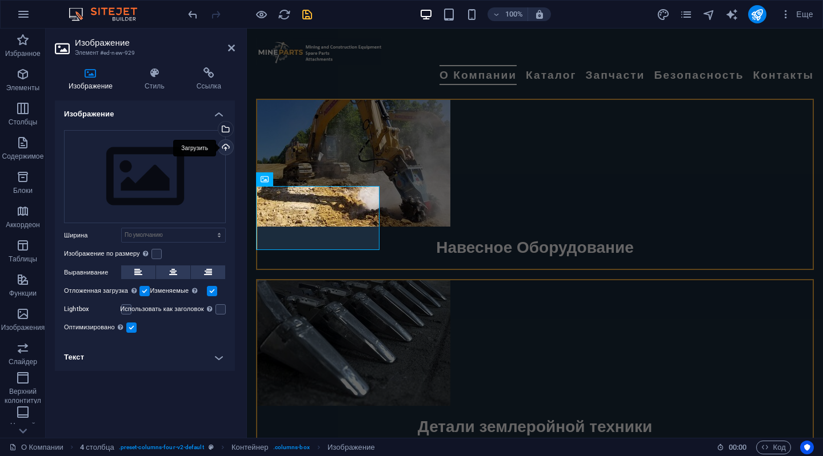
click at [227, 145] on div "Загрузить" at bounding box center [224, 148] width 17 height 17
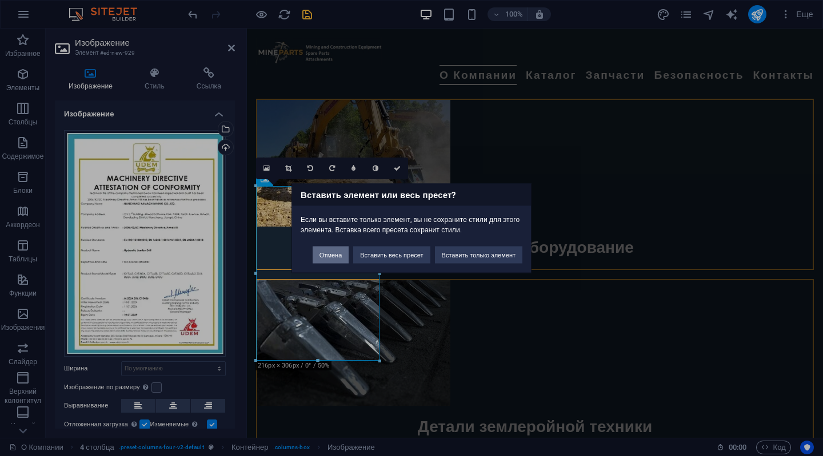
drag, startPoint x: 338, startPoint y: 249, endPoint x: 101, endPoint y: 214, distance: 240.1
click at [338, 249] on button "Отмена" at bounding box center [331, 254] width 36 height 17
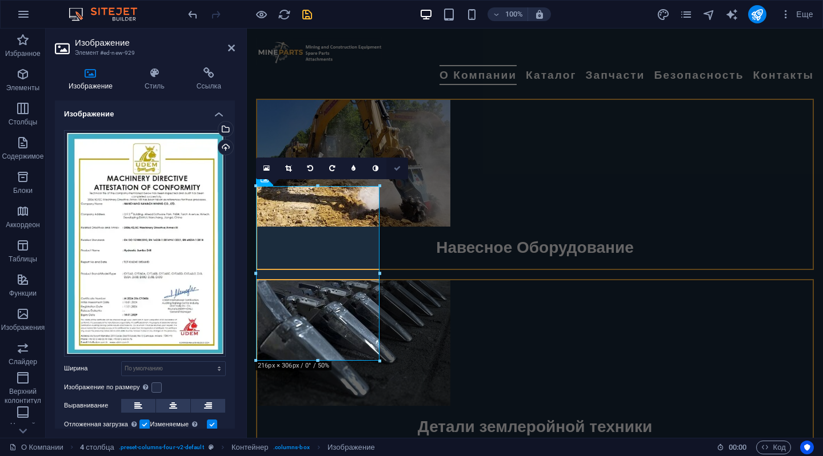
click at [398, 167] on icon at bounding box center [397, 168] width 7 height 7
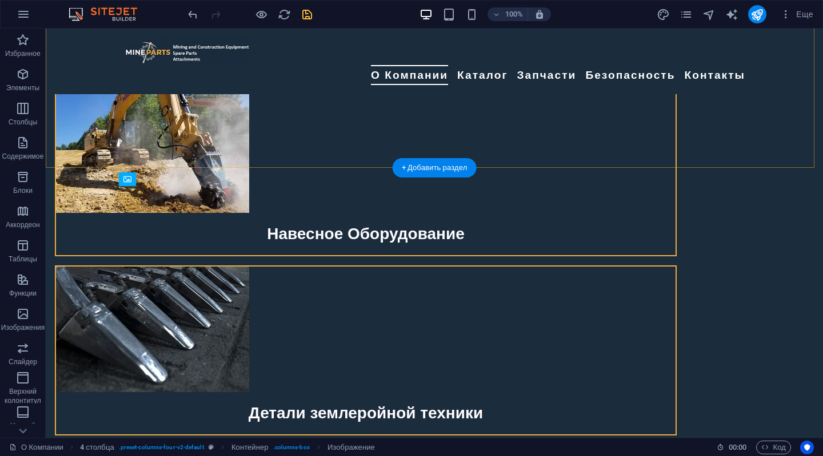
scroll to position [1449, 0]
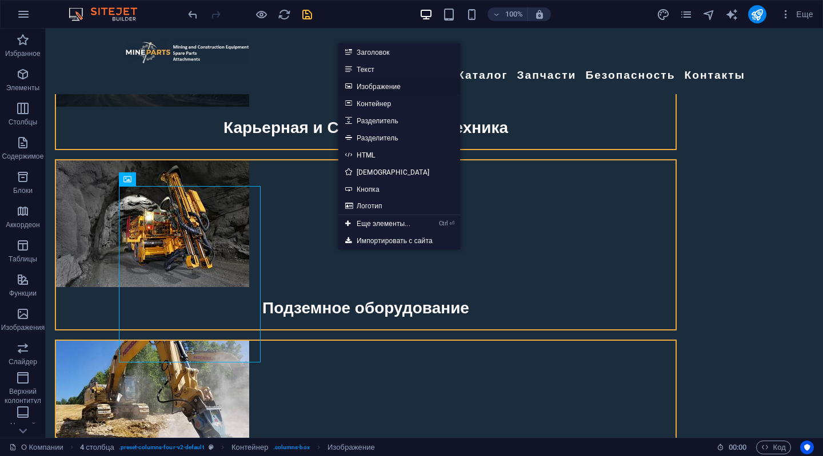
click at [376, 85] on link "Изображение" at bounding box center [399, 86] width 122 height 17
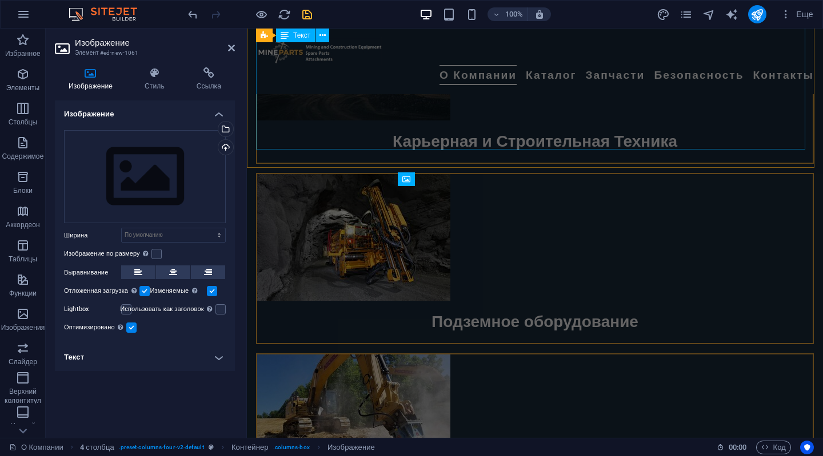
scroll to position [1704, 0]
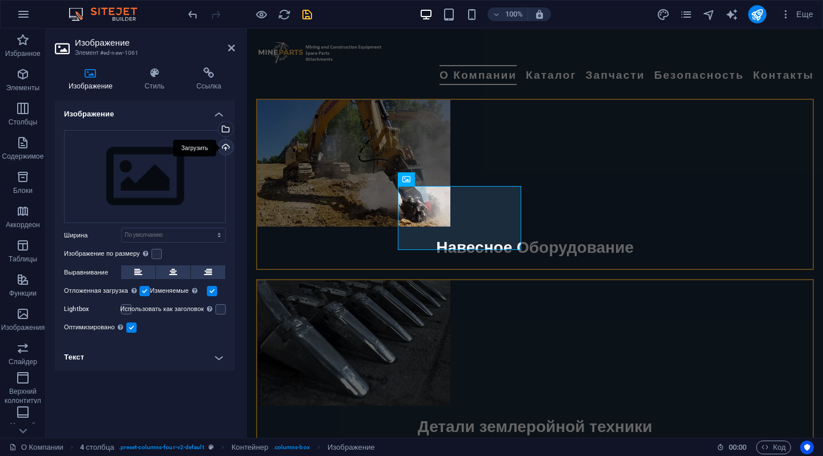
click at [223, 146] on div "Загрузить" at bounding box center [224, 148] width 17 height 17
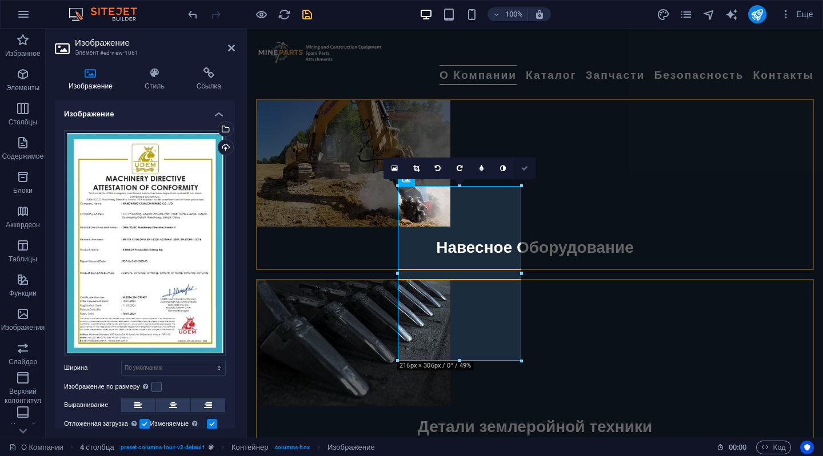
click at [522, 169] on icon at bounding box center [524, 168] width 7 height 7
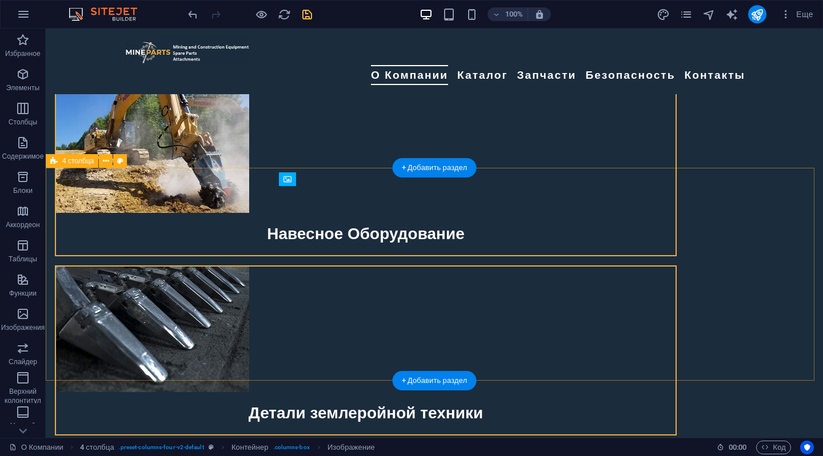
scroll to position [1449, 0]
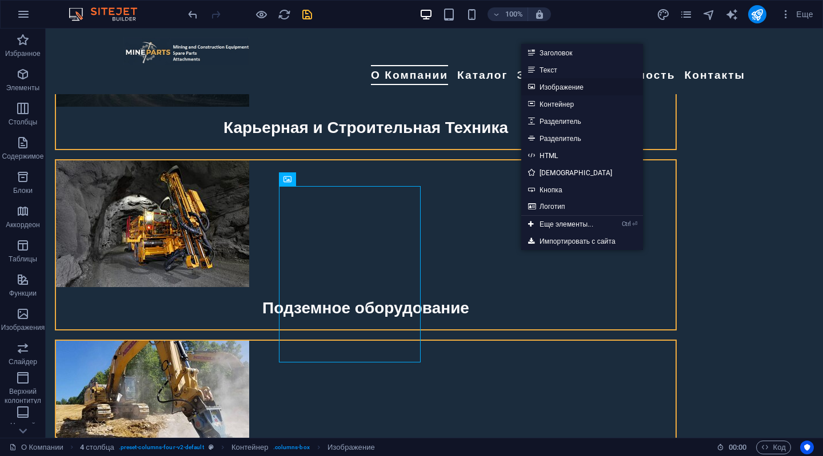
click at [561, 89] on link "Изображение" at bounding box center [582, 86] width 122 height 17
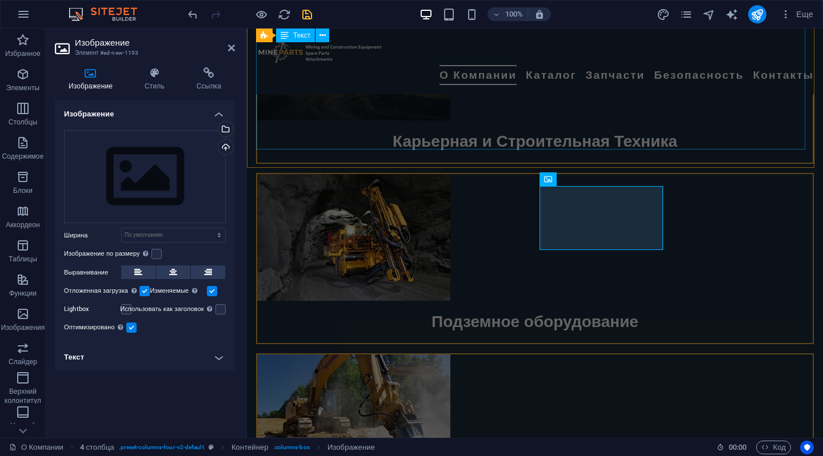
scroll to position [1704, 0]
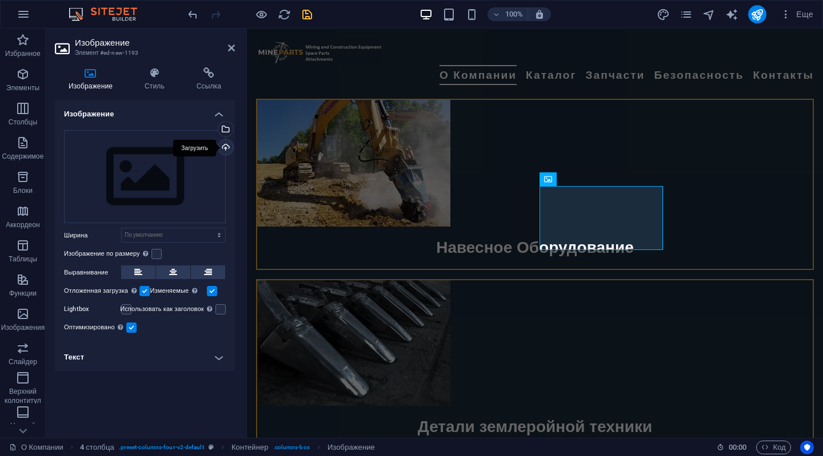
click at [227, 145] on div "Загрузить" at bounding box center [224, 148] width 17 height 17
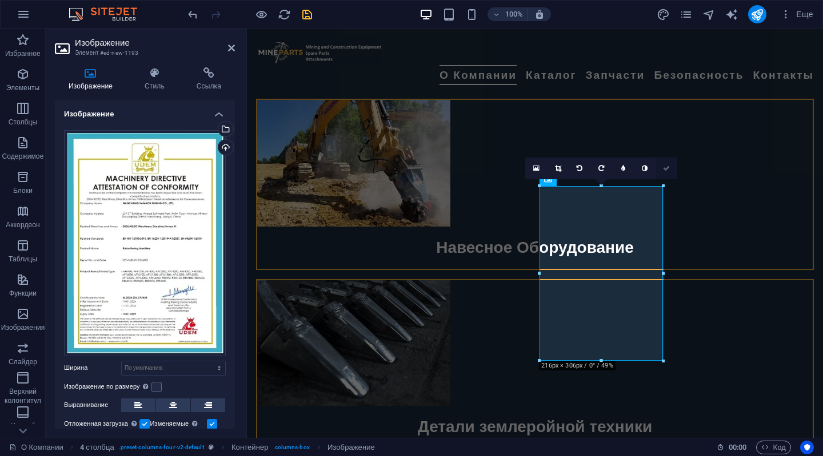
click at [664, 169] on icon at bounding box center [666, 168] width 7 height 7
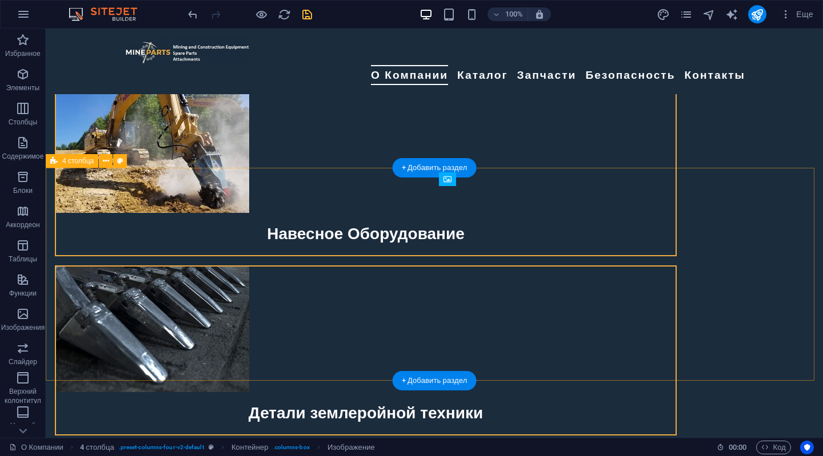
scroll to position [1449, 0]
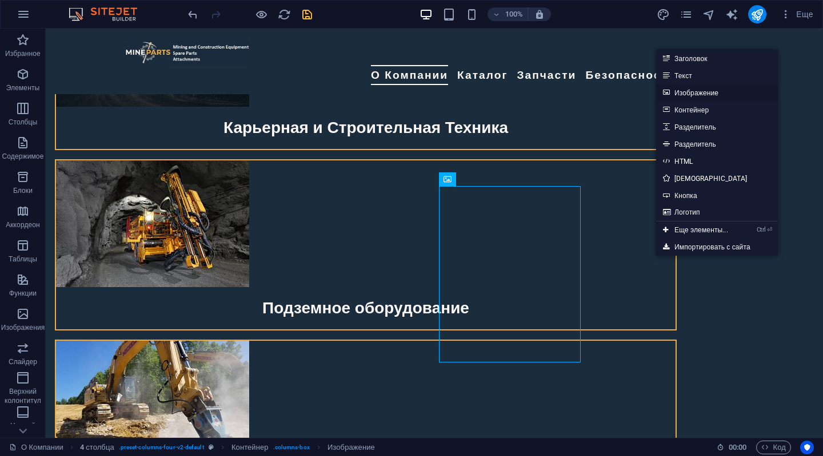
click at [695, 91] on link "Изображение" at bounding box center [717, 92] width 122 height 17
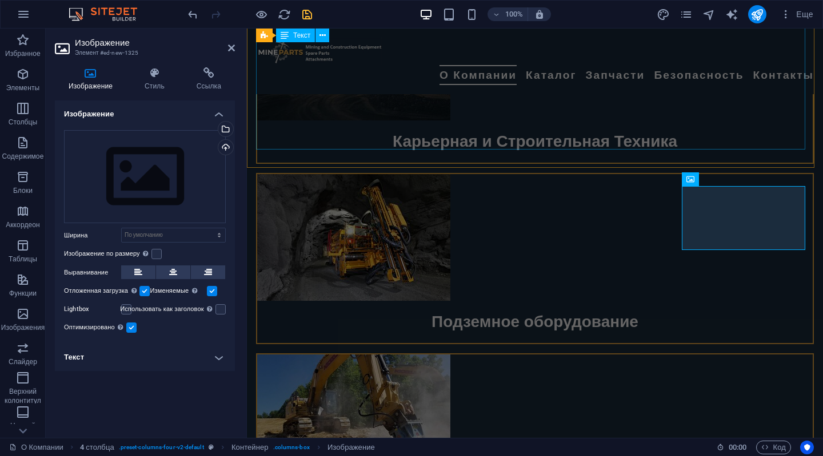
scroll to position [1704, 0]
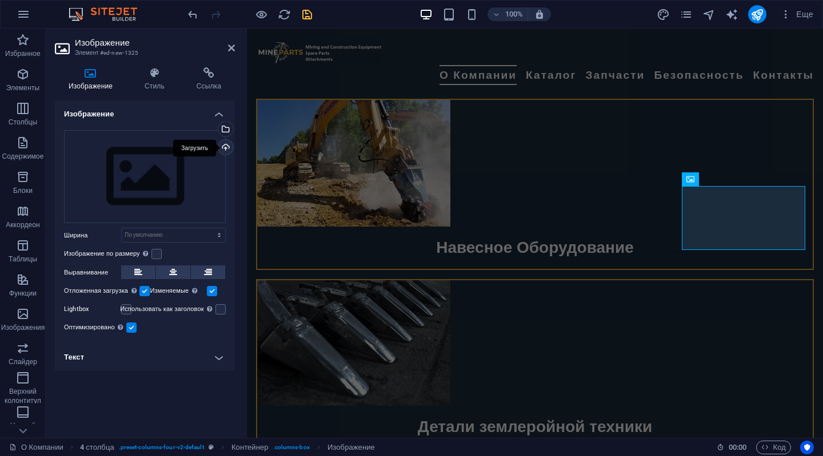
click at [227, 148] on div "Загрузить" at bounding box center [224, 148] width 17 height 17
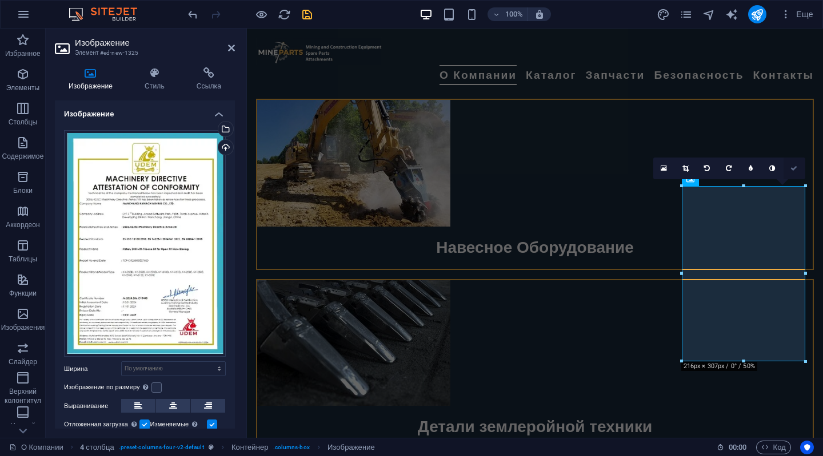
click at [792, 169] on icon at bounding box center [793, 168] width 7 height 7
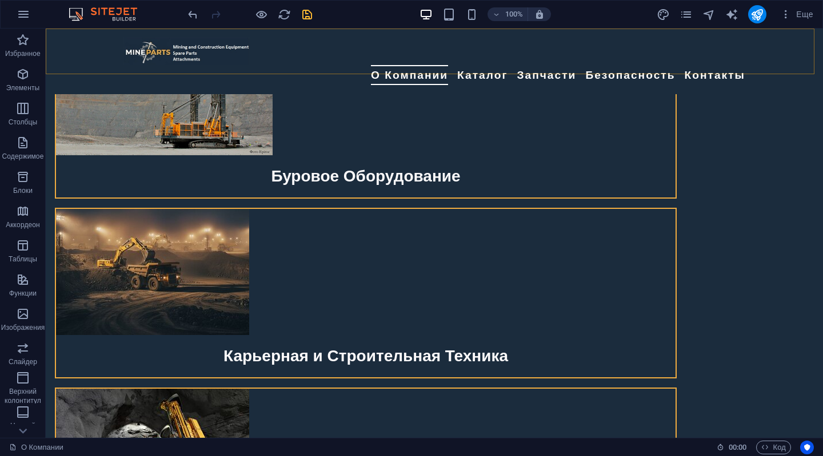
scroll to position [1106, 0]
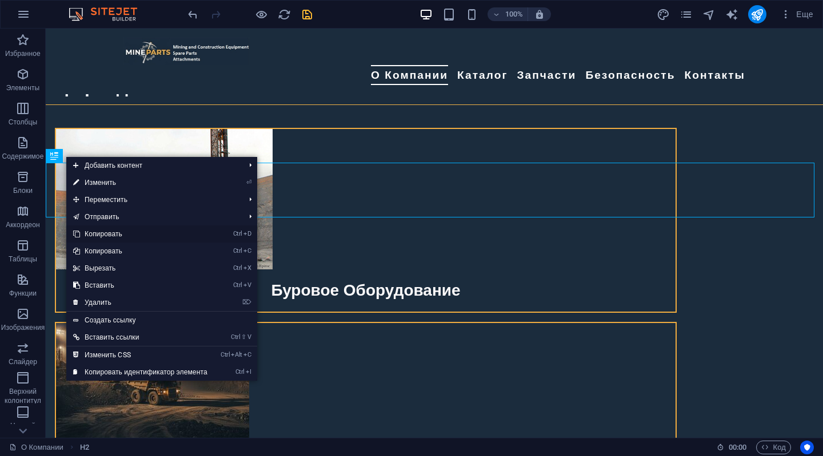
click at [95, 235] on link "Ctrl D Копировать" at bounding box center [140, 234] width 148 height 17
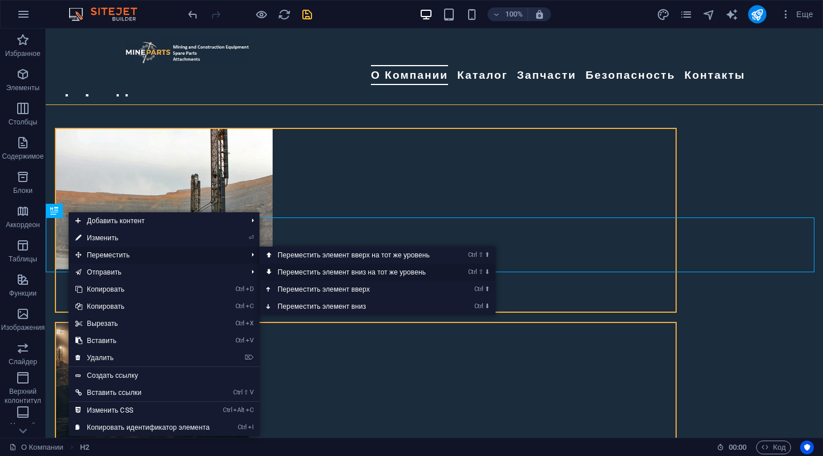
click at [301, 266] on link "Ctrl ⇧ ⬇ Переместить элемент вниз на тот же уровень" at bounding box center [355, 272] width 193 height 17
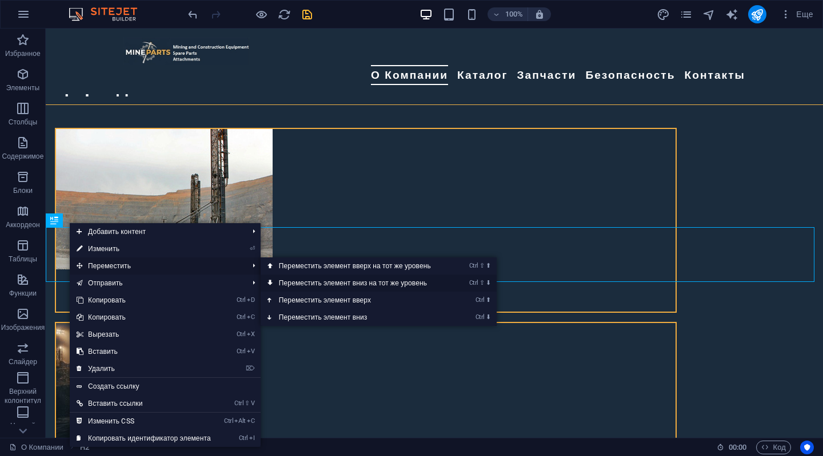
click at [286, 279] on link "Ctrl ⇧ ⬇ Переместить элемент вниз на тот же уровень" at bounding box center [357, 283] width 193 height 17
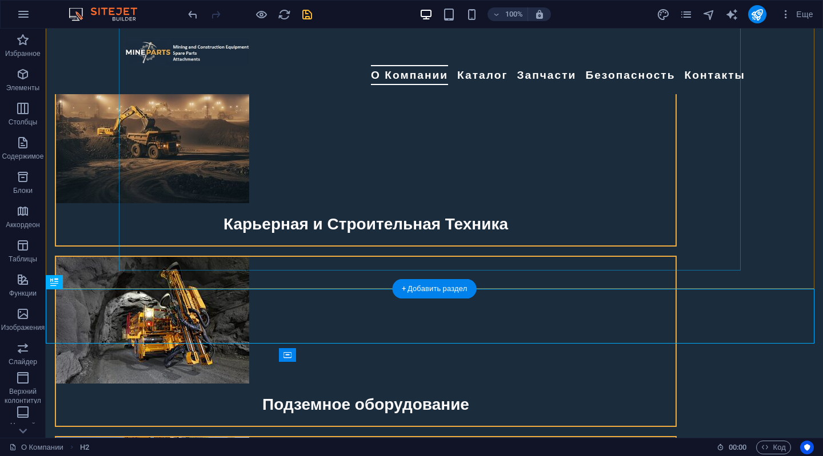
scroll to position [1353, 0]
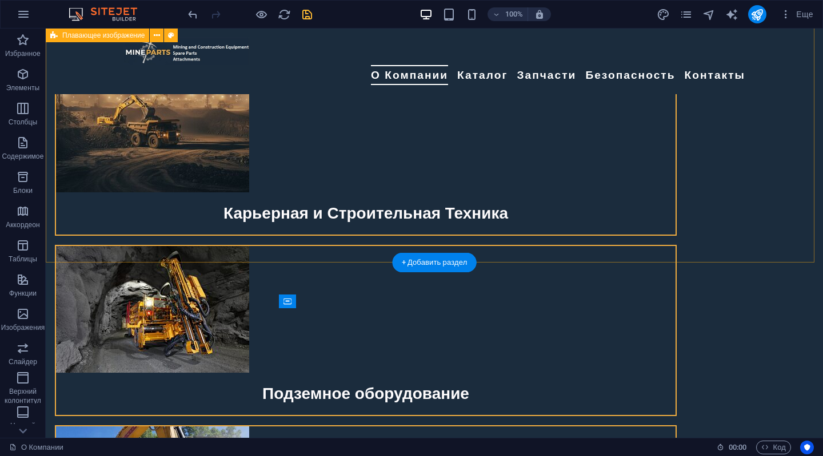
scroll to position [1353, 0]
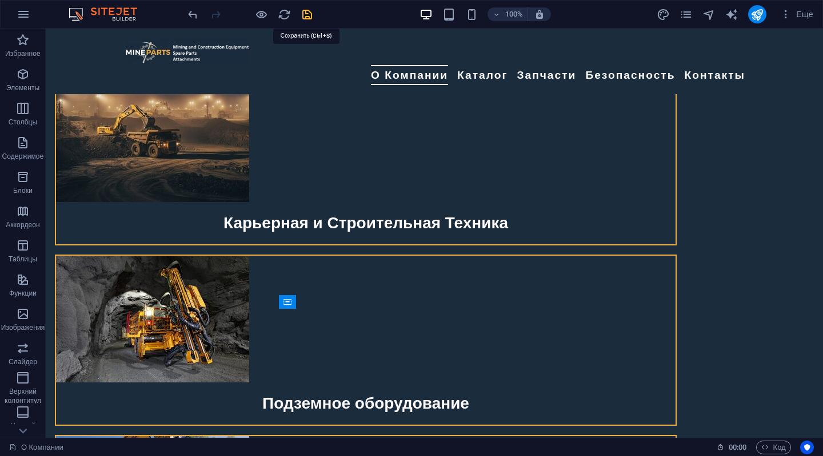
click at [305, 13] on icon "save" at bounding box center [307, 14] width 13 height 13
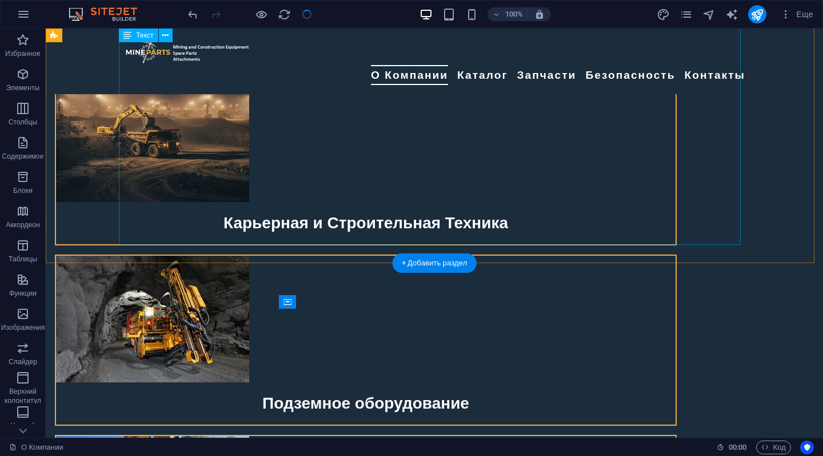
checkbox input "false"
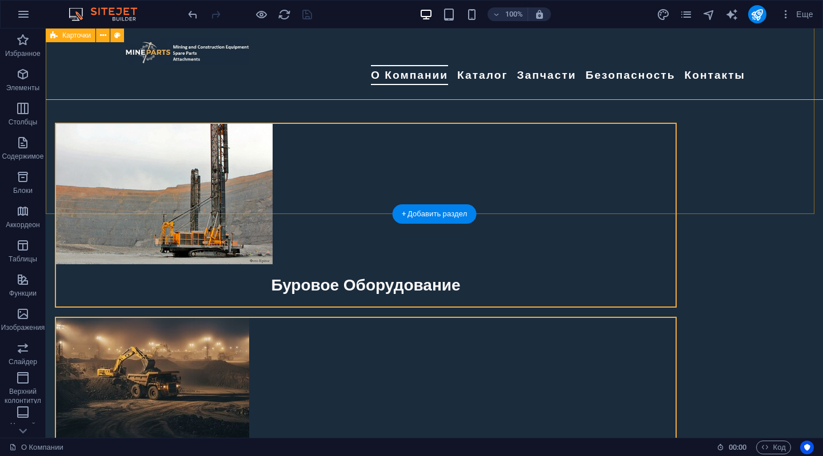
scroll to position [1086, 0]
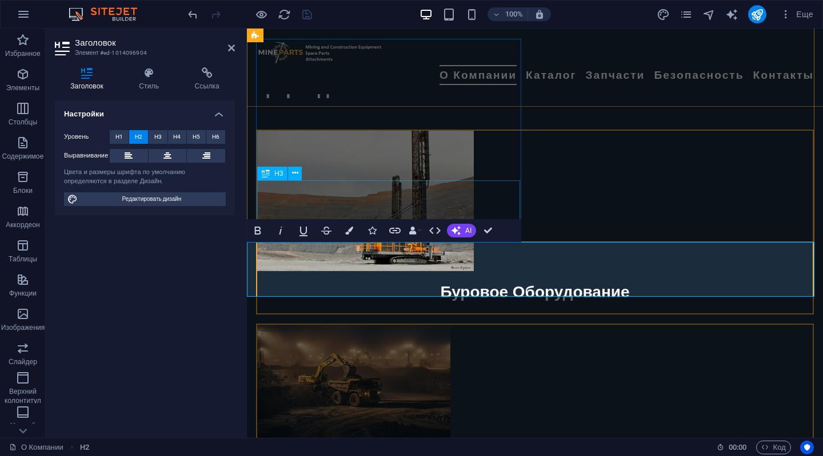
scroll to position [1289, 0]
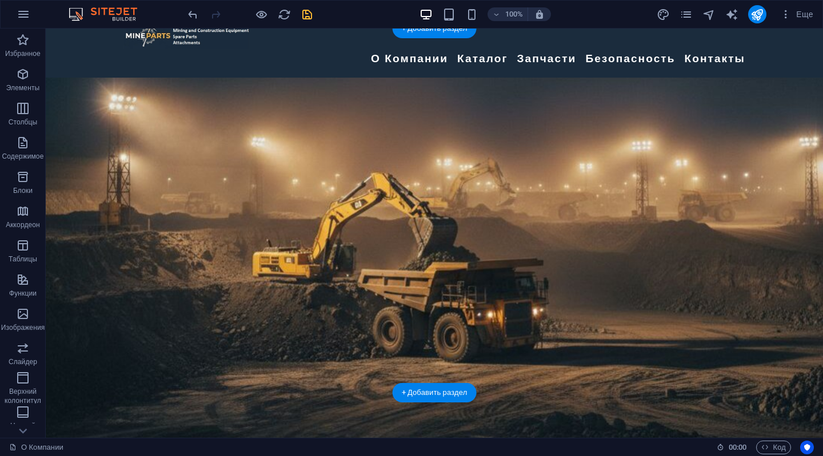
scroll to position [0, 0]
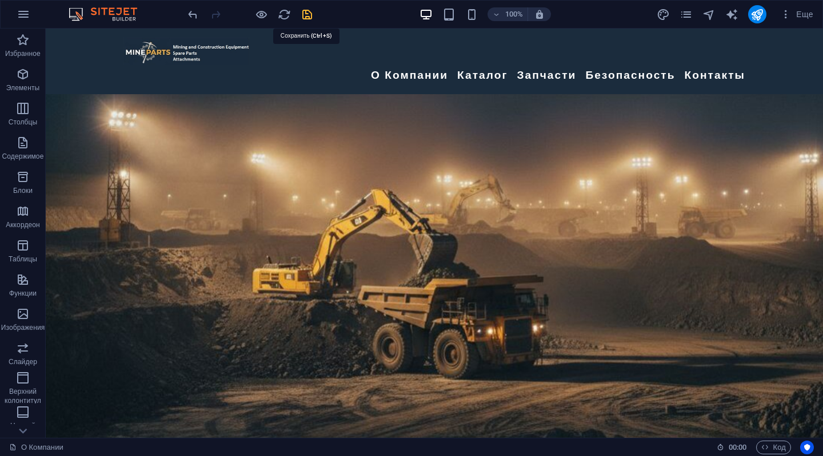
click at [302, 12] on icon "save" at bounding box center [307, 14] width 13 height 13
checkbox input "false"
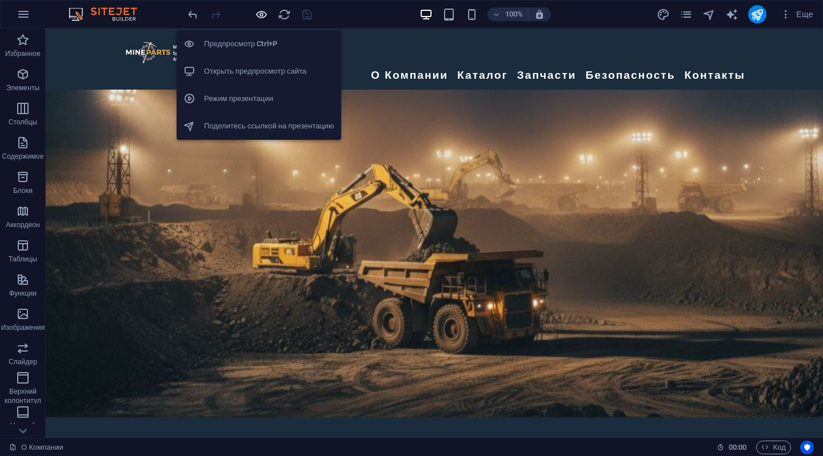
click at [264, 8] on icon "button" at bounding box center [261, 14] width 13 height 13
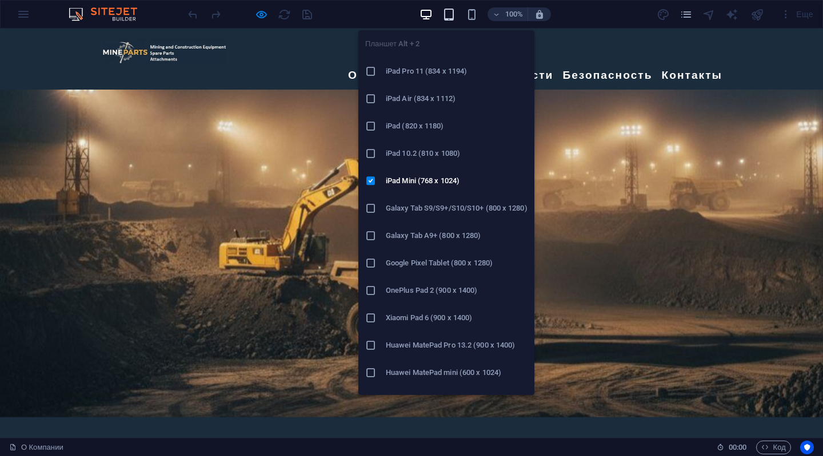
click at [446, 13] on icon "button" at bounding box center [448, 14] width 13 height 13
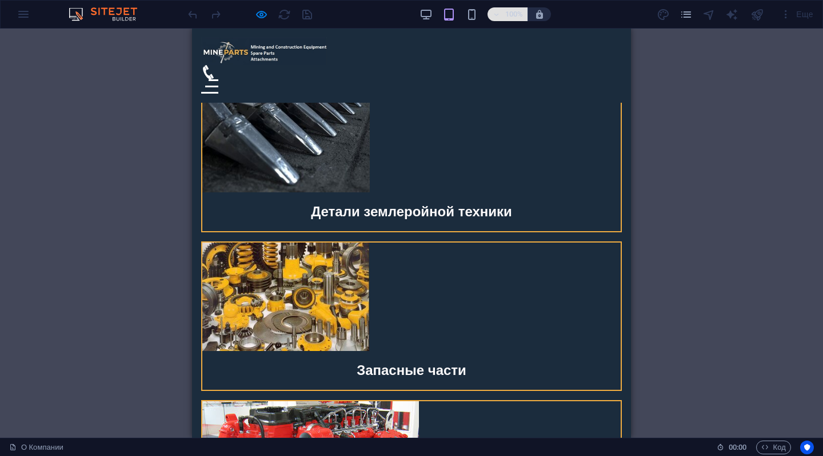
scroll to position [1940, 0]
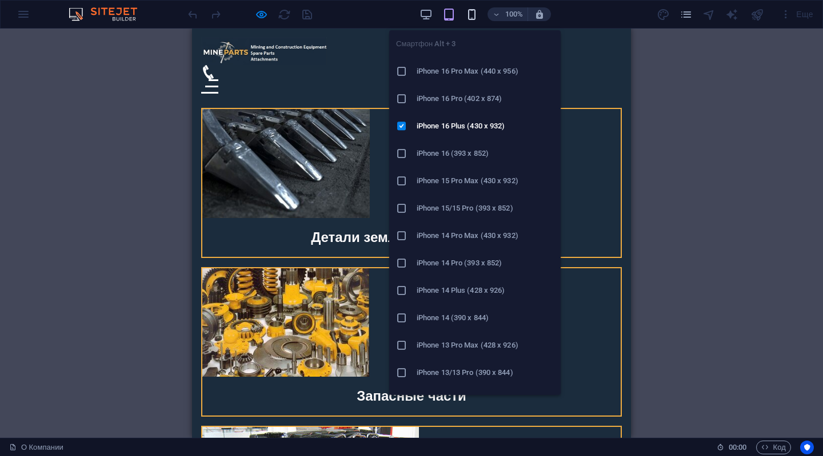
click at [472, 11] on icon "button" at bounding box center [471, 14] width 13 height 13
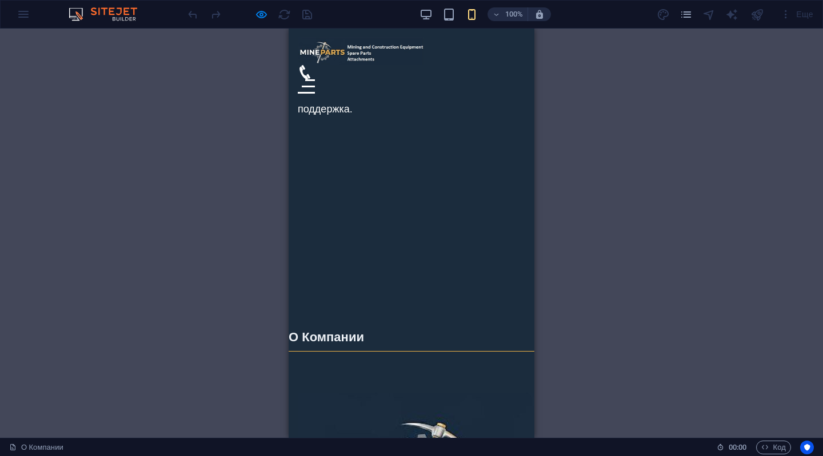
scroll to position [0, 0]
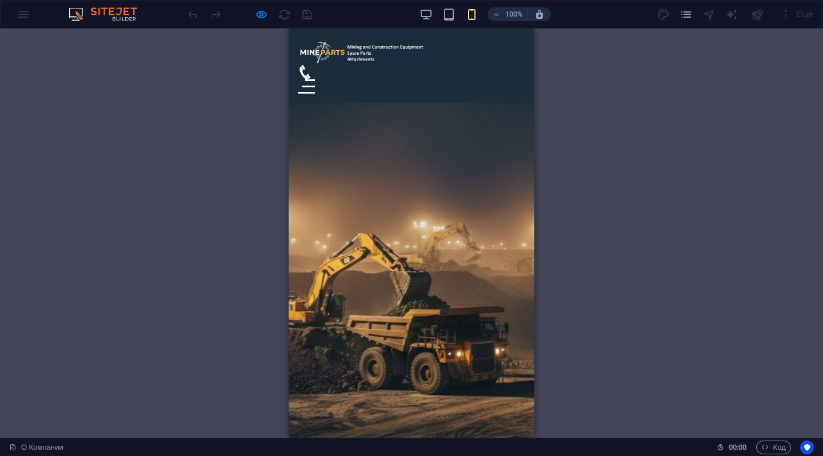
drag, startPoint x: 528, startPoint y: 227, endPoint x: 835, endPoint y: 61, distance: 349.0
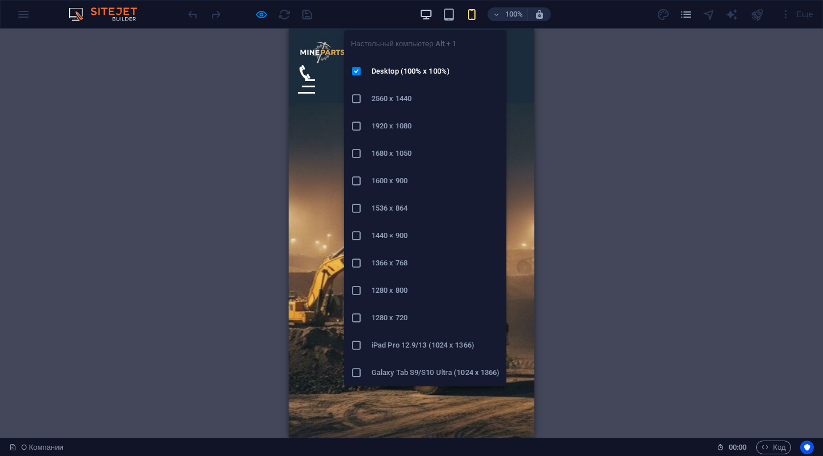
click at [423, 9] on icon "button" at bounding box center [425, 14] width 13 height 13
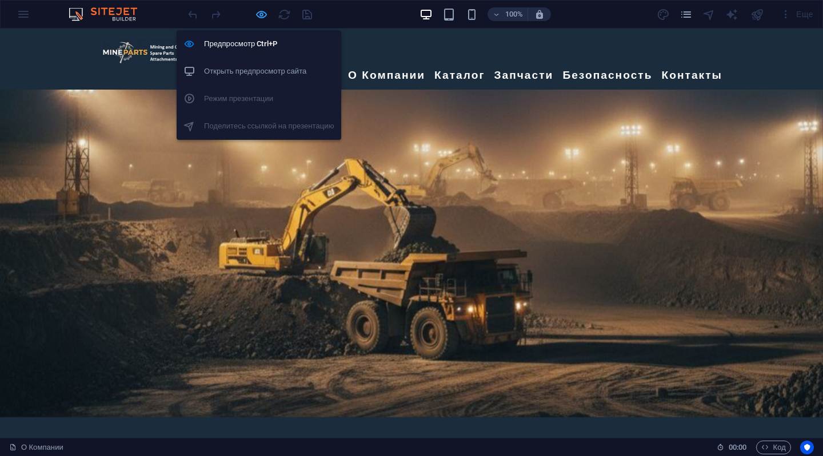
click at [258, 11] on icon "button" at bounding box center [261, 14] width 13 height 13
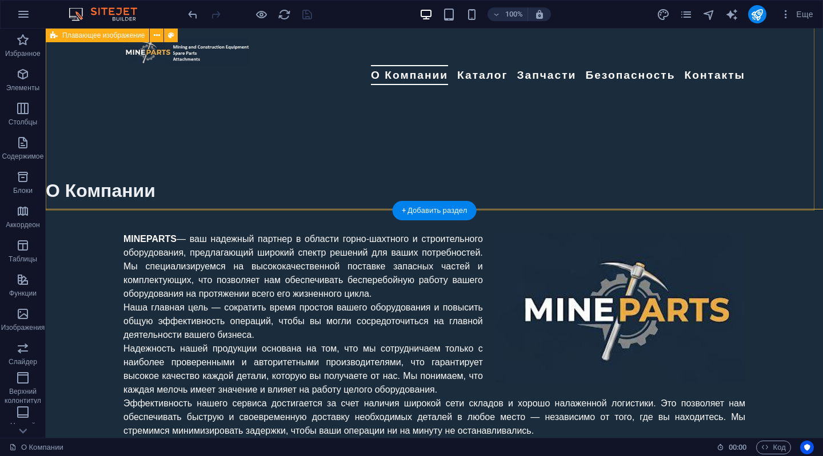
scroll to position [571, 0]
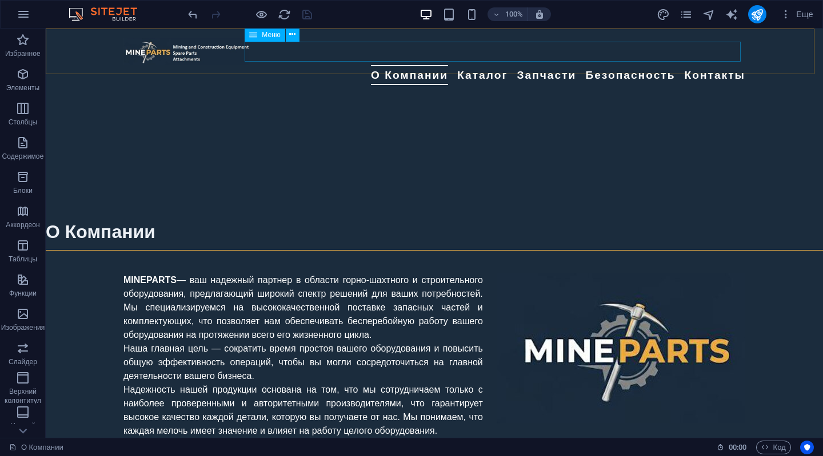
click at [462, 65] on nav "О Компании Каталог Буровое оборудование Карьерная и строительная техника Подзем…" at bounding box center [434, 75] width 622 height 20
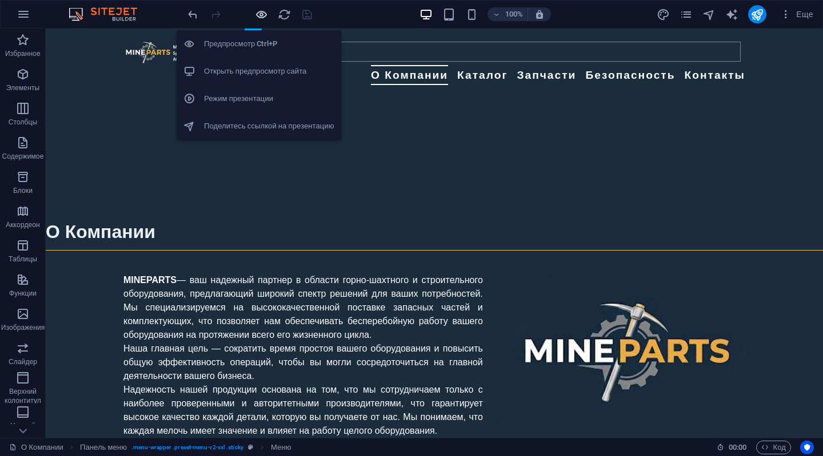
click at [262, 10] on icon "button" at bounding box center [261, 14] width 13 height 13
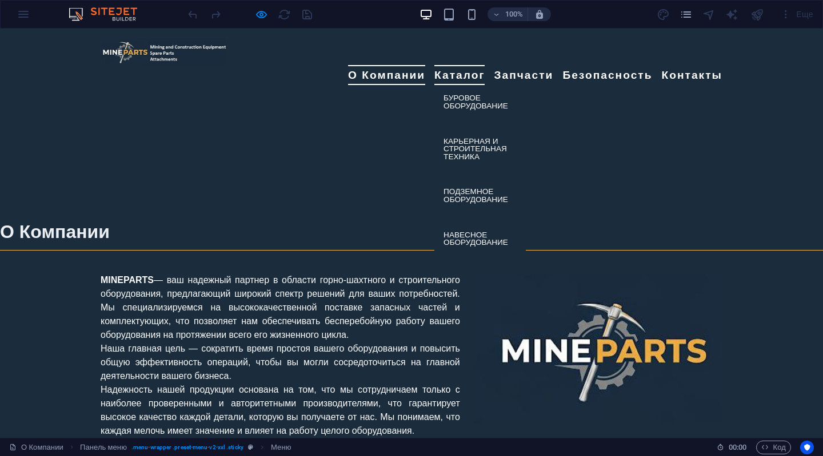
click at [448, 65] on link "Каталог" at bounding box center [459, 75] width 50 height 20
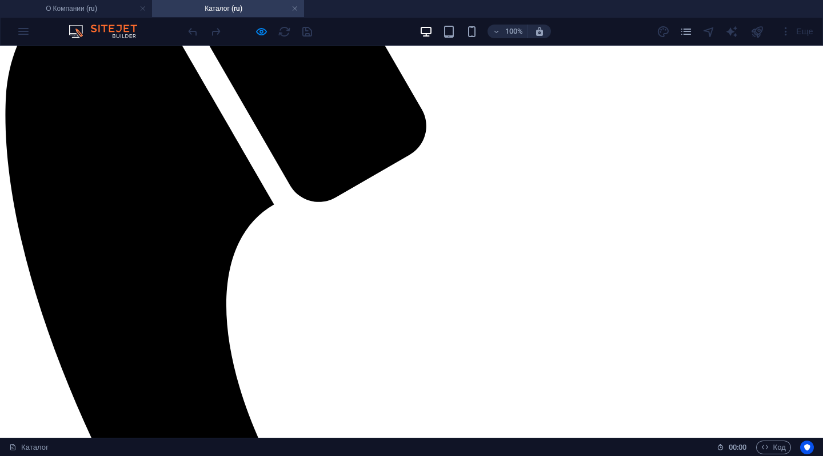
scroll to position [286, 0]
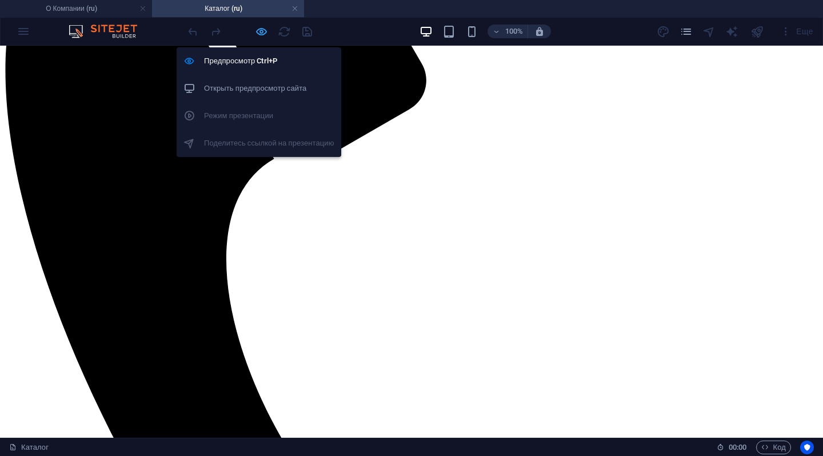
click at [255, 30] on icon "button" at bounding box center [261, 31] width 13 height 13
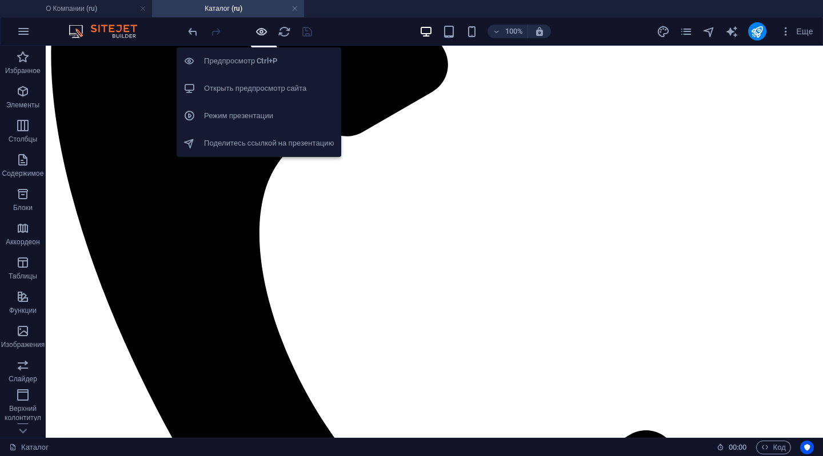
click at [257, 30] on icon "button" at bounding box center [261, 31] width 13 height 13
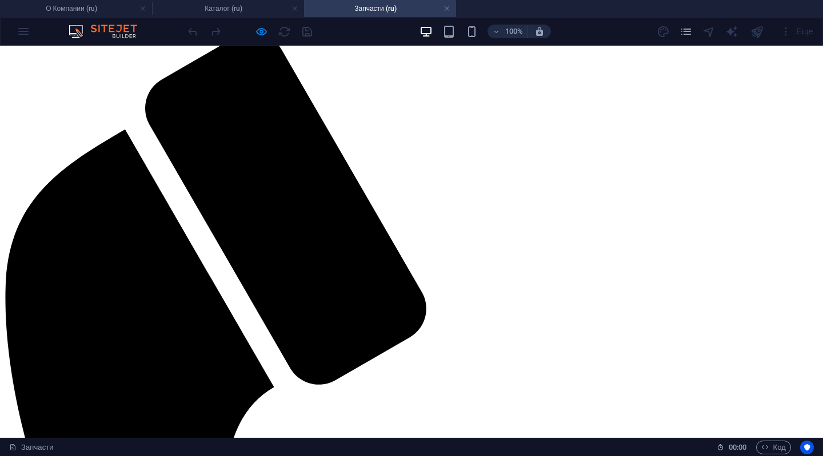
scroll to position [0, 0]
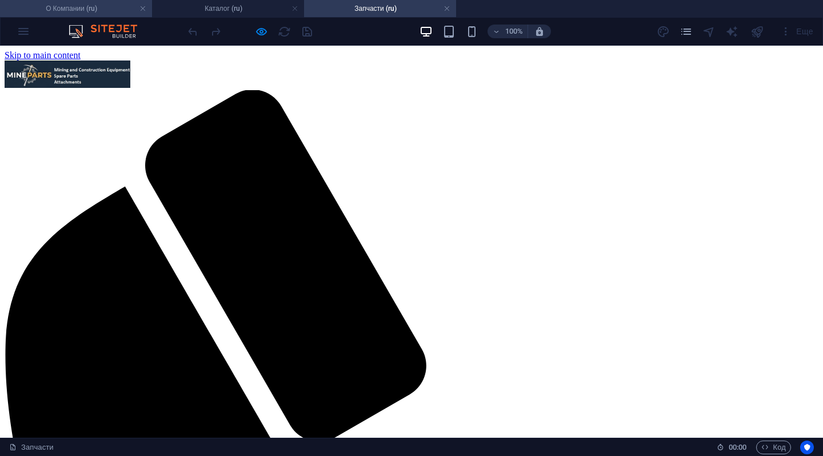
click at [87, 5] on h4 "О Компании (ru)" at bounding box center [76, 8] width 152 height 13
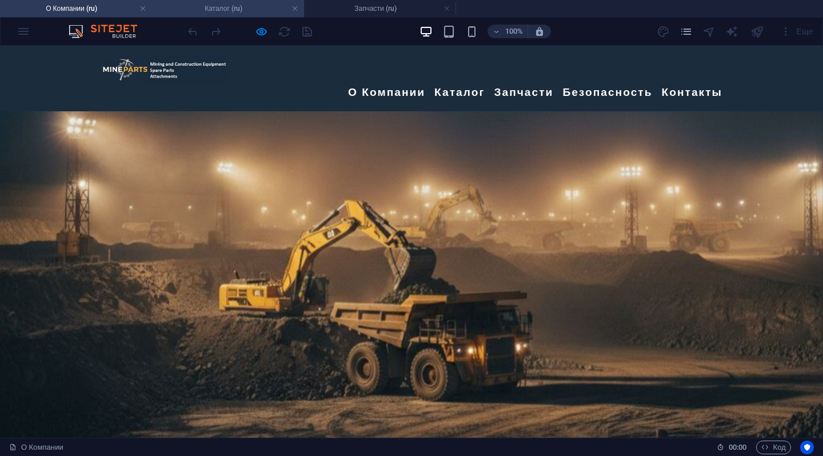
click at [233, 10] on h4 "Каталог (ru)" at bounding box center [228, 8] width 152 height 13
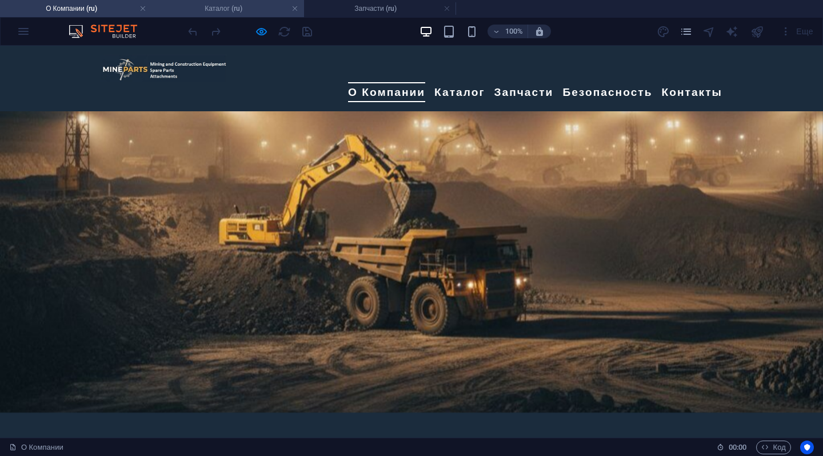
scroll to position [286, 0]
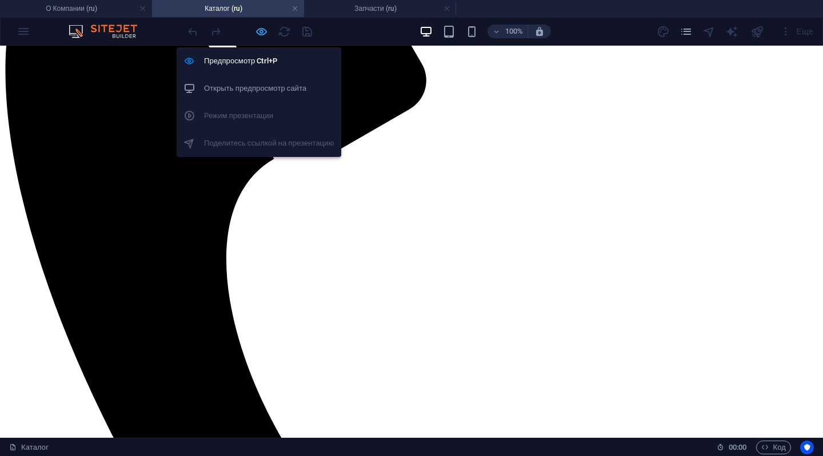
click at [256, 32] on icon "button" at bounding box center [261, 31] width 13 height 13
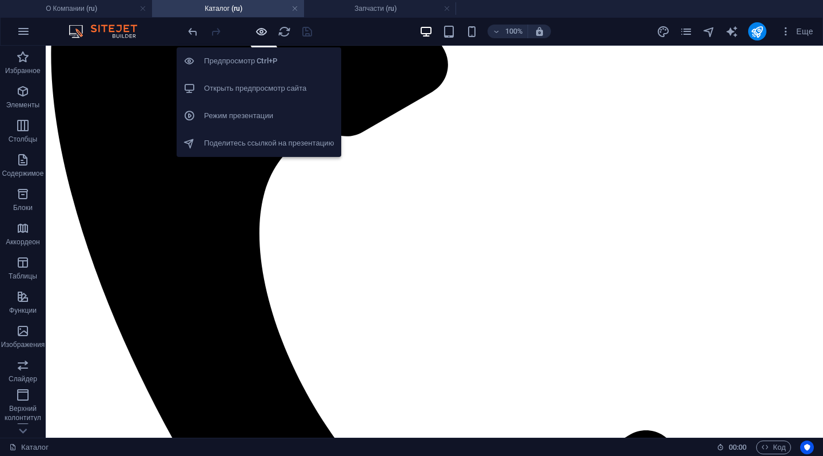
click at [256, 32] on icon "button" at bounding box center [261, 31] width 13 height 13
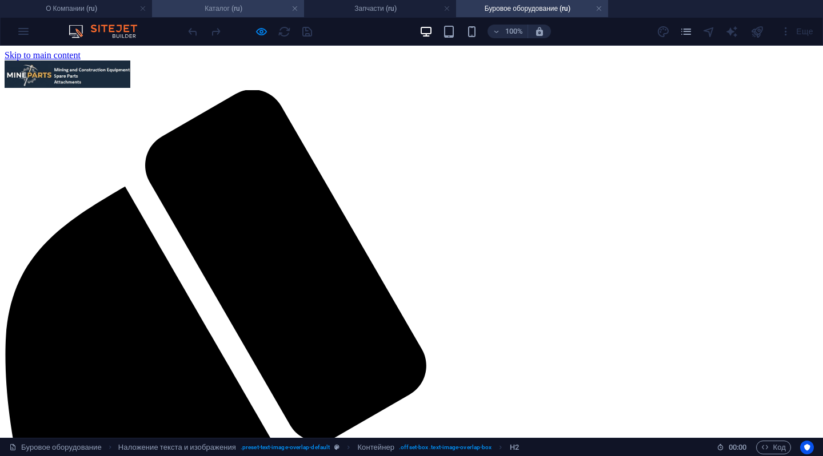
scroll to position [0, 0]
click at [247, 11] on h4 "Каталог (ru)" at bounding box center [228, 8] width 152 height 13
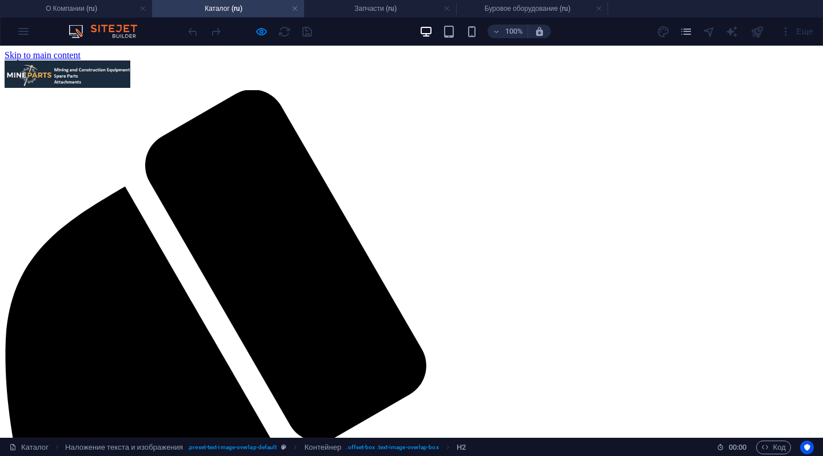
scroll to position [286, 0]
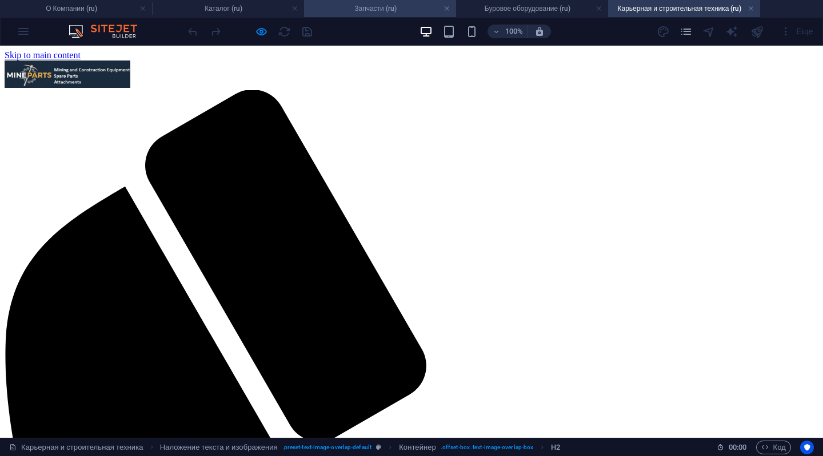
scroll to position [0, 0]
click at [246, 8] on h4 "Каталог (ru)" at bounding box center [228, 8] width 152 height 13
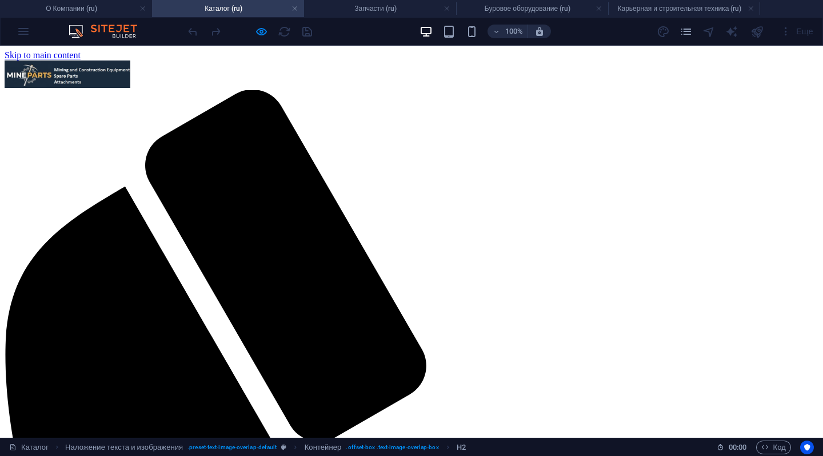
scroll to position [286, 0]
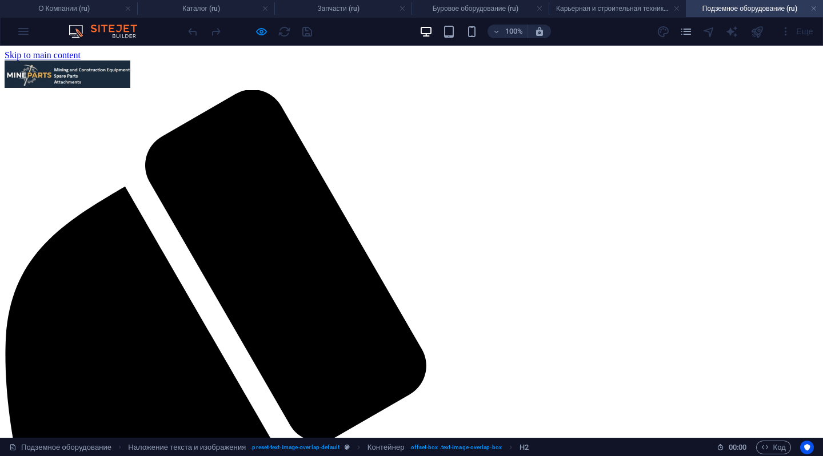
scroll to position [0, 0]
click at [205, 9] on h4 "Каталог (ru)" at bounding box center [205, 8] width 137 height 13
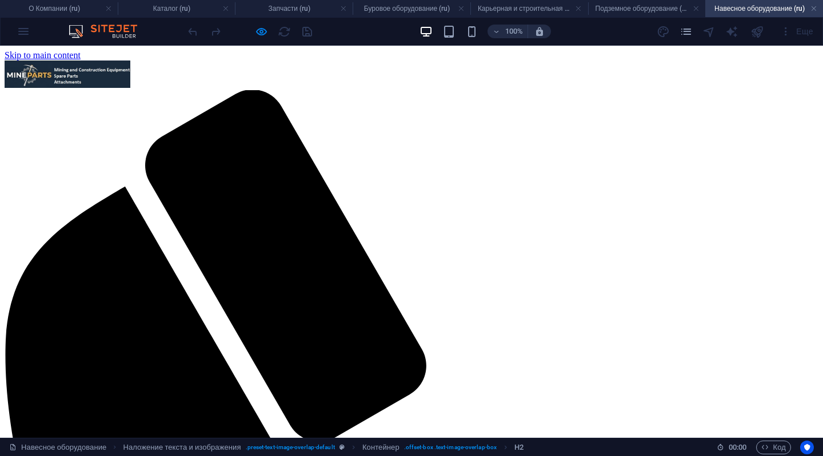
scroll to position [0, 0]
click at [344, 7] on link at bounding box center [343, 8] width 7 height 11
click at [345, 7] on h4 "Буровое оборудование (ru)" at bounding box center [342, 8] width 137 height 13
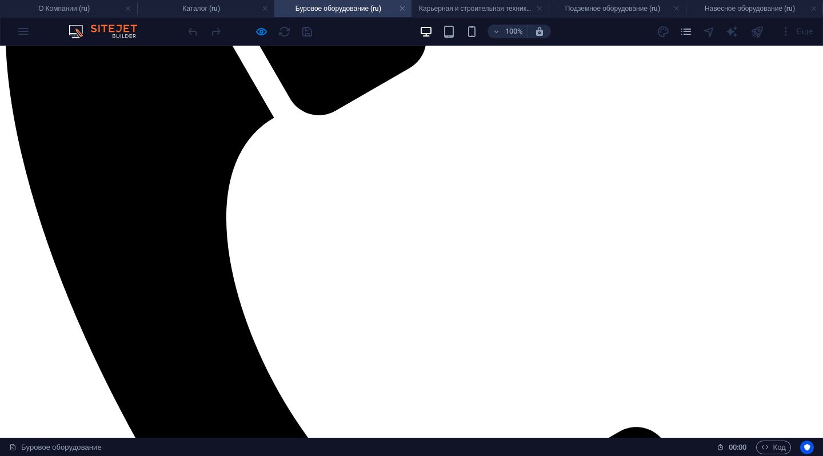
scroll to position [343, 0]
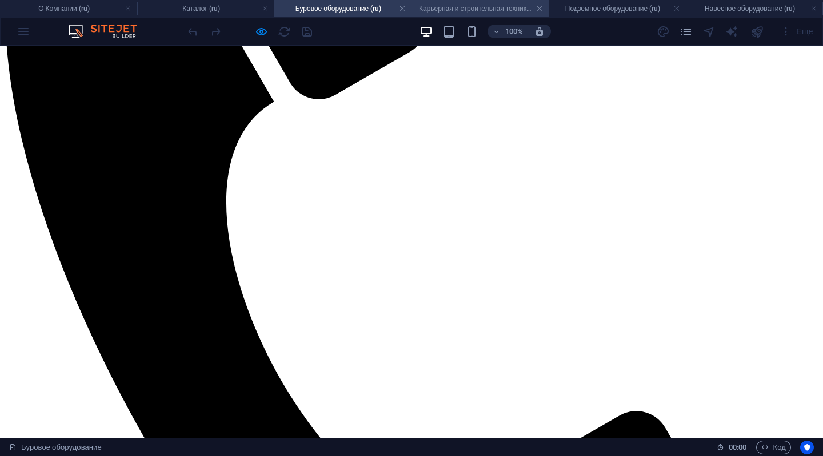
click at [476, 14] on h4 "Карьерная и строительная техника (ru)" at bounding box center [479, 8] width 137 height 13
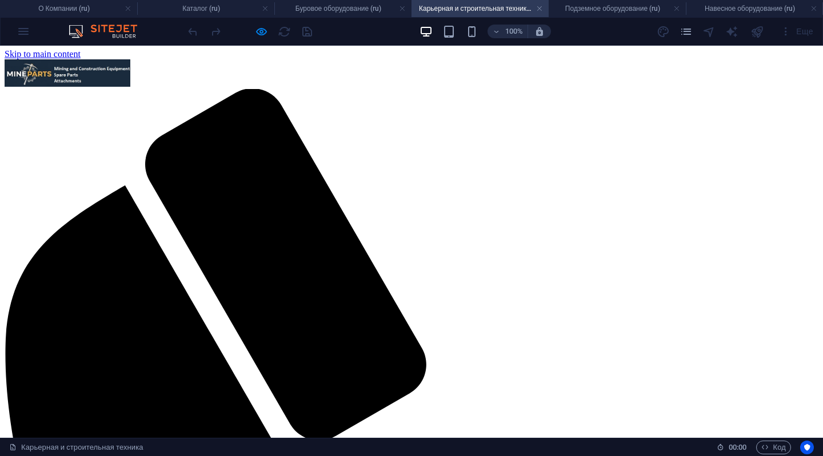
scroll to position [0, 0]
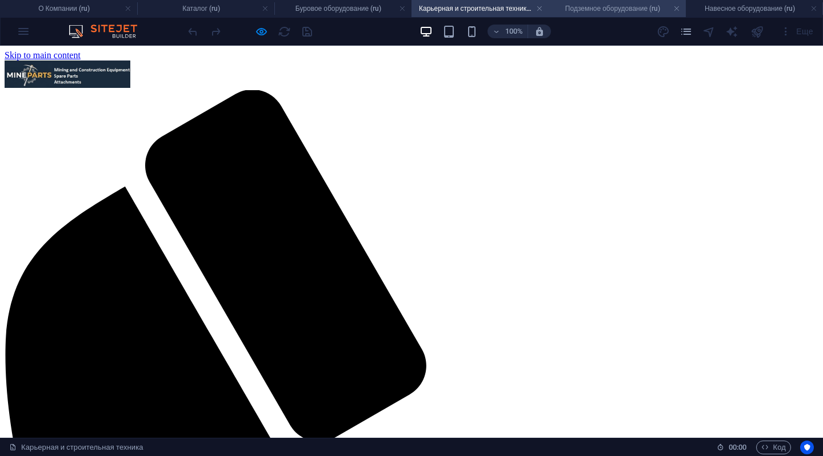
click at [588, 5] on h4 "Подземное оборудование (ru)" at bounding box center [616, 8] width 137 height 13
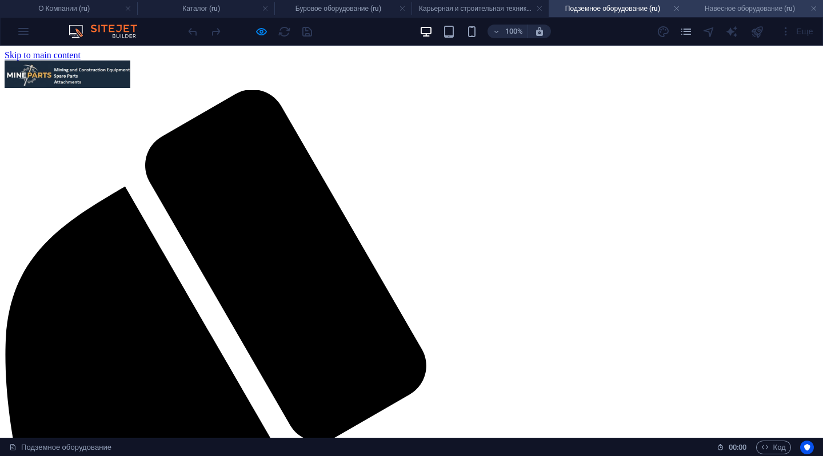
click at [740, 6] on h4 "Навесное оборудование (ru)" at bounding box center [754, 8] width 137 height 13
click at [584, 7] on h4 "Подземное оборудование (ru)" at bounding box center [616, 8] width 137 height 13
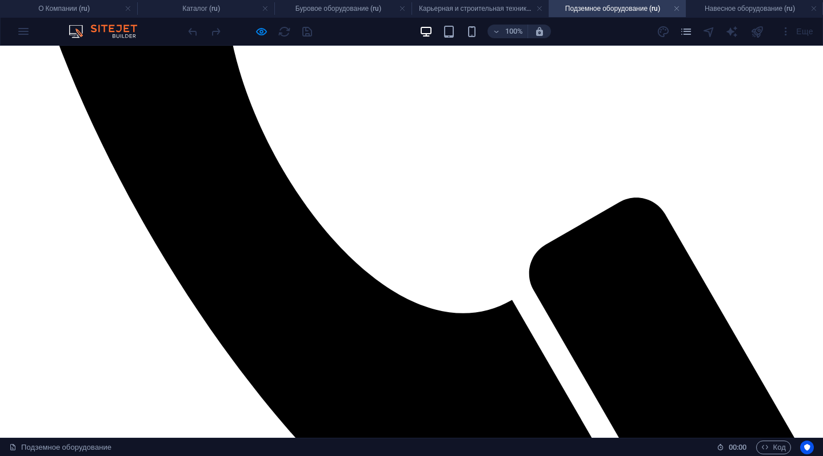
scroll to position [686, 0]
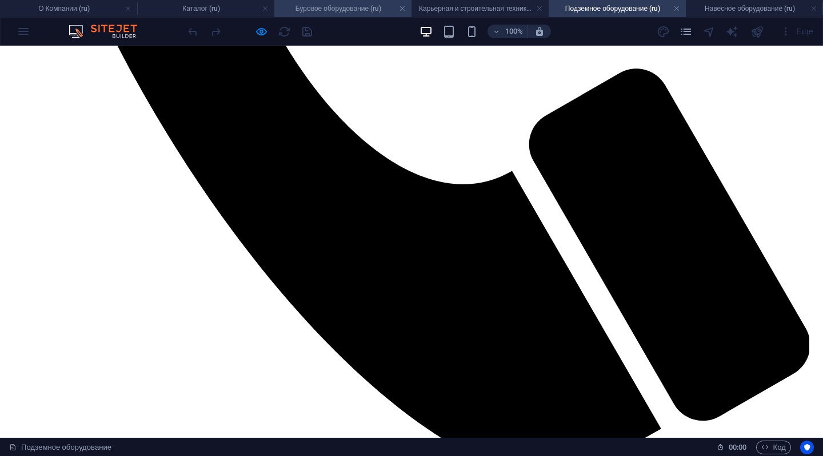
click at [343, 9] on h4 "Буровое оборудование (ru)" at bounding box center [342, 8] width 137 height 13
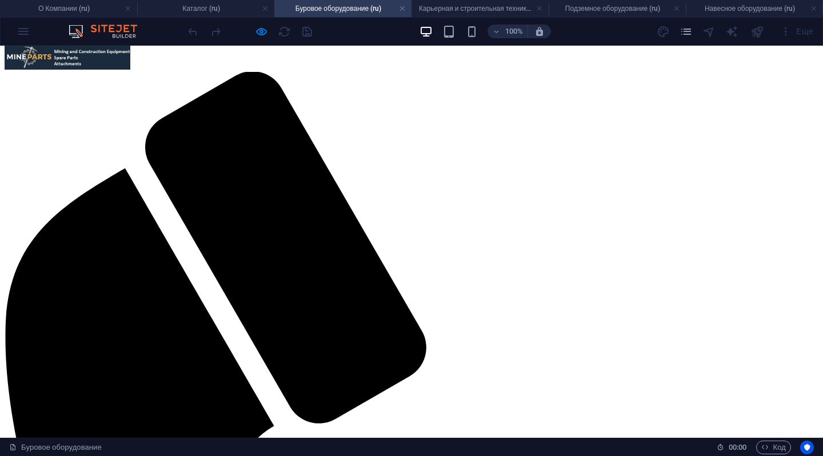
scroll to position [0, 0]
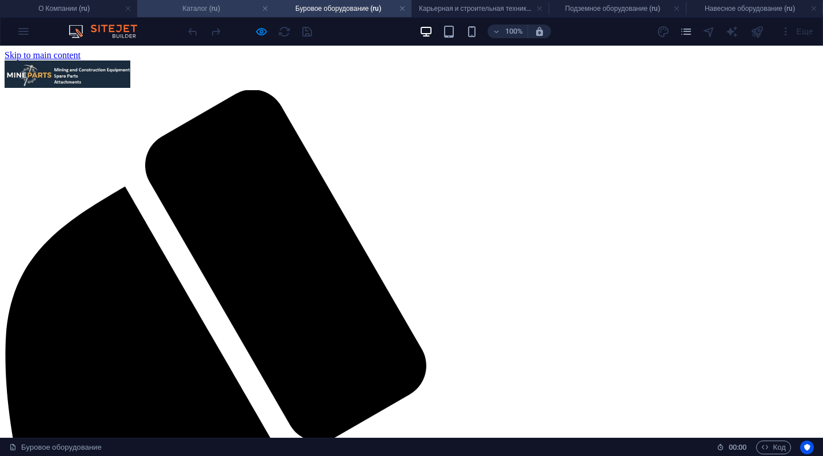
click at [195, 6] on h4 "Каталог (ru)" at bounding box center [205, 8] width 137 height 13
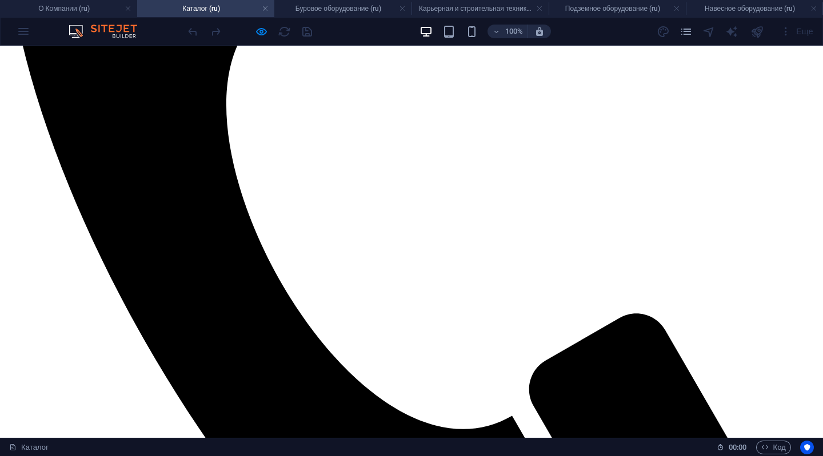
scroll to position [457, 0]
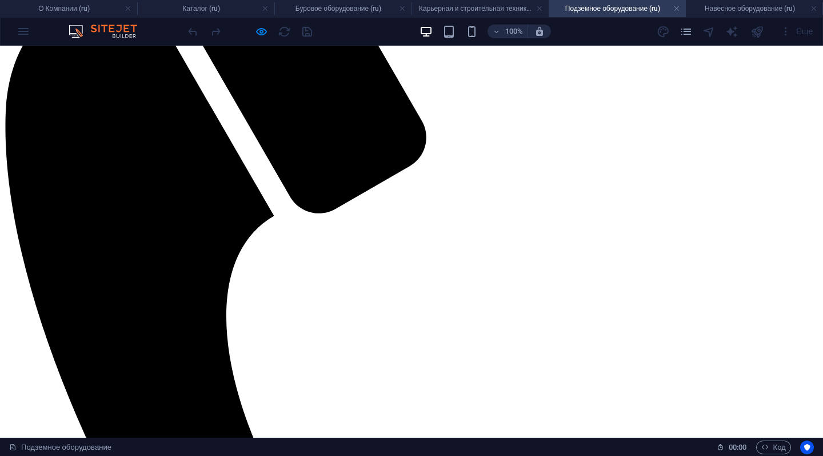
scroll to position [0, 0]
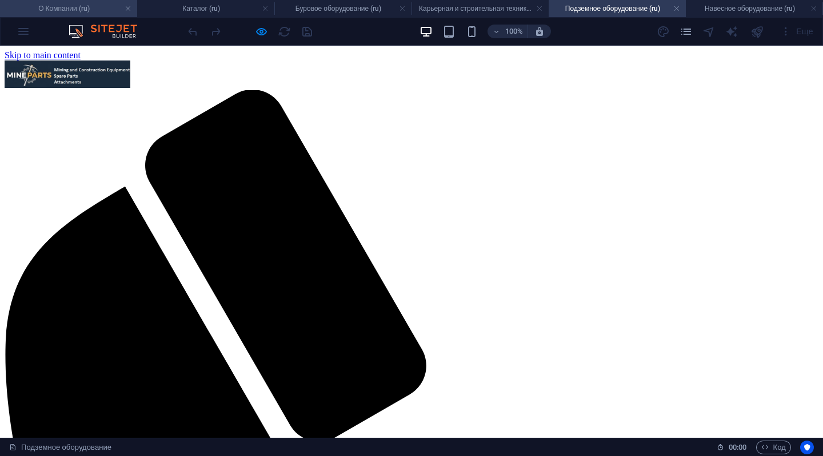
click at [69, 6] on h4 "О Компании (ru)" at bounding box center [68, 8] width 137 height 13
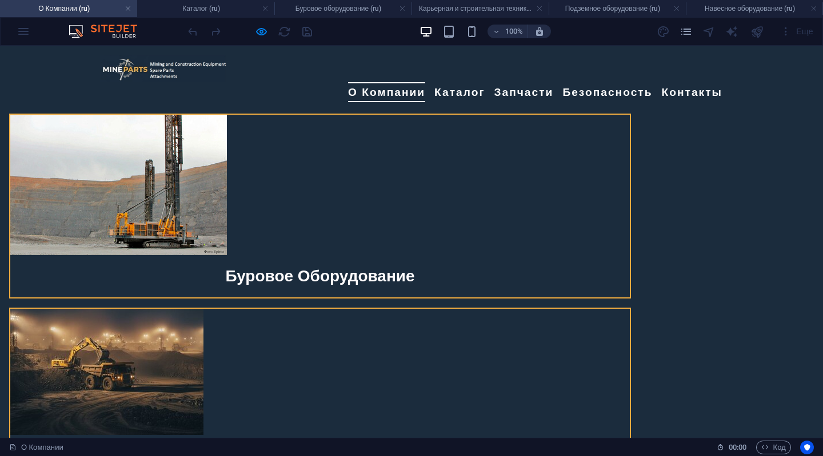
scroll to position [857, 0]
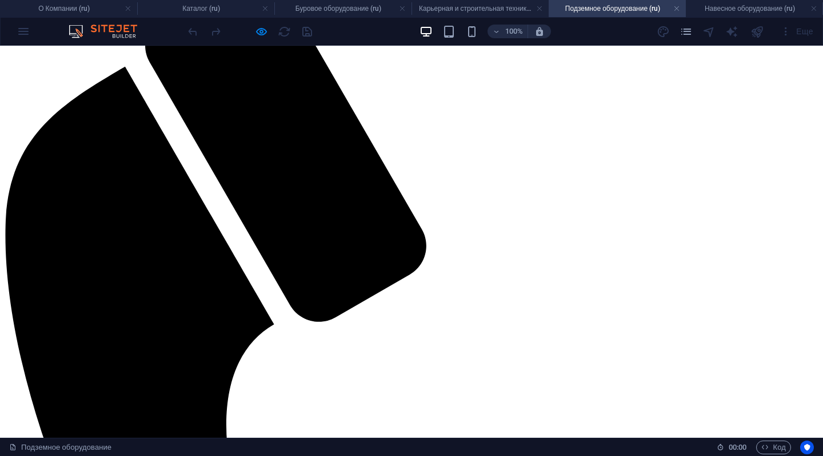
scroll to position [0, 0]
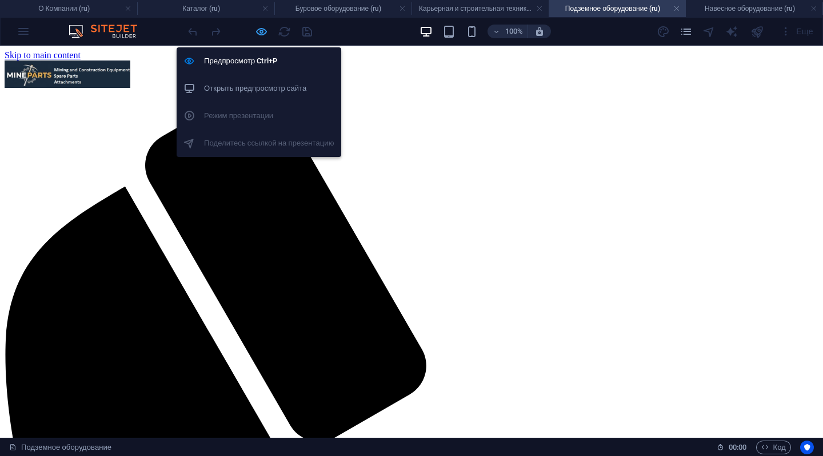
click at [258, 29] on icon "button" at bounding box center [261, 31] width 13 height 13
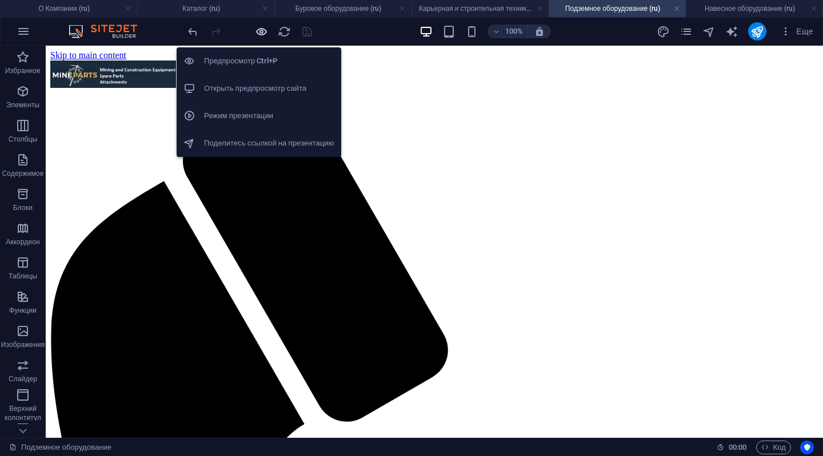
click at [258, 29] on icon "button" at bounding box center [261, 31] width 13 height 13
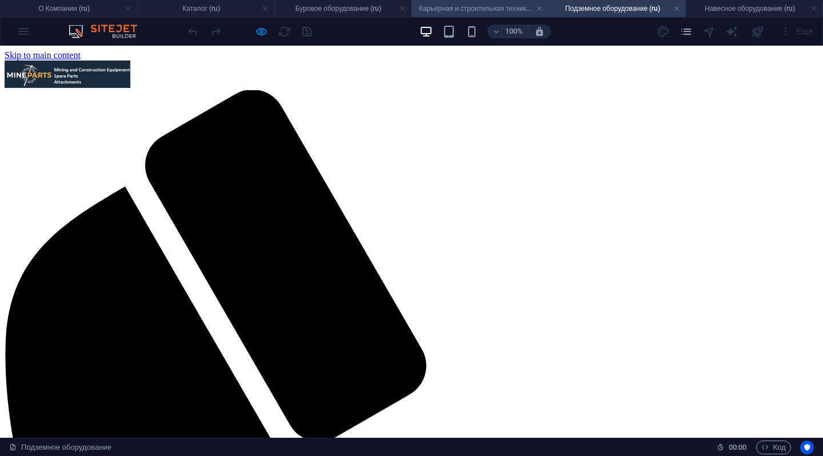
click at [475, 11] on h4 "Карьерная и строительная техника (ru)" at bounding box center [479, 8] width 137 height 13
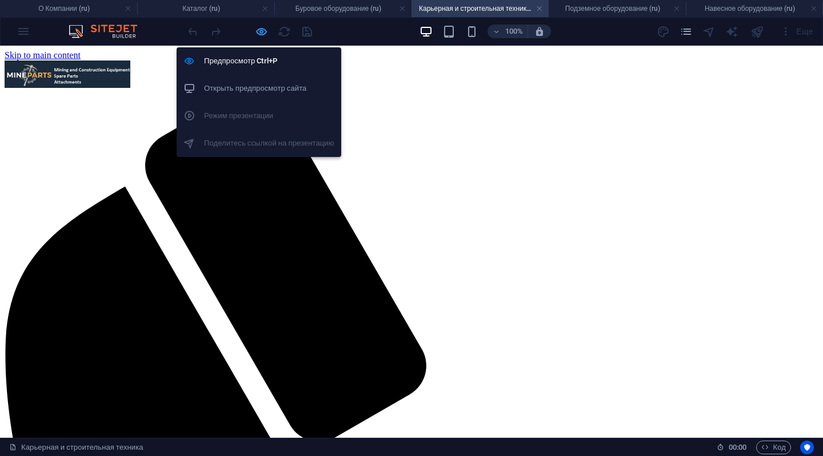
click at [255, 30] on icon "button" at bounding box center [261, 31] width 13 height 13
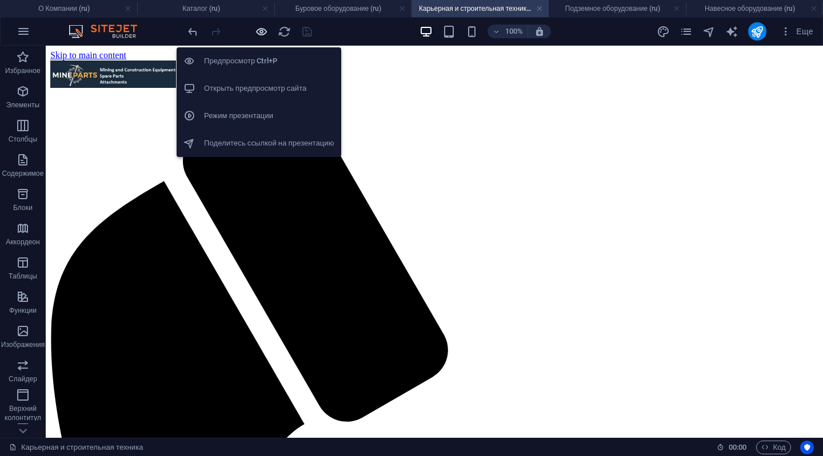
click at [255, 30] on icon "button" at bounding box center [261, 31] width 13 height 13
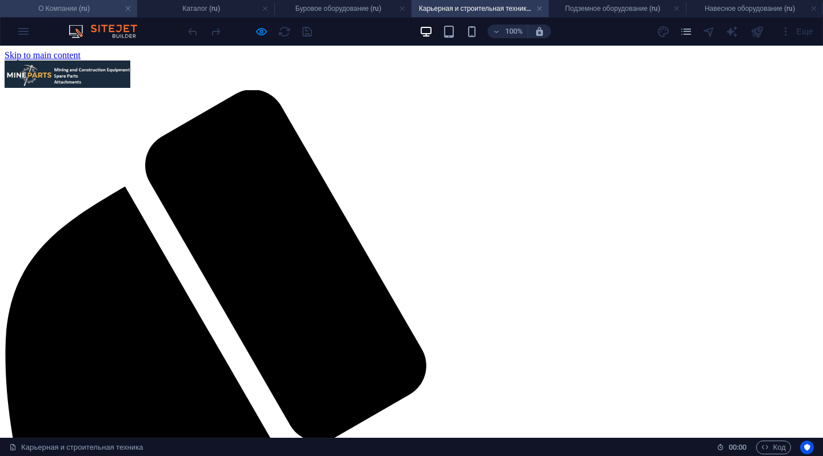
click at [37, 15] on li "О Компании (ru)" at bounding box center [68, 8] width 137 height 17
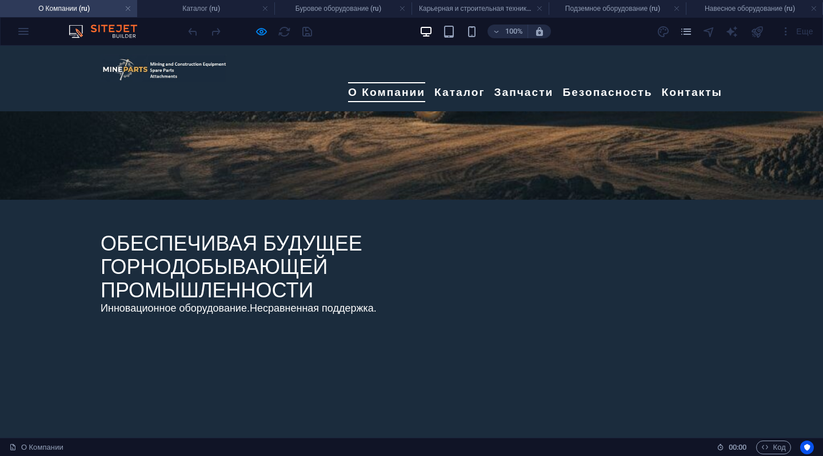
scroll to position [286, 0]
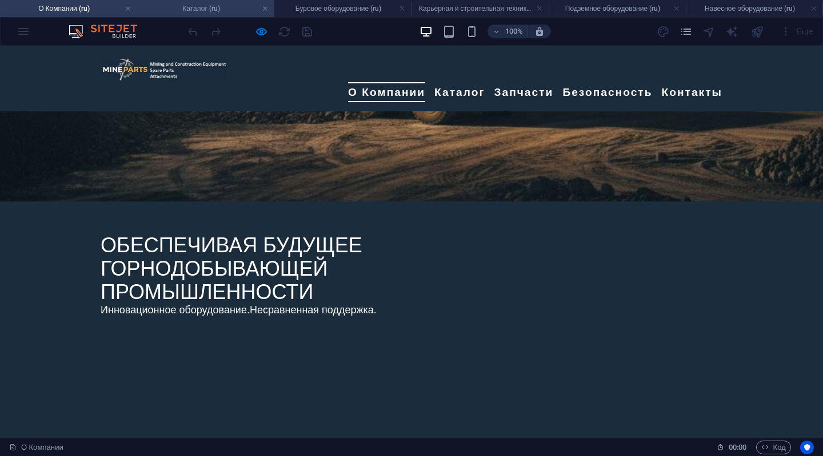
click at [181, 3] on h4 "Каталог (ru)" at bounding box center [205, 8] width 137 height 13
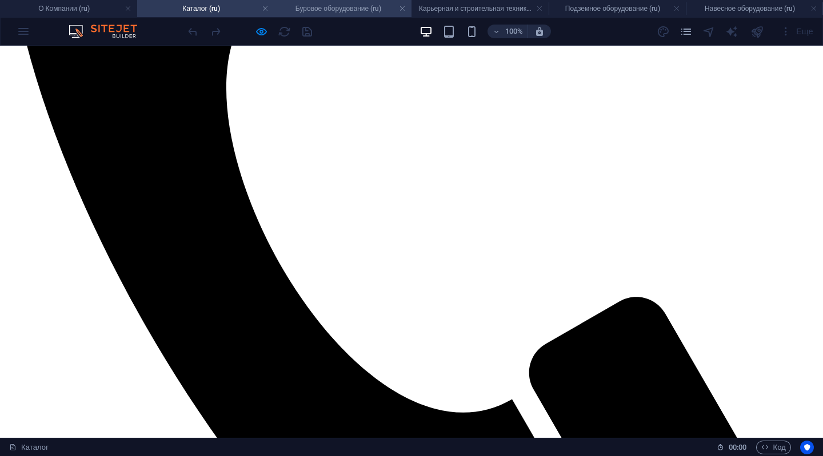
click at [314, 9] on h4 "Буровое оборудование (ru)" at bounding box center [342, 8] width 137 height 13
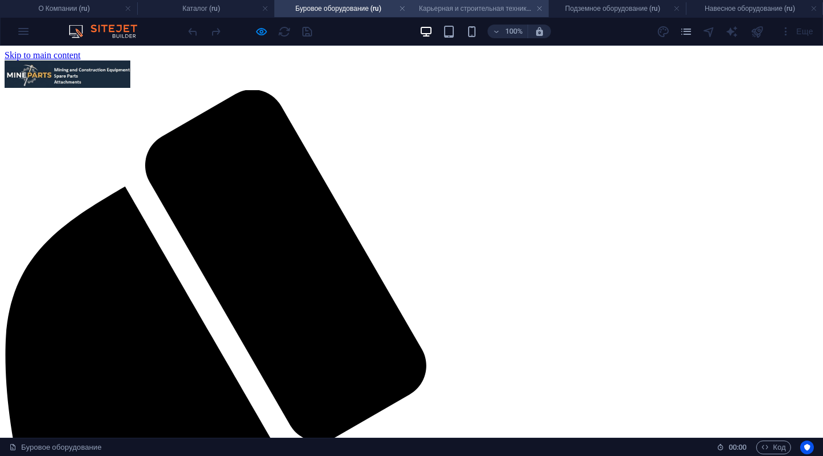
click at [490, 10] on h4 "Карьерная и строительная техника (ru)" at bounding box center [479, 8] width 137 height 13
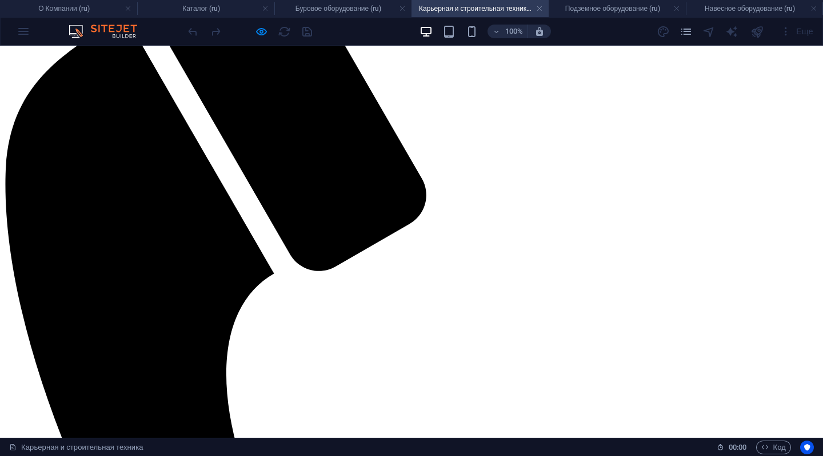
scroll to position [171, 0]
click at [58, 13] on h4 "О Компании (ru)" at bounding box center [68, 8] width 137 height 13
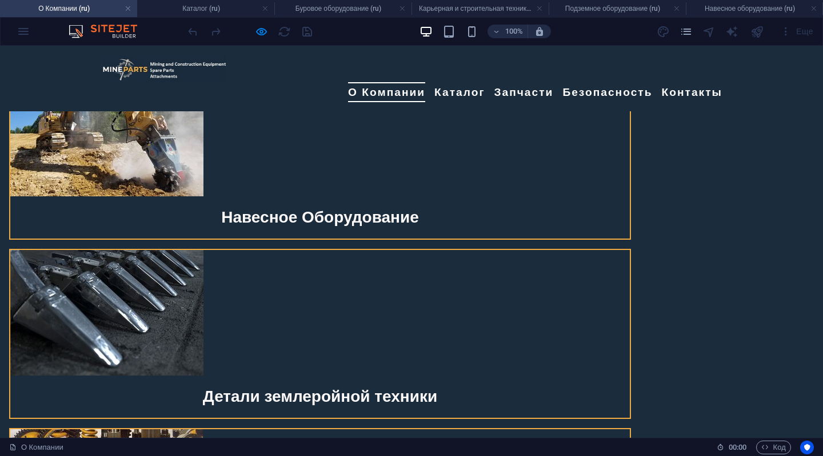
scroll to position [1771, 0]
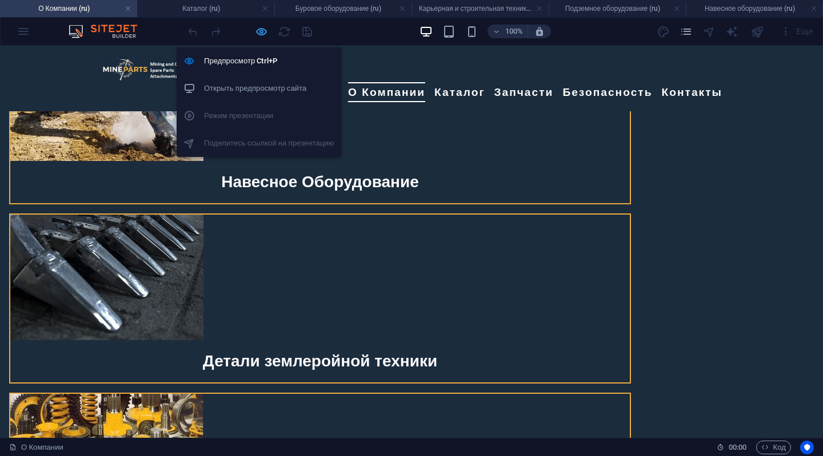
click at [264, 29] on icon "button" at bounding box center [261, 31] width 13 height 13
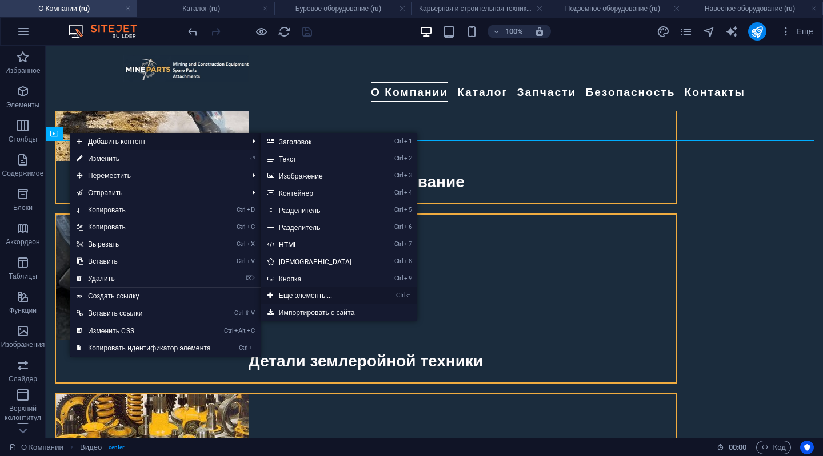
click at [297, 291] on link "Ctrl ⏎ Еще элементы..." at bounding box center [318, 295] width 114 height 17
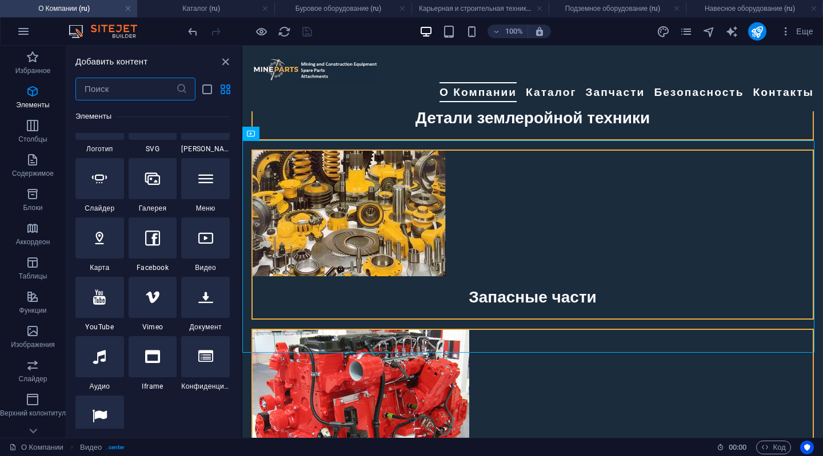
scroll to position [444, 0]
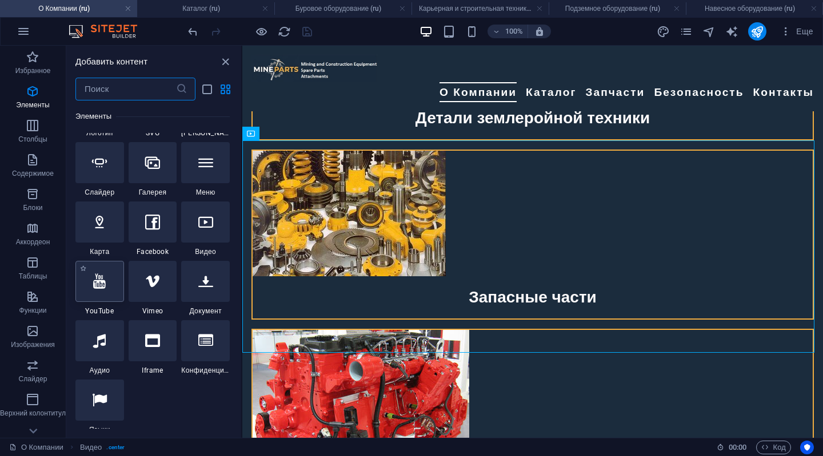
click at [104, 282] on icon at bounding box center [99, 281] width 13 height 15
select select "ar16_9"
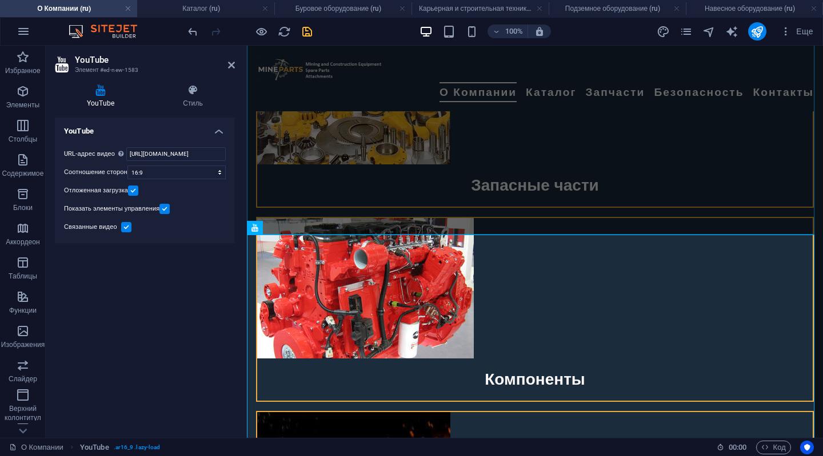
scroll to position [2197, 0]
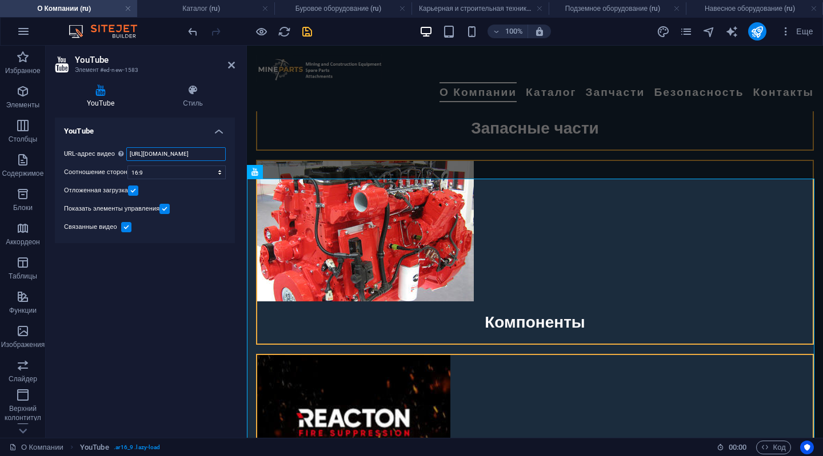
click at [206, 157] on input "https://www.youtube.com/watch?v=hnoviHgPHkY" at bounding box center [175, 154] width 99 height 14
click at [222, 149] on input "https://www.youtube.com/watch?v=hnoviHgPHkY" at bounding box center [175, 154] width 99 height 14
type input "h"
paste input "https://youtu.be/kUKh1P4JHn0"
type input "https://youtu.be/kUKh1P4JHn0"
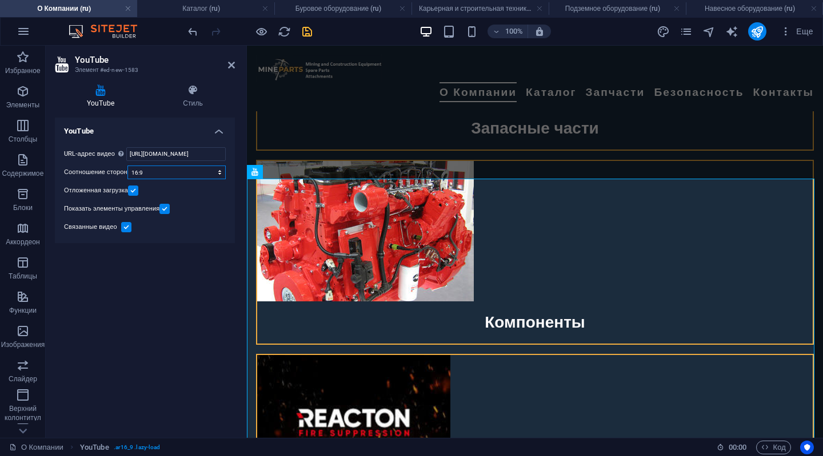
click at [222, 172] on select "16:10 16:9 4:3 2:1 1:1" at bounding box center [176, 173] width 98 height 14
click at [127, 166] on select "16:10 16:9 4:3 2:1 1:1" at bounding box center [176, 173] width 98 height 14
click at [219, 166] on select "16:10 16:9 4:3 2:1 1:1" at bounding box center [176, 173] width 98 height 14
select select "ar16_9"
click at [127, 166] on select "16:10 16:9 4:3 2:1 1:1" at bounding box center [176, 173] width 98 height 14
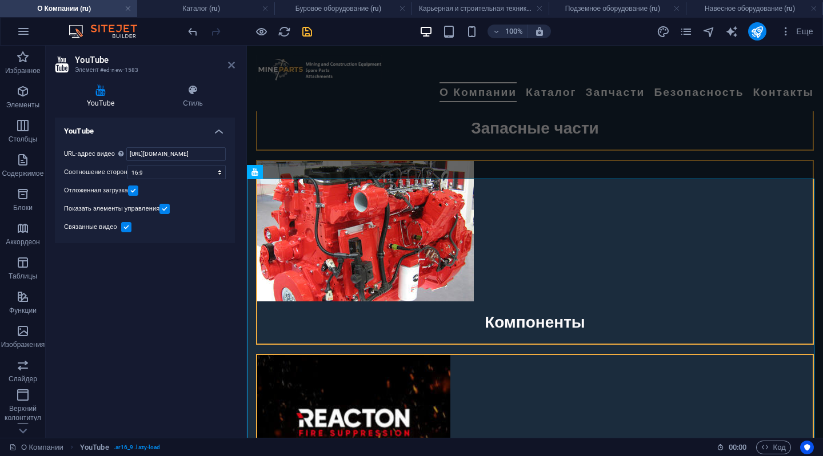
click at [229, 66] on icon at bounding box center [231, 65] width 7 height 9
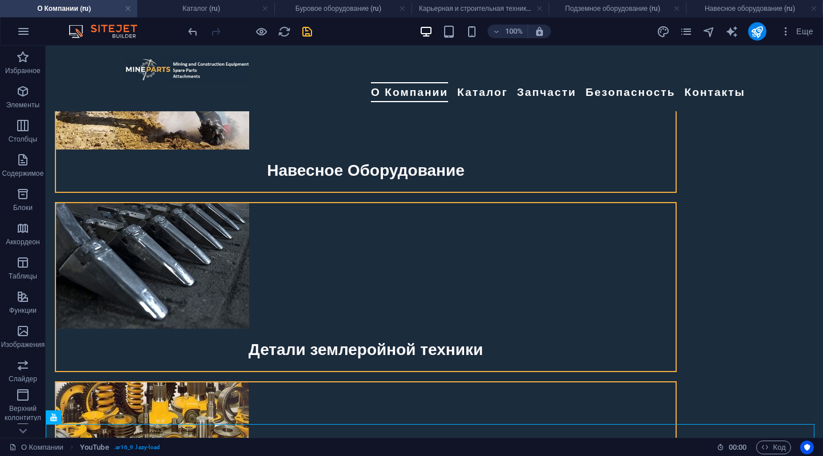
scroll to position [1772, 0]
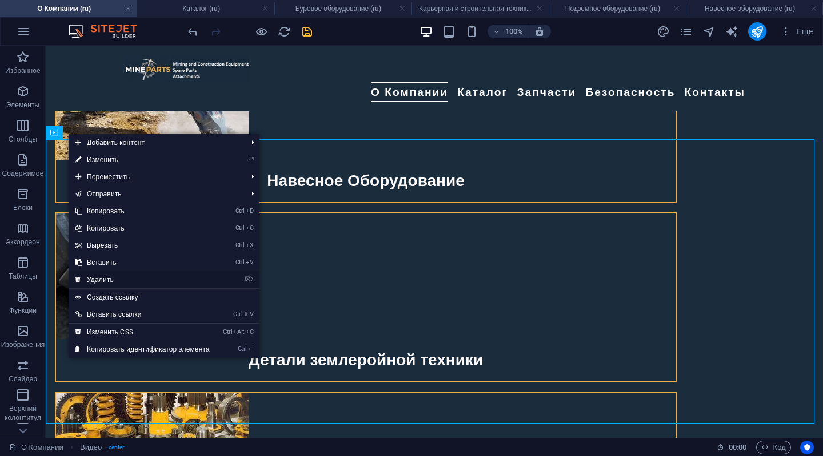
click at [93, 278] on link "⌦ Удалить" at bounding box center [143, 279] width 148 height 17
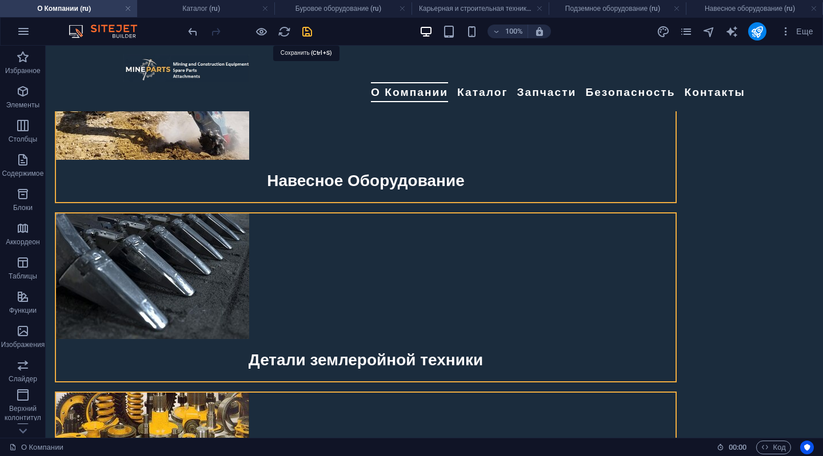
click at [303, 26] on icon "save" at bounding box center [307, 31] width 13 height 13
checkbox input "false"
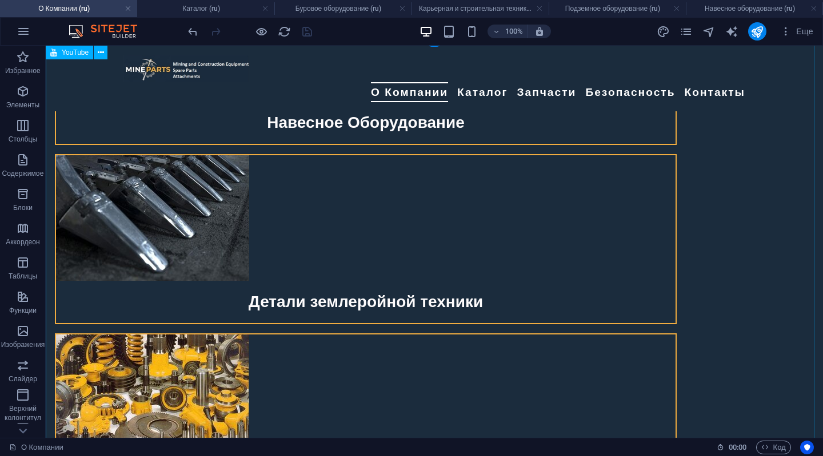
scroll to position [1828, 0]
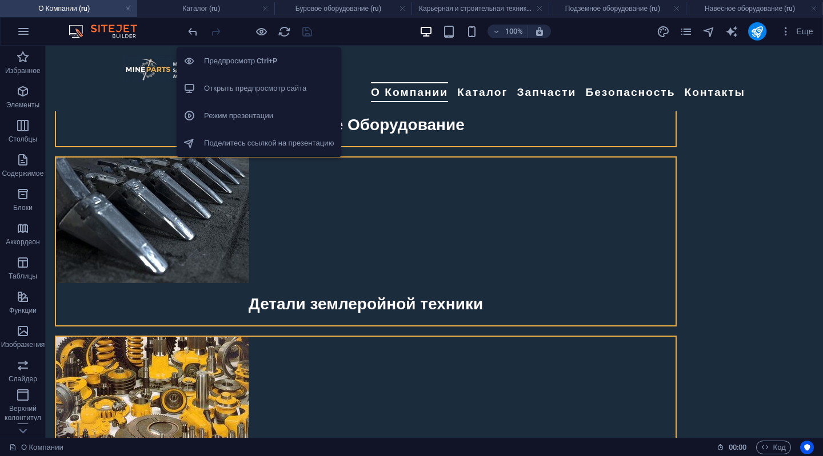
click at [248, 85] on h6 "Открыть предпросмотр сайта" at bounding box center [269, 89] width 130 height 14
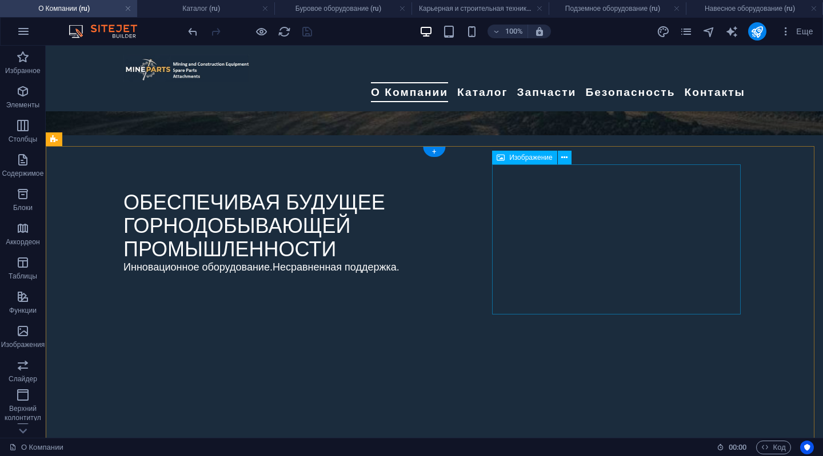
scroll to position [0, 0]
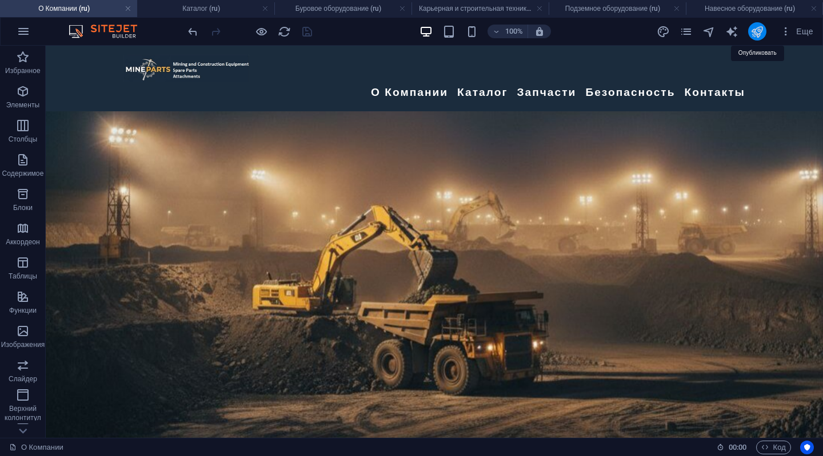
click at [757, 29] on icon "publish" at bounding box center [756, 31] width 13 height 13
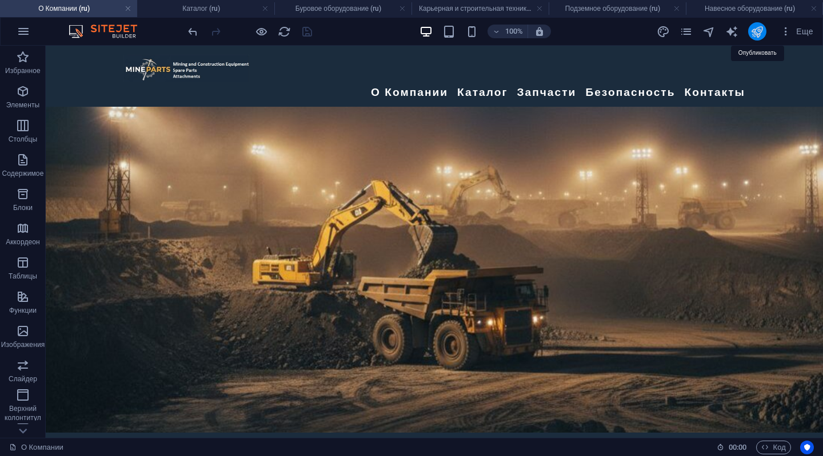
click at [760, 29] on icon "publish" at bounding box center [756, 31] width 13 height 13
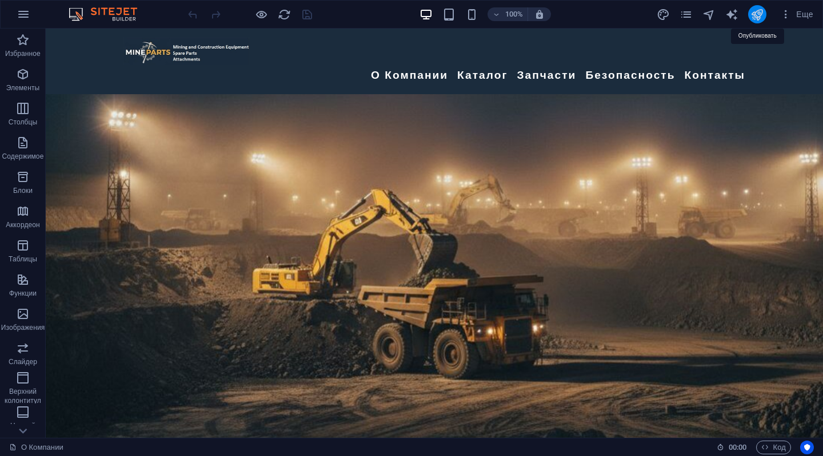
click at [758, 10] on icon "publish" at bounding box center [756, 14] width 13 height 13
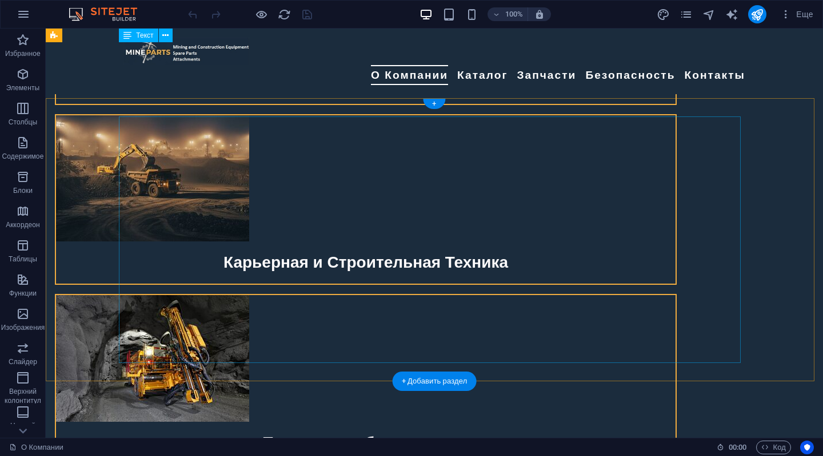
scroll to position [1200, 0]
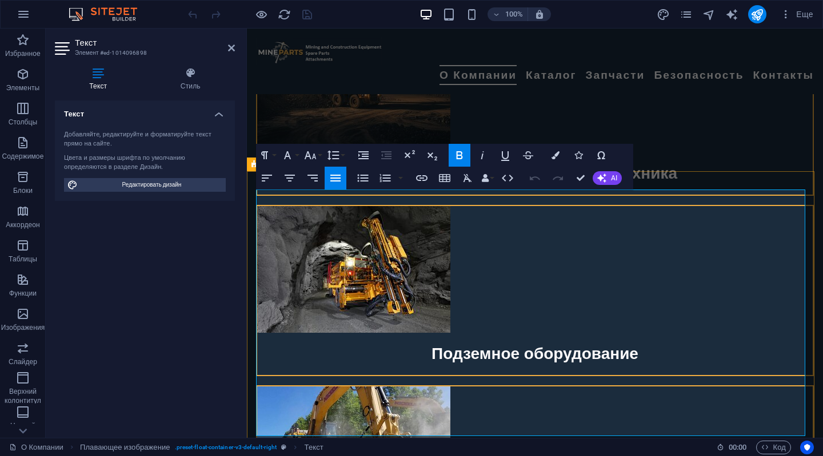
scroll to position [1423, 0]
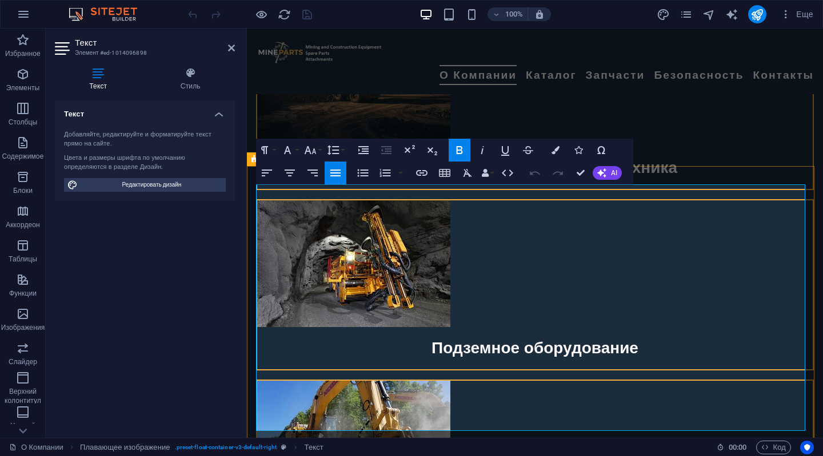
drag, startPoint x: 339, startPoint y: 219, endPoint x: 414, endPoint y: 218, distance: 74.3
copy strong "KAMACH MI NI NG"
drag, startPoint x: 339, startPoint y: 272, endPoint x: 301, endPoint y: 273, distance: 38.3
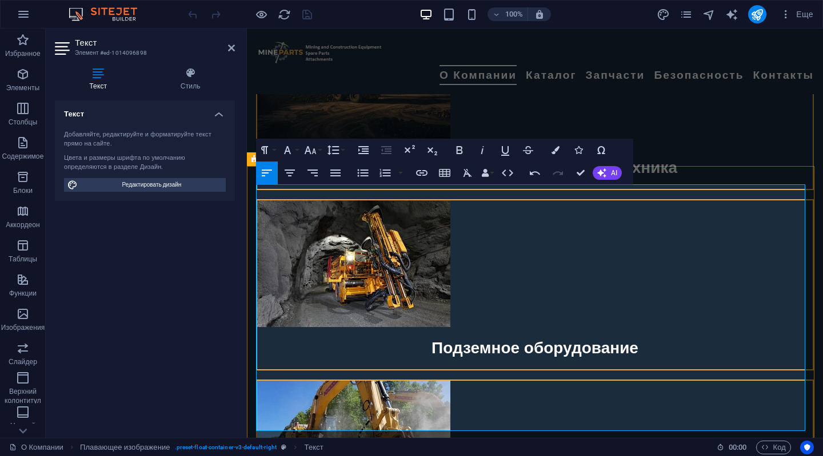
drag, startPoint x: 373, startPoint y: 273, endPoint x: 301, endPoint y: 273, distance: 72.0
click at [460, 143] on icon "button" at bounding box center [459, 150] width 14 height 14
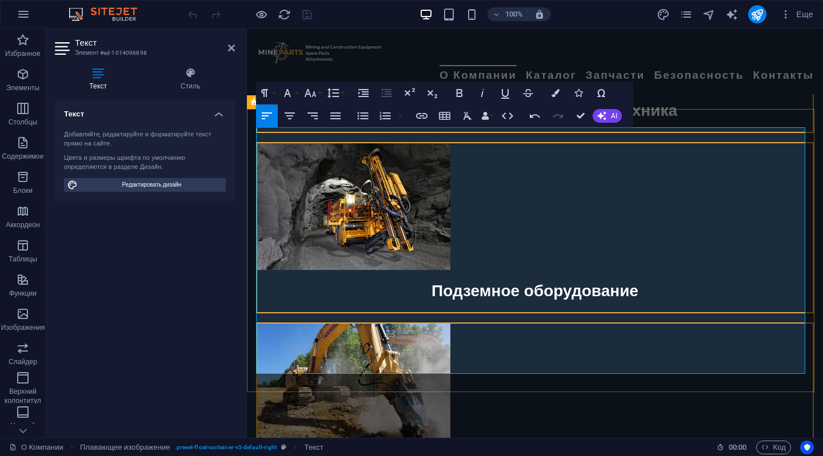
drag, startPoint x: 379, startPoint y: 324, endPoint x: 341, endPoint y: 327, distance: 39.0
drag, startPoint x: 413, startPoint y: 324, endPoint x: 343, endPoint y: 323, distance: 70.3
click at [455, 90] on icon "button" at bounding box center [459, 93] width 14 height 14
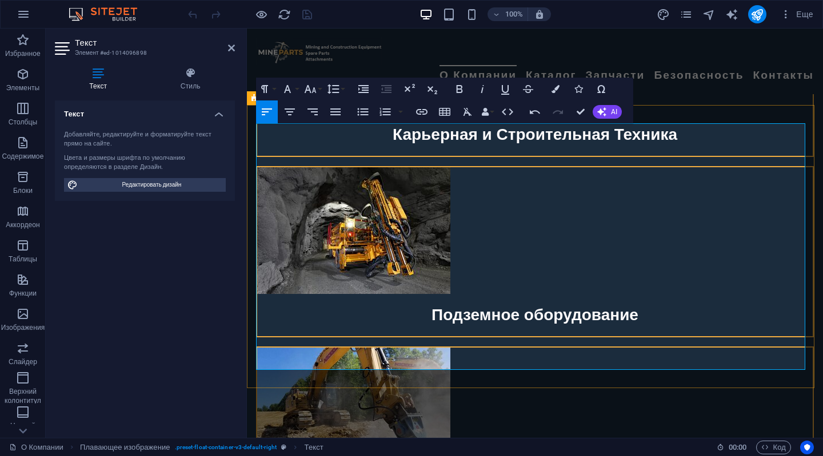
scroll to position [1423, 0]
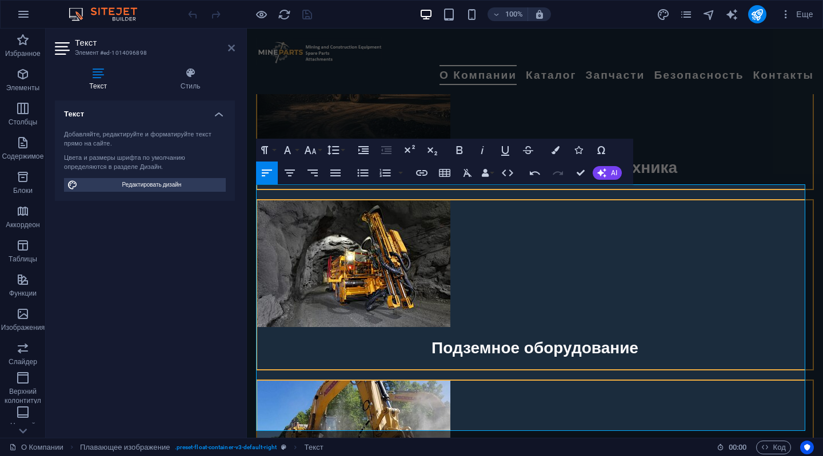
click at [232, 47] on icon at bounding box center [231, 47] width 7 height 9
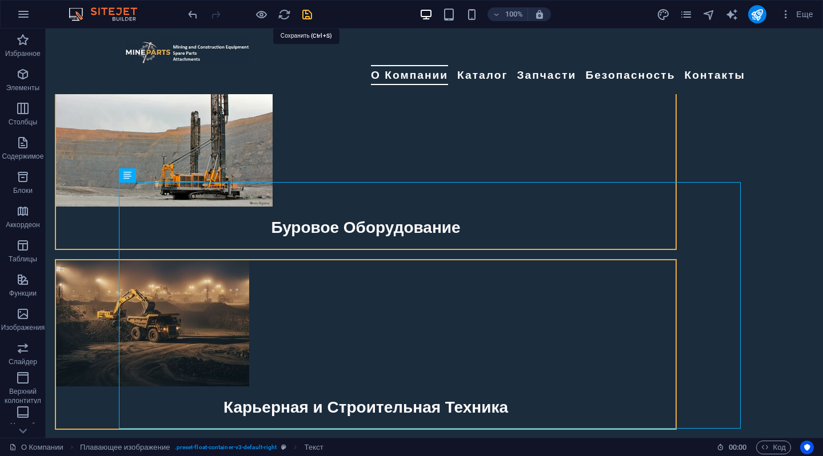
click at [305, 10] on icon "save" at bounding box center [307, 14] width 13 height 13
checkbox input "false"
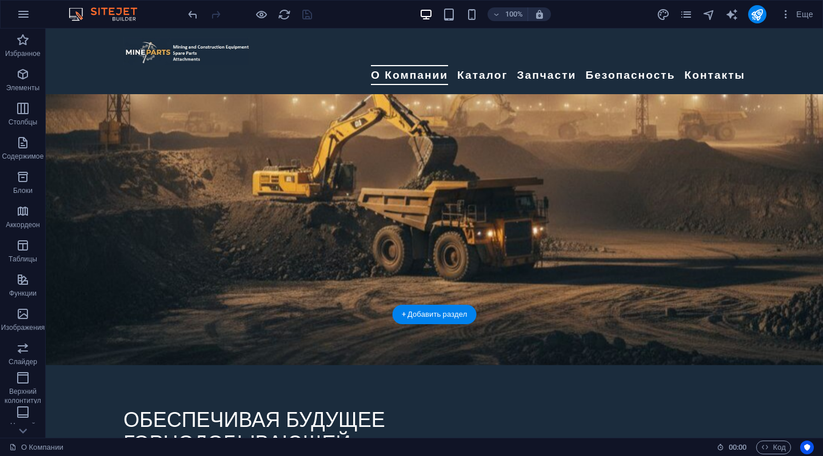
scroll to position [57, 0]
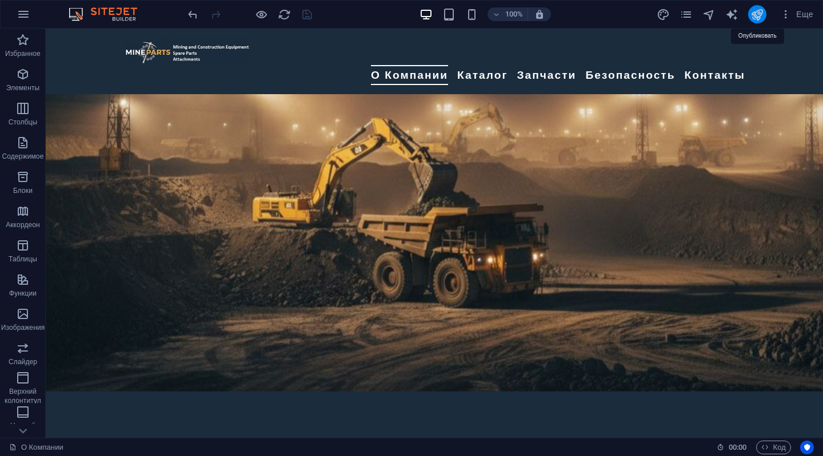
click at [759, 11] on icon "publish" at bounding box center [756, 14] width 13 height 13
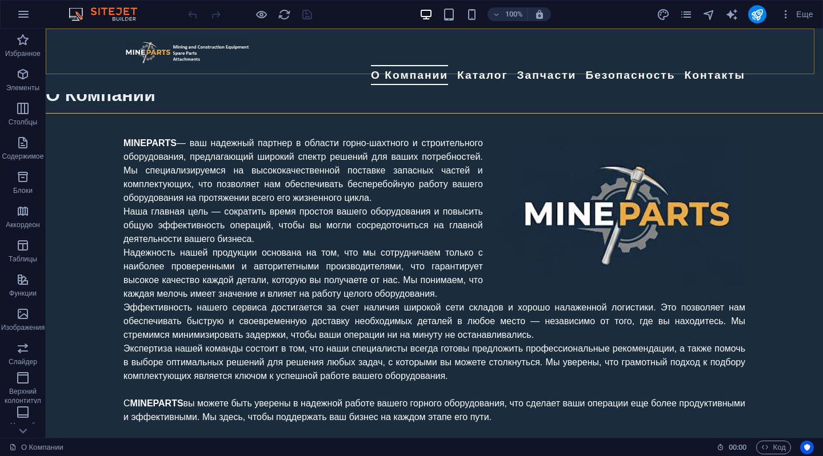
scroll to position [514, 0]
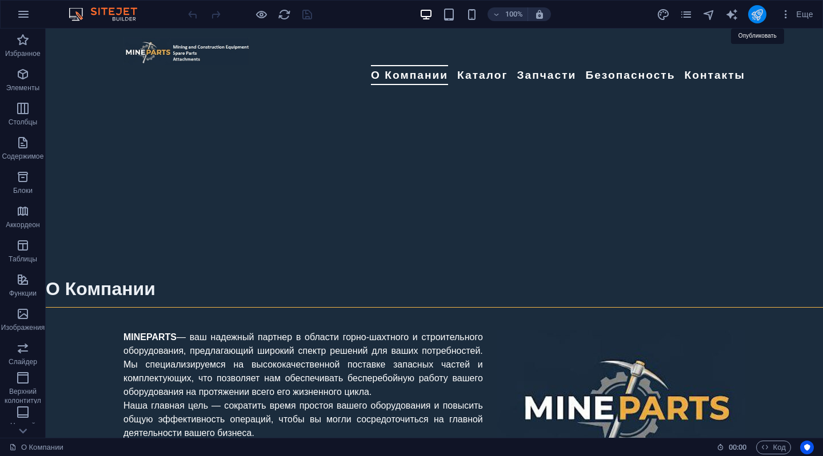
click at [759, 13] on icon "publish" at bounding box center [756, 14] width 13 height 13
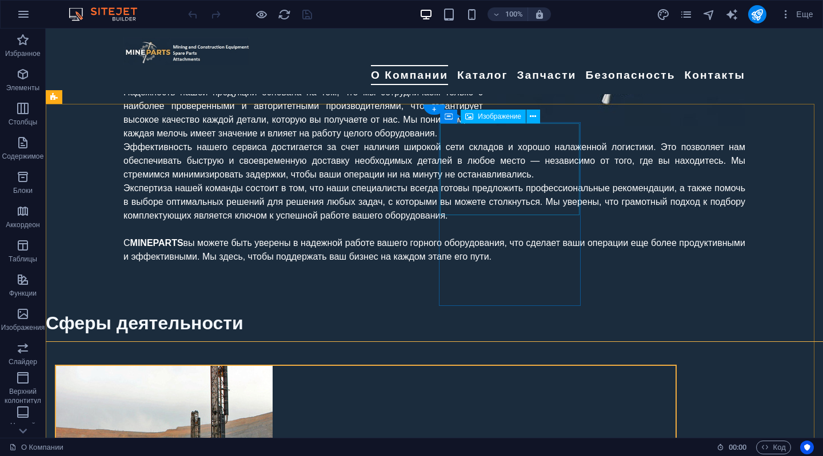
scroll to position [743, 0]
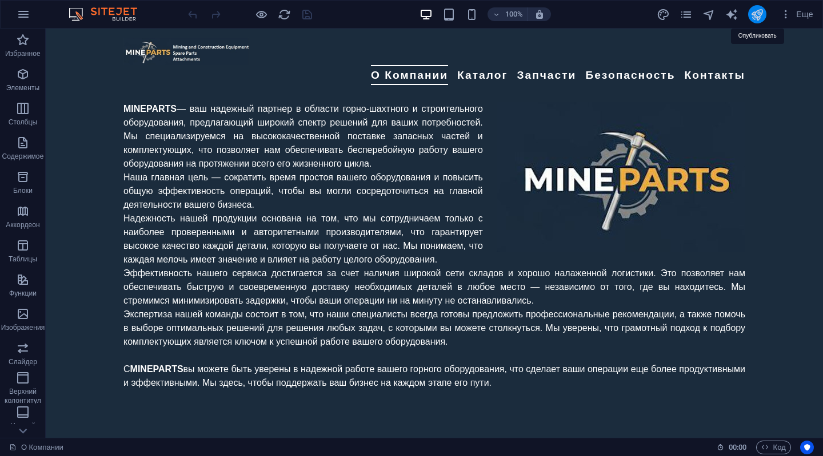
click at [760, 15] on icon "publish" at bounding box center [756, 14] width 13 height 13
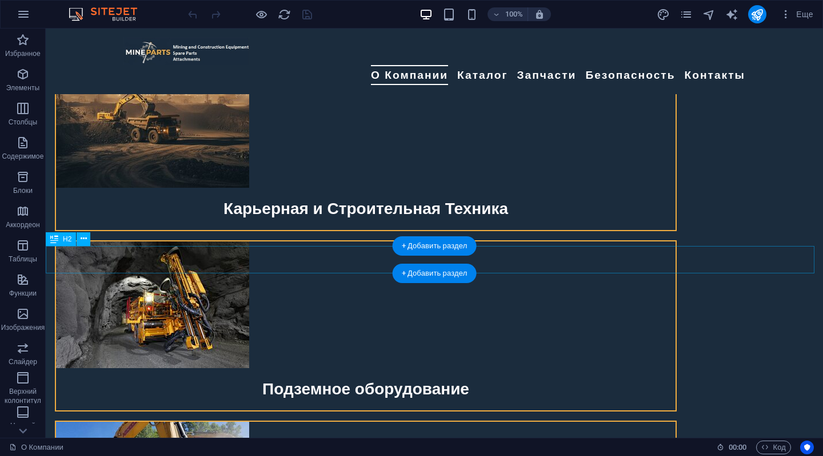
scroll to position [1371, 0]
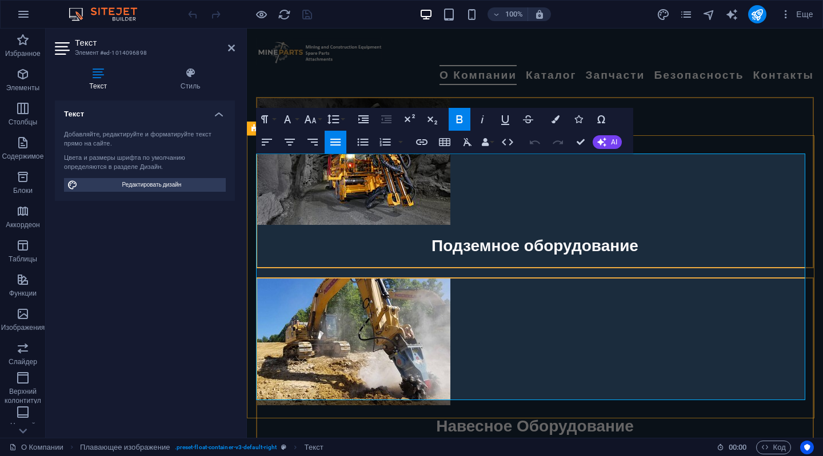
scroll to position [1545, 0]
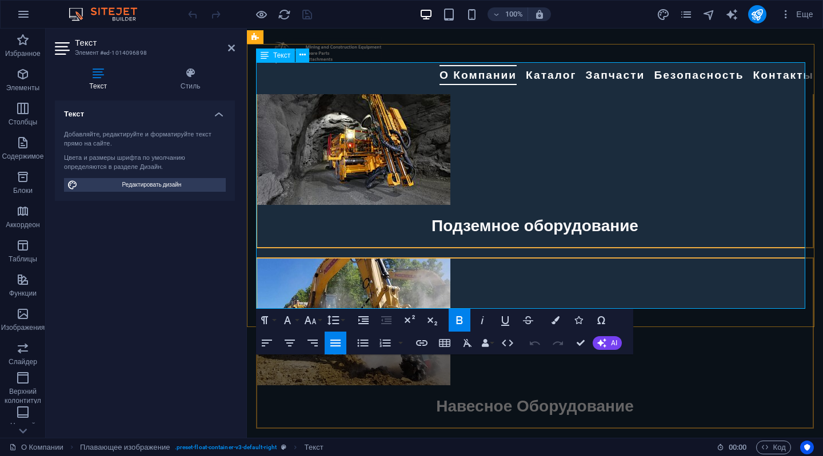
click at [230, 49] on icon at bounding box center [231, 47] width 7 height 9
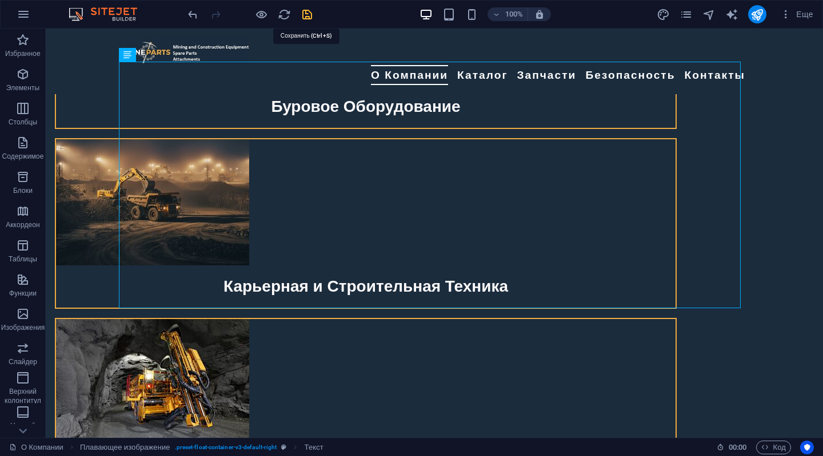
click at [309, 14] on icon "save" at bounding box center [307, 14] width 13 height 13
checkbox input "false"
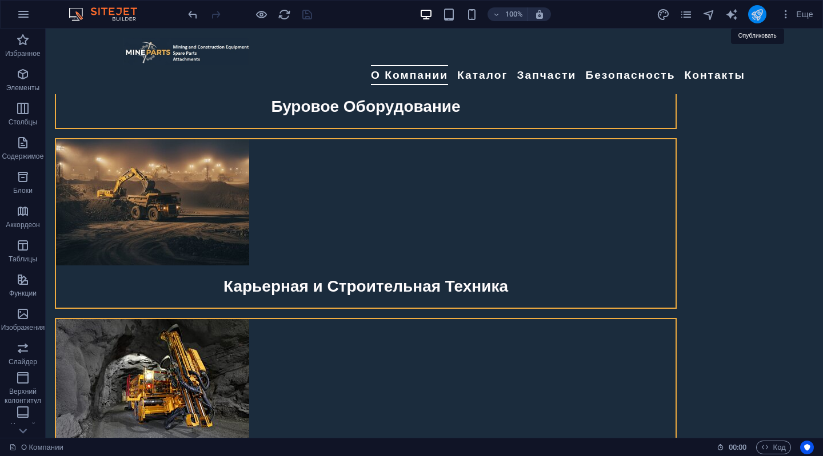
click at [759, 11] on icon "publish" at bounding box center [756, 14] width 13 height 13
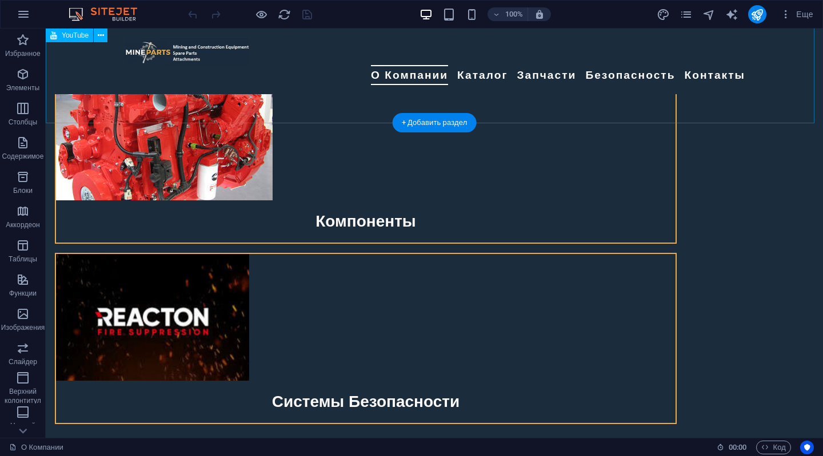
scroll to position [2285, 0]
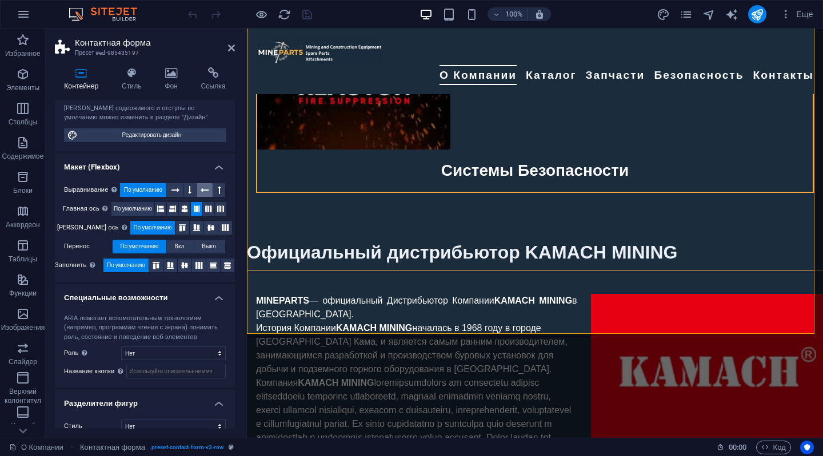
scroll to position [127, 0]
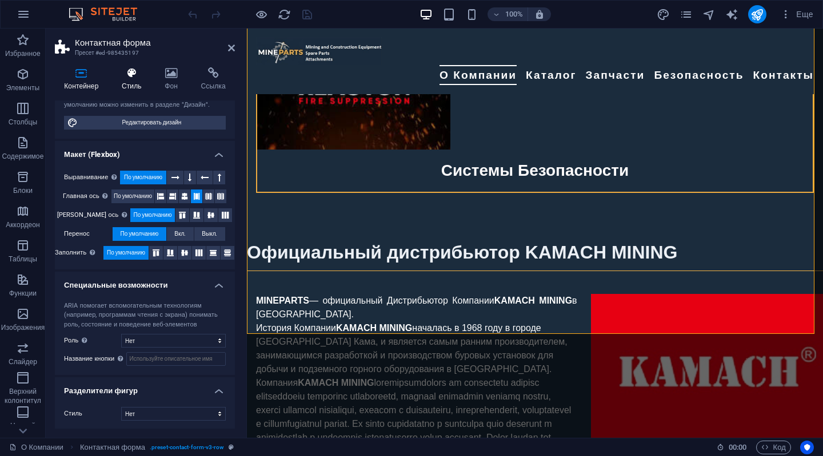
click at [134, 77] on icon at bounding box center [132, 72] width 38 height 11
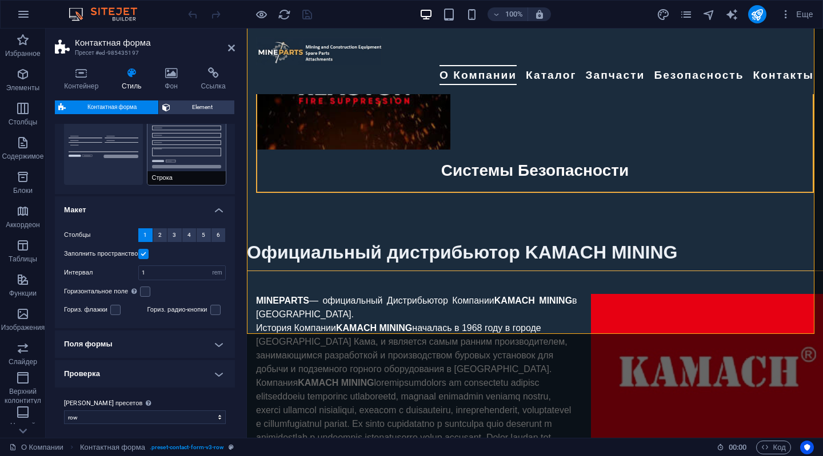
scroll to position [127, 0]
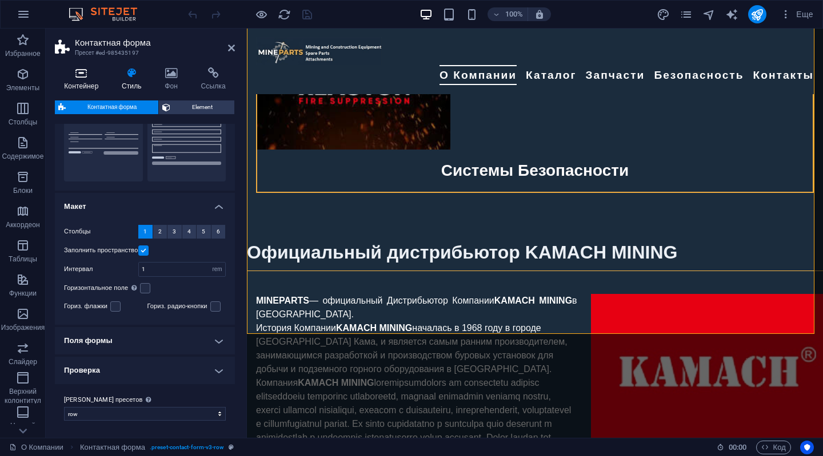
click at [79, 72] on icon at bounding box center [81, 72] width 53 height 11
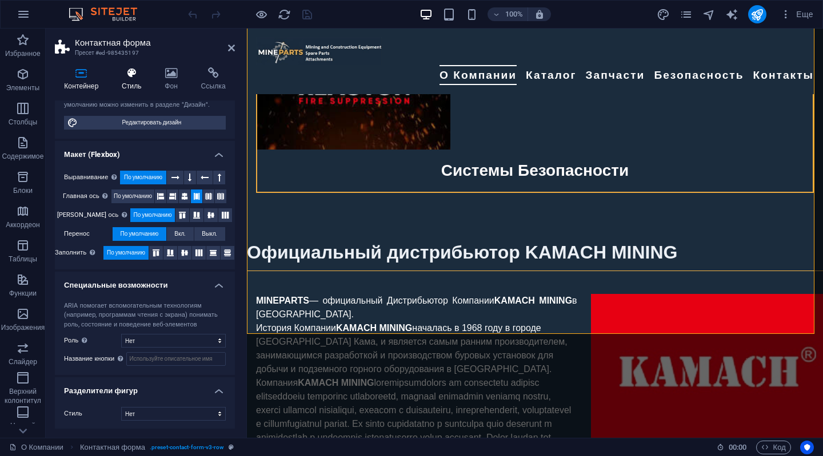
click at [126, 71] on icon at bounding box center [132, 72] width 38 height 11
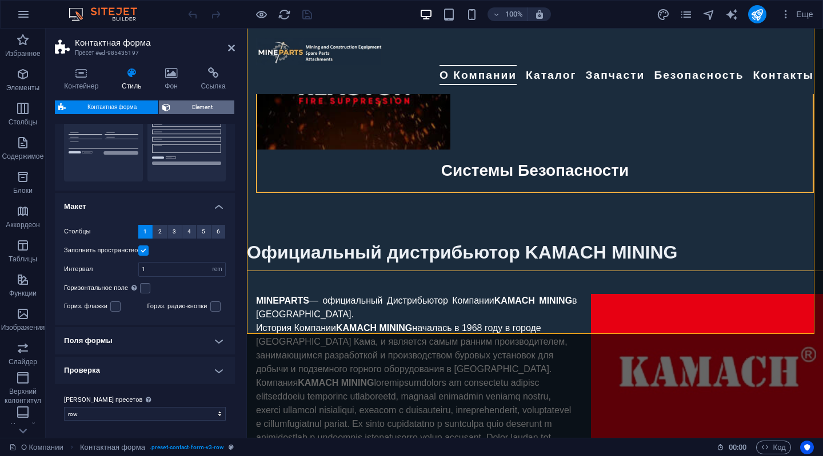
click at [177, 107] on span "Element" at bounding box center [202, 108] width 57 height 14
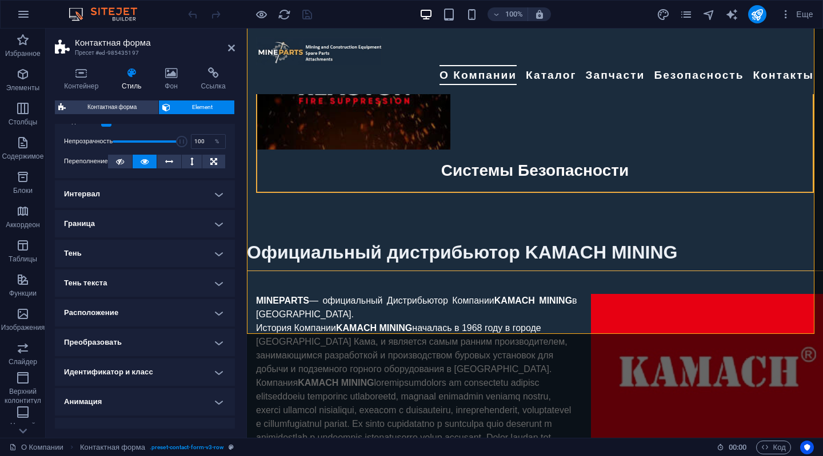
scroll to position [55, 0]
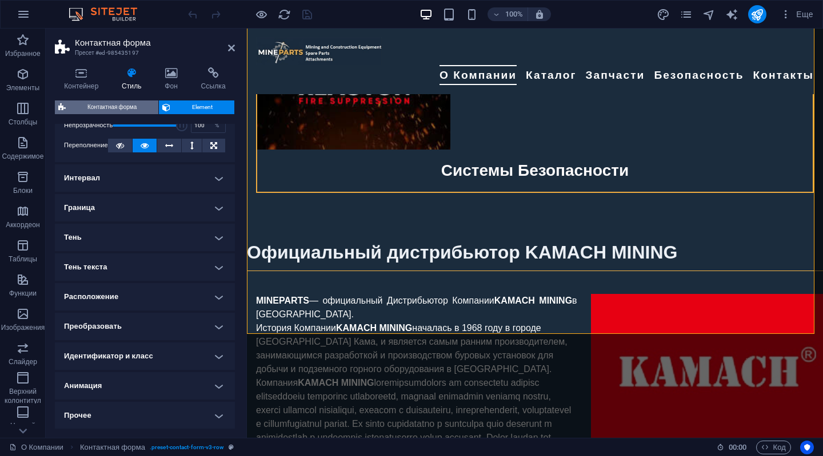
click at [89, 106] on span "Контактная форма" at bounding box center [112, 108] width 86 height 14
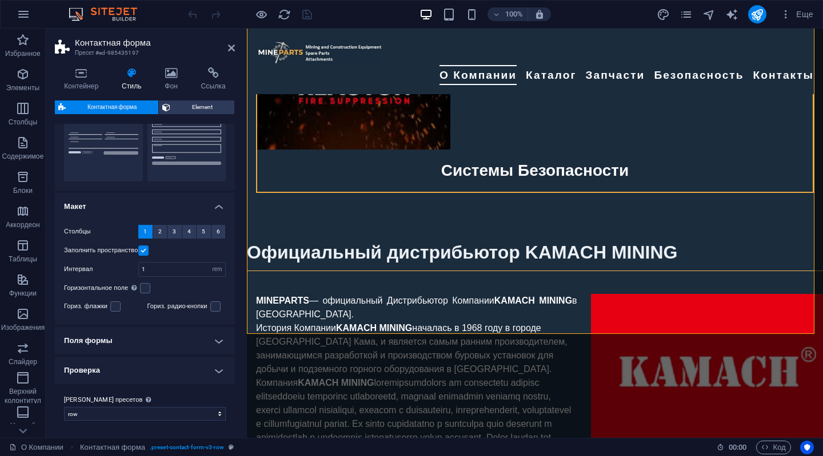
click at [221, 373] on h4 "Проверка" at bounding box center [145, 370] width 180 height 27
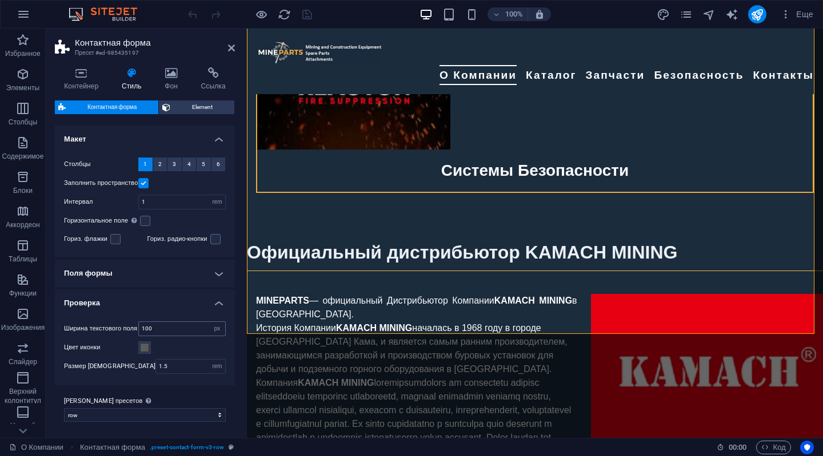
scroll to position [195, 0]
click at [218, 299] on h4 "Проверка" at bounding box center [145, 299] width 180 height 21
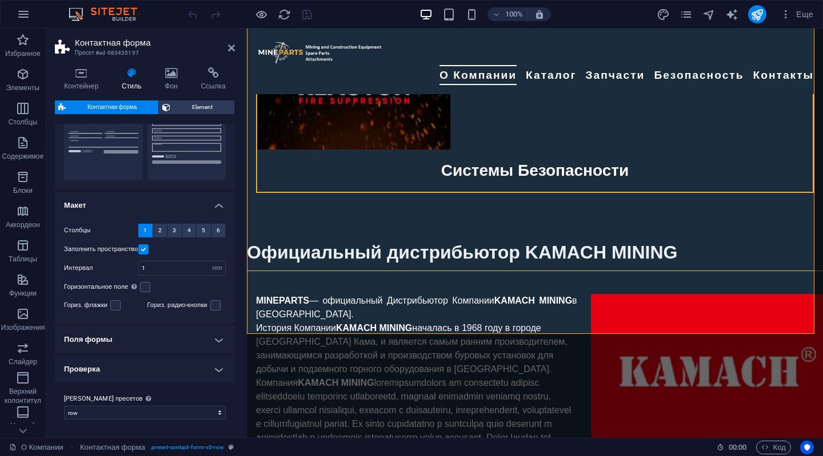
scroll to position [128, 0]
click at [216, 337] on h4 "Поля формы" at bounding box center [145, 340] width 180 height 27
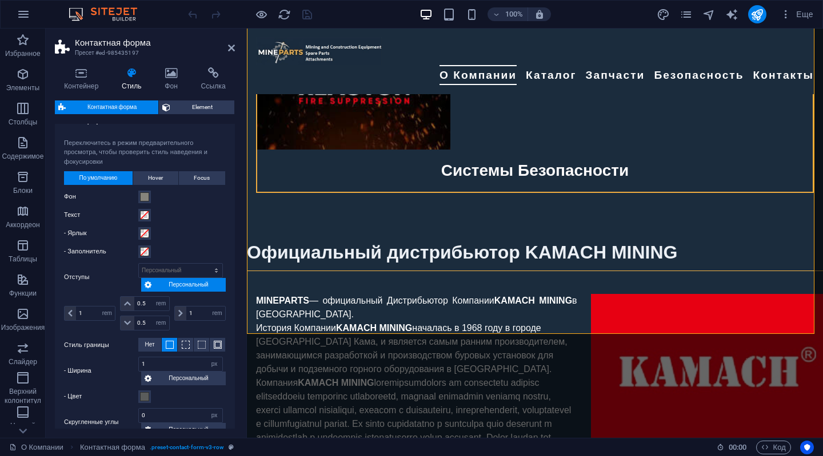
scroll to position [288, 0]
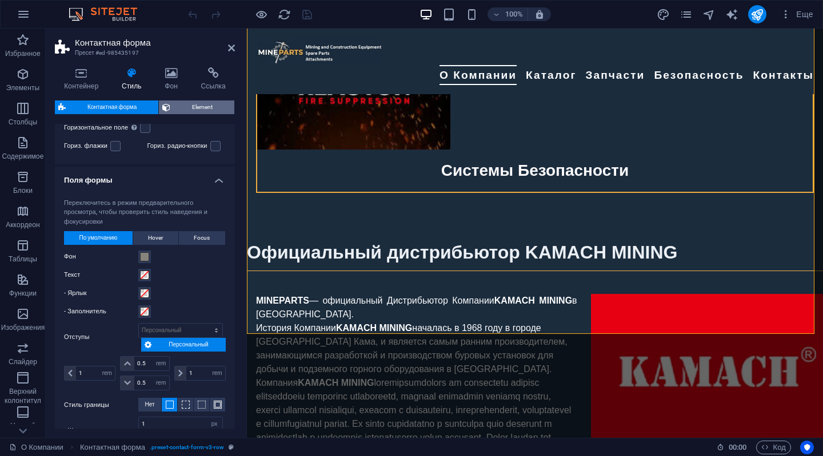
click at [195, 106] on span "Element" at bounding box center [202, 108] width 57 height 14
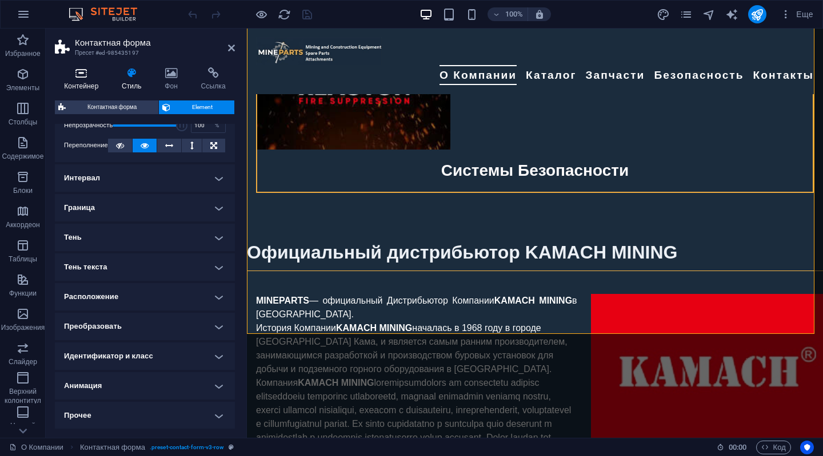
click at [79, 71] on icon at bounding box center [81, 72] width 53 height 11
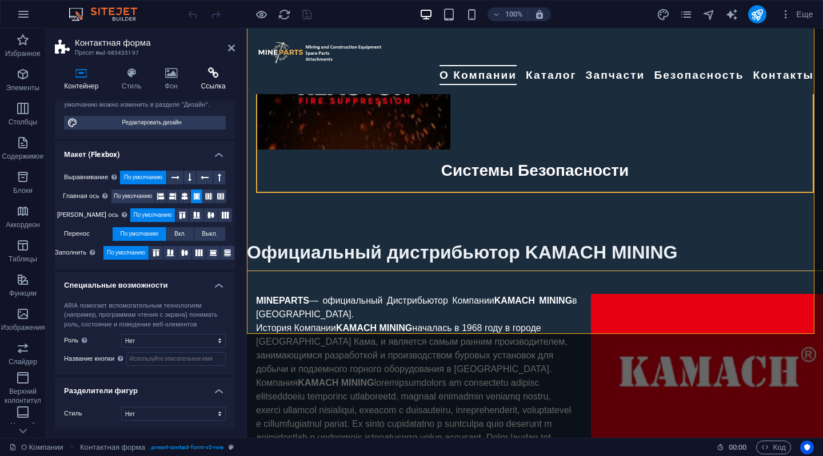
click at [214, 70] on icon at bounding box center [212, 72] width 43 height 11
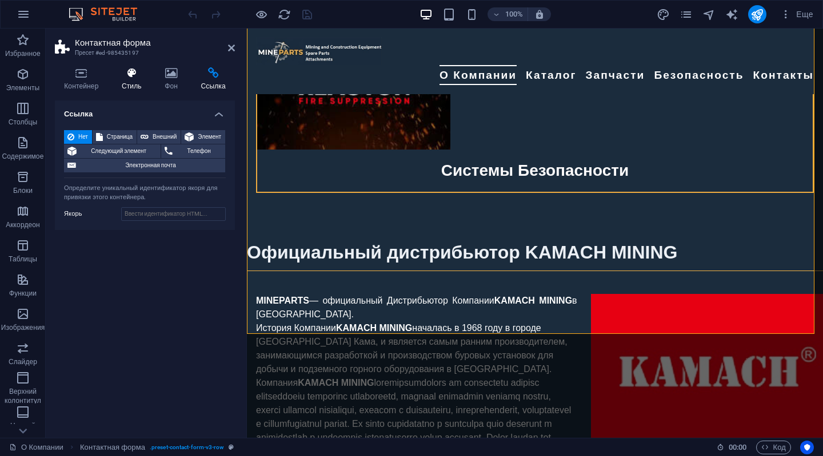
click at [127, 71] on icon at bounding box center [132, 72] width 38 height 11
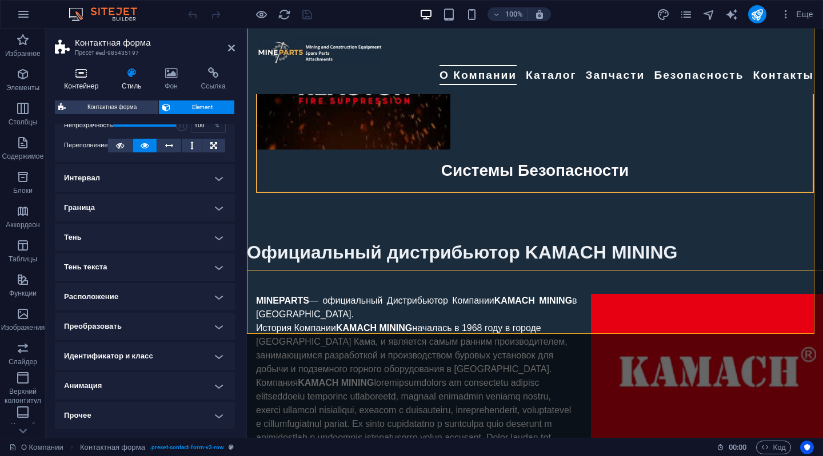
click at [73, 72] on icon at bounding box center [81, 72] width 53 height 11
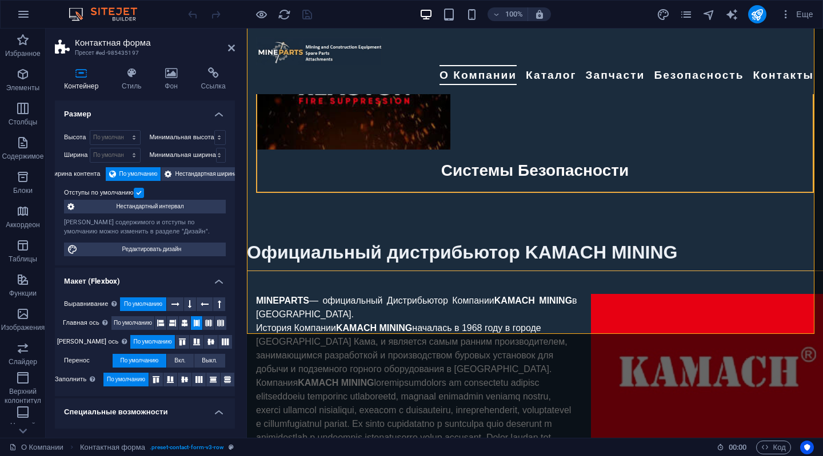
scroll to position [0, 0]
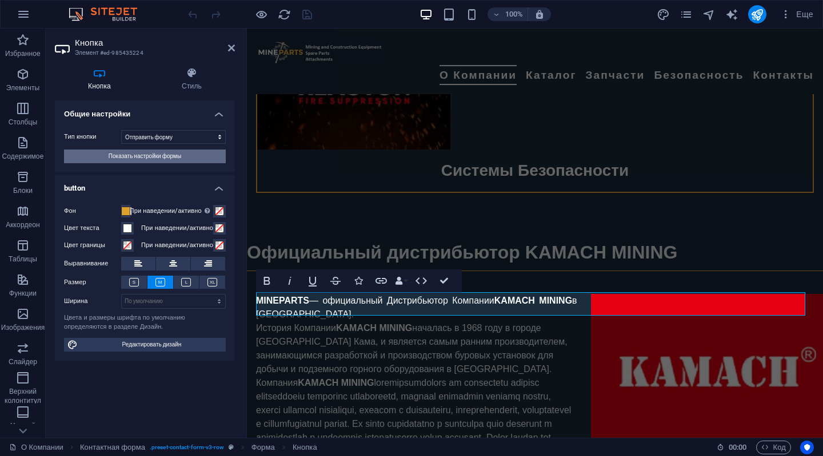
click at [134, 157] on span "Показать настройки формы" at bounding box center [145, 157] width 73 height 14
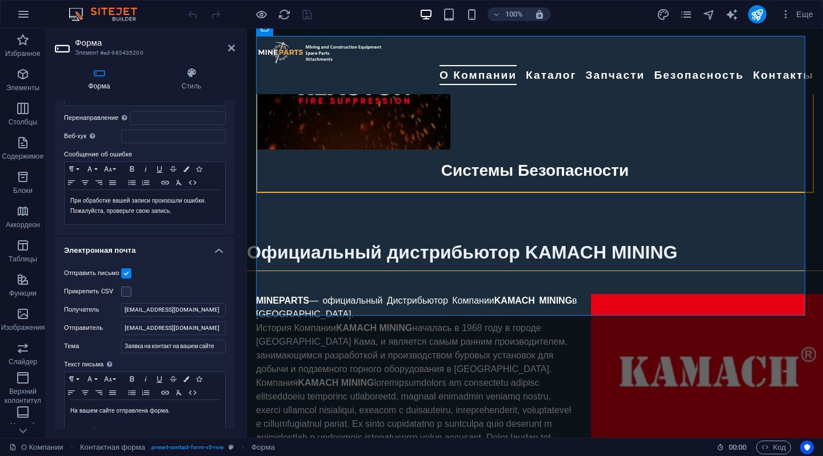
scroll to position [171, 0]
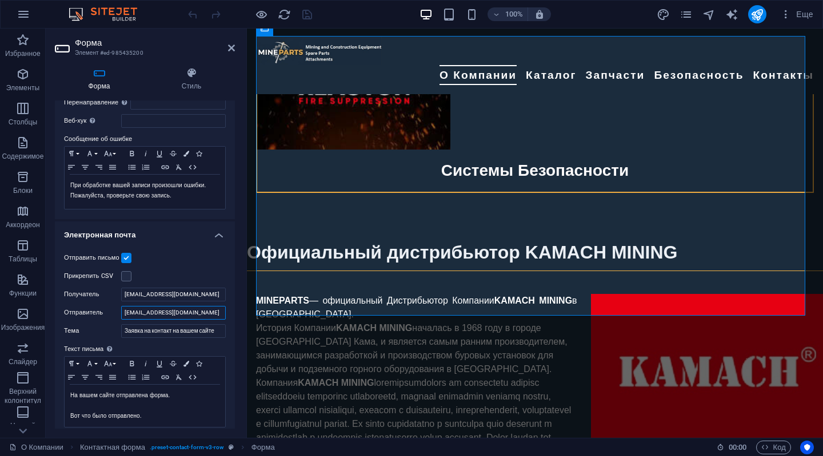
click at [198, 311] on input "[EMAIL_ADDRESS][DOMAIN_NAME]" at bounding box center [173, 313] width 105 height 14
type input "d"
click at [184, 266] on div "Отправить письмо Прикрепить CSV Получатель [EMAIL_ADDRESS][DOMAIN_NAME] Отправи…" at bounding box center [145, 339] width 180 height 195
click at [306, 9] on icon "save" at bounding box center [307, 14] width 13 height 13
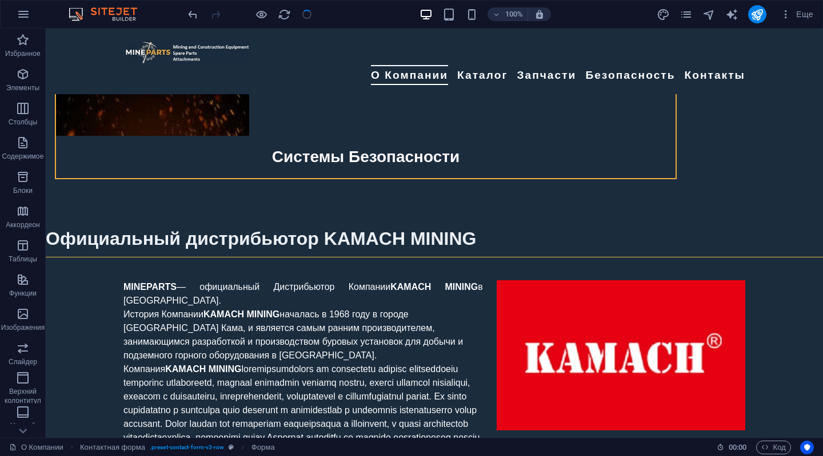
checkbox input "false"
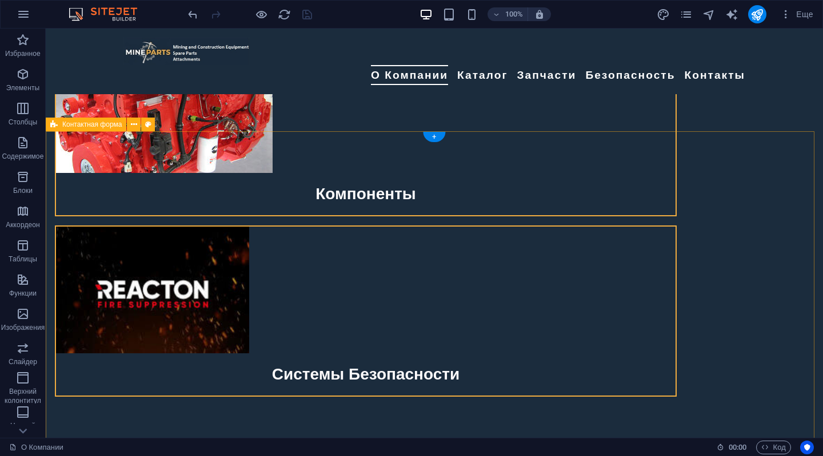
scroll to position [2284, 0]
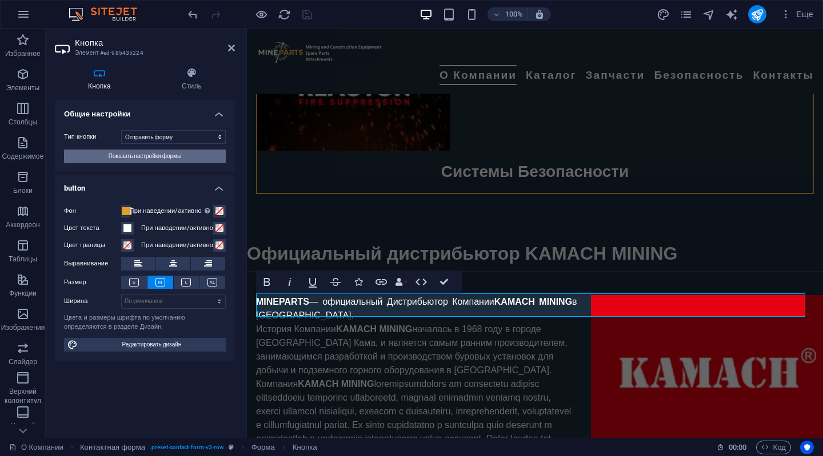
click at [125, 157] on span "Показать настройки формы" at bounding box center [145, 157] width 73 height 14
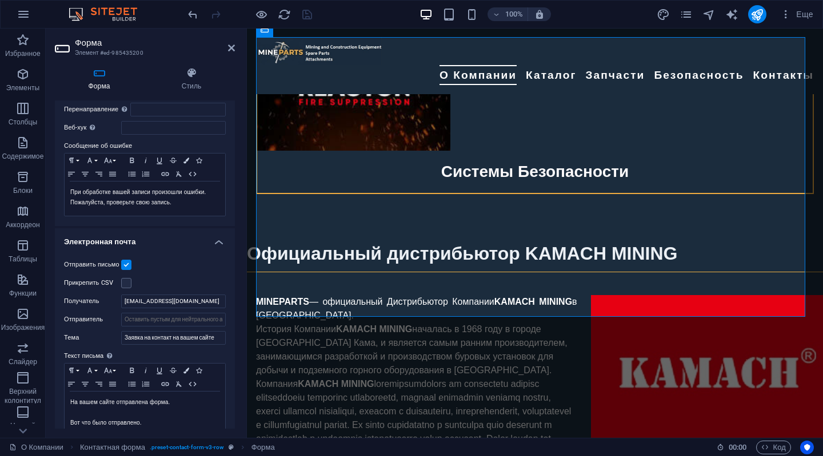
scroll to position [171, 0]
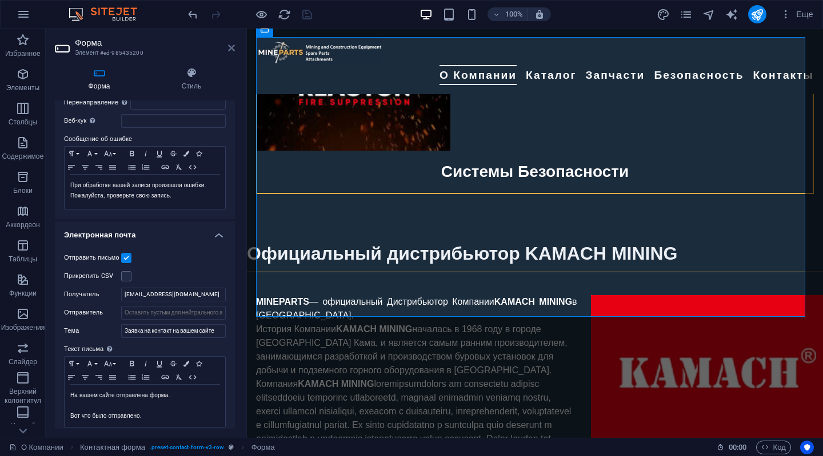
click at [229, 46] on icon at bounding box center [231, 47] width 7 height 9
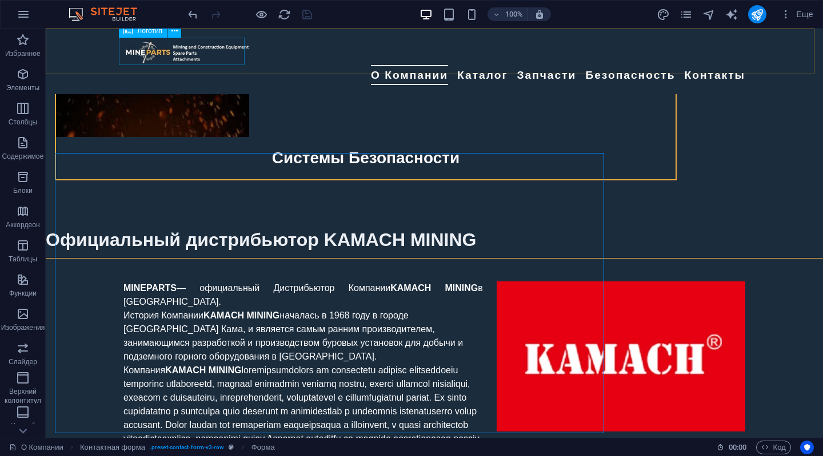
scroll to position [2397, 0]
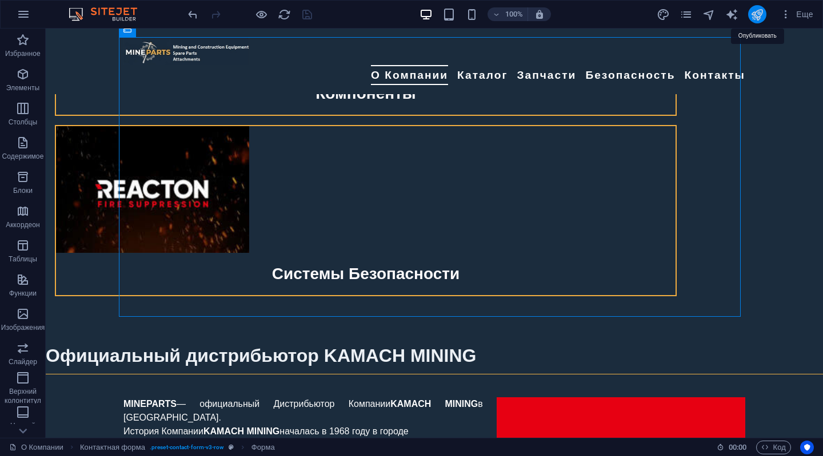
click at [755, 9] on icon "publish" at bounding box center [756, 14] width 13 height 13
